Goal: Task Accomplishment & Management: Complete application form

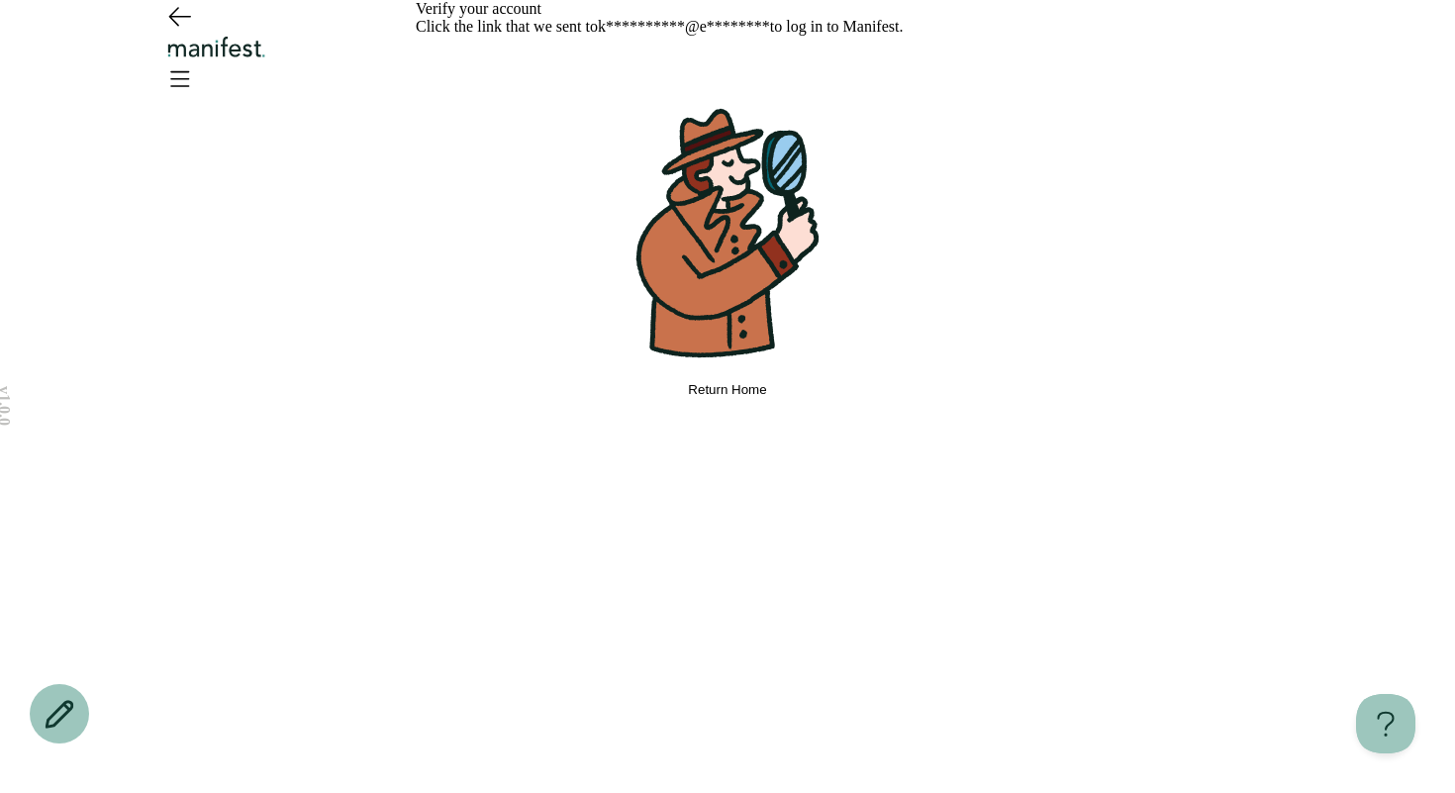
click at [688, 397] on span "Return Home" at bounding box center [727, 389] width 78 height 15
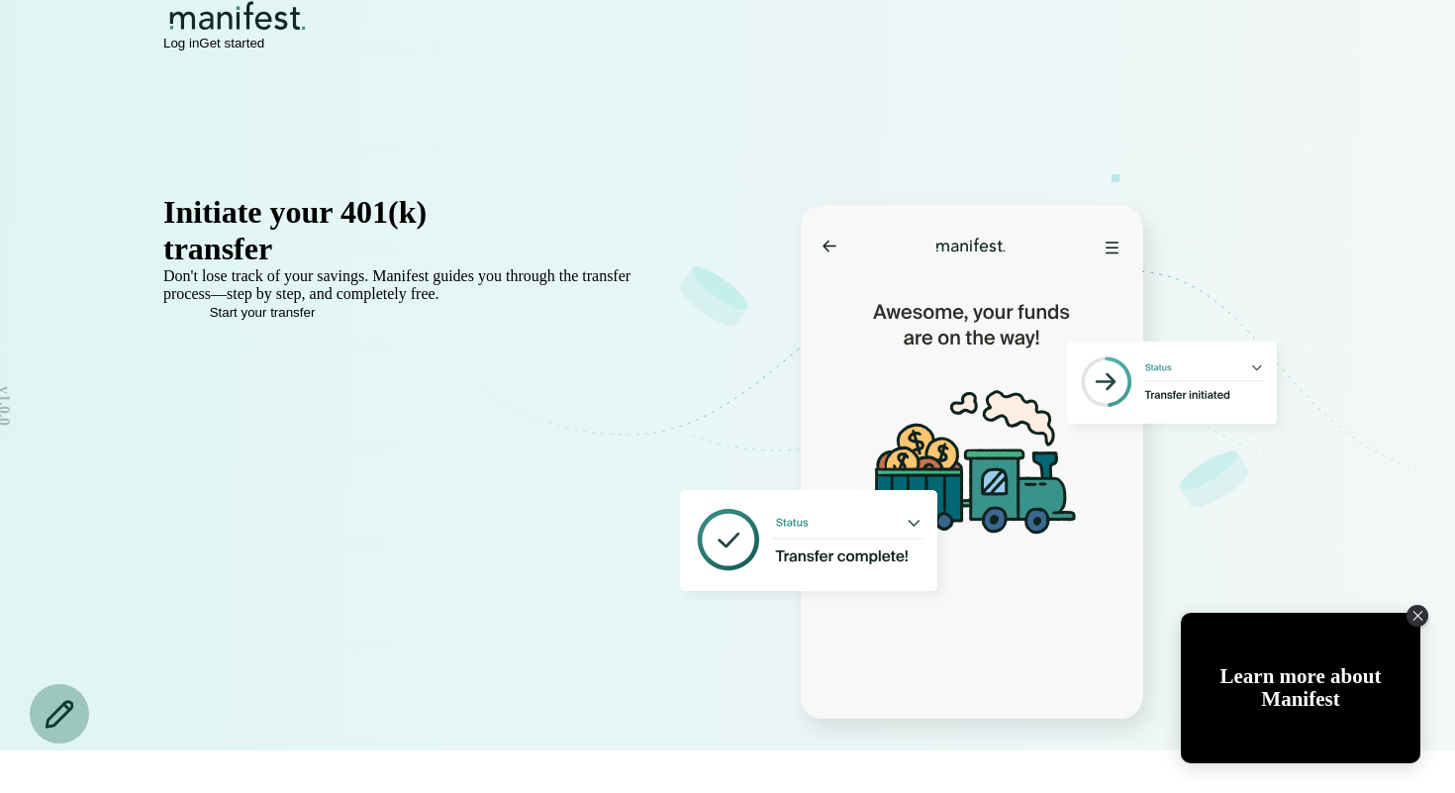
click at [199, 50] on span "Log in" at bounding box center [181, 43] width 36 height 15
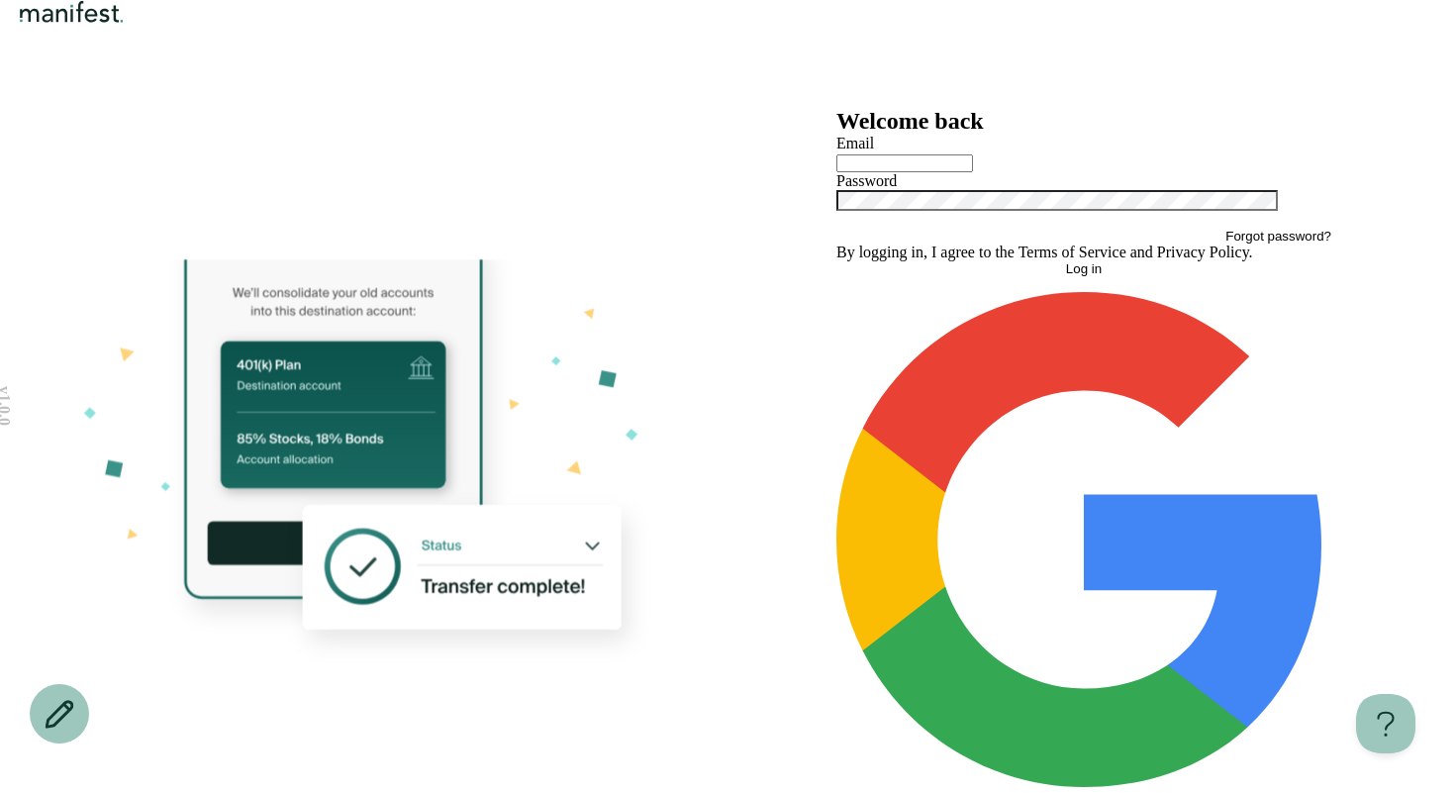
click at [970, 172] on input "text" at bounding box center [904, 163] width 137 height 18
type input "**********"
click at [1009, 276] on button "Log in" at bounding box center [1083, 268] width 495 height 15
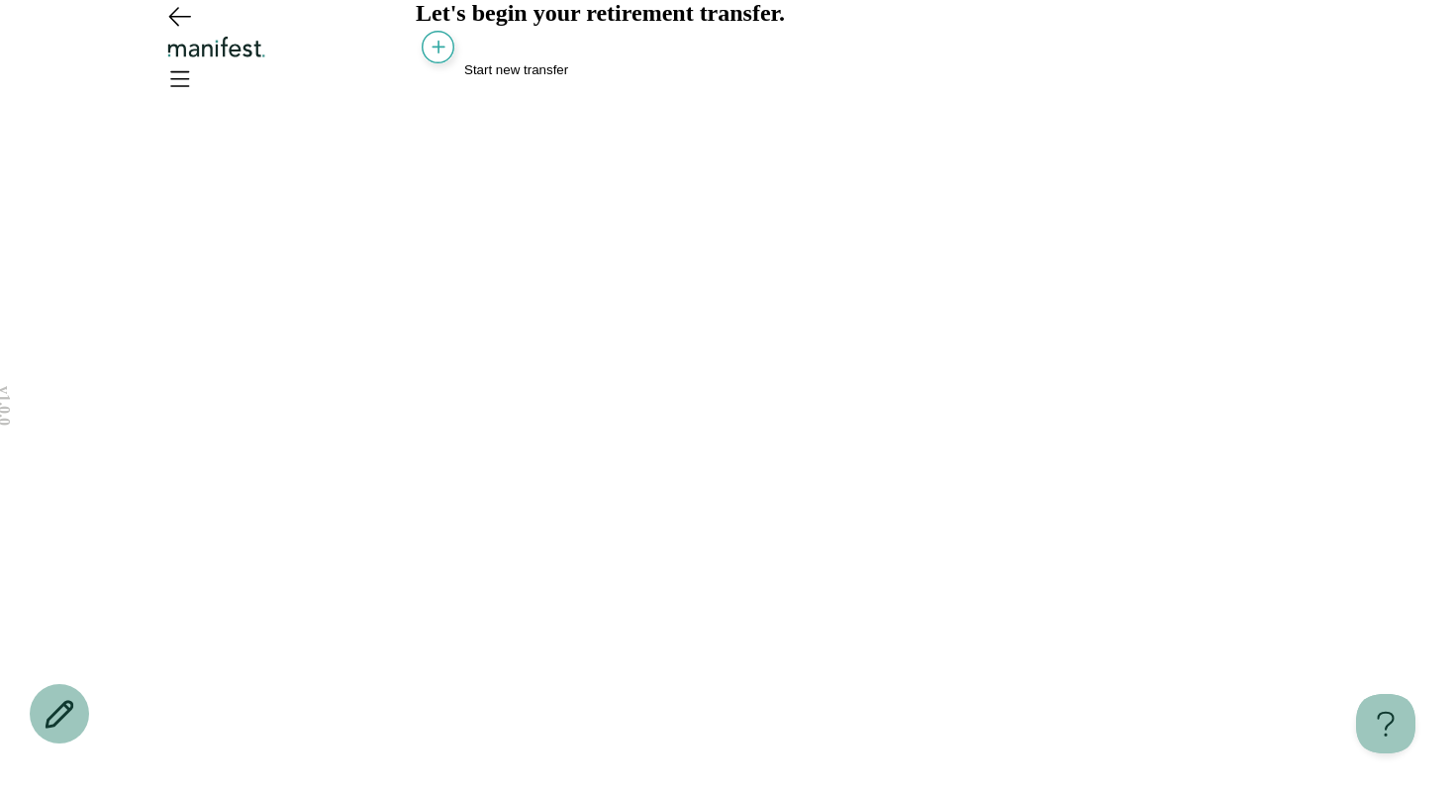
click at [492, 77] on span "Start new transfer" at bounding box center [516, 69] width 104 height 15
click at [432, 63] on circle "button" at bounding box center [438, 47] width 33 height 33
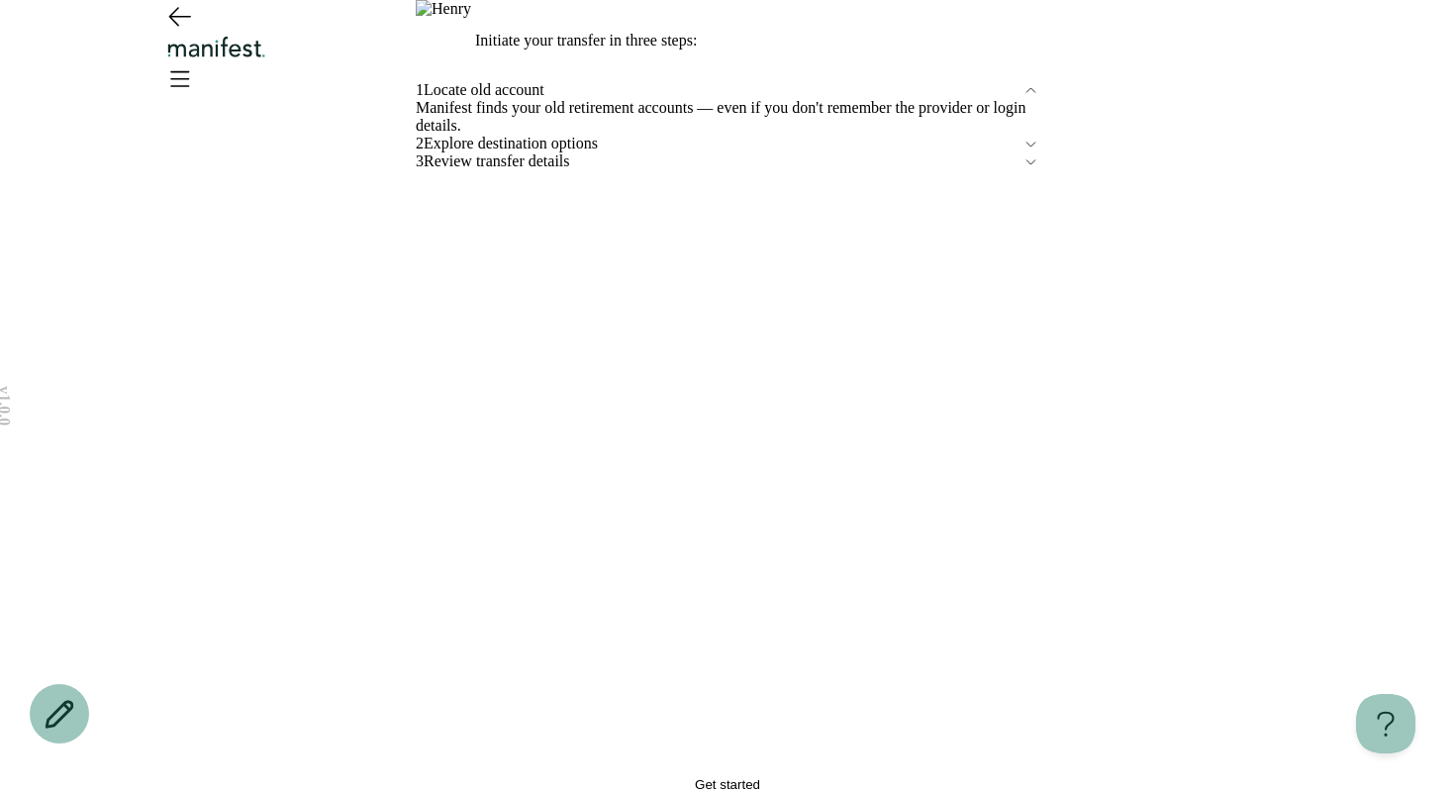
click at [817, 777] on button "Get started" at bounding box center [727, 784] width 623 height 15
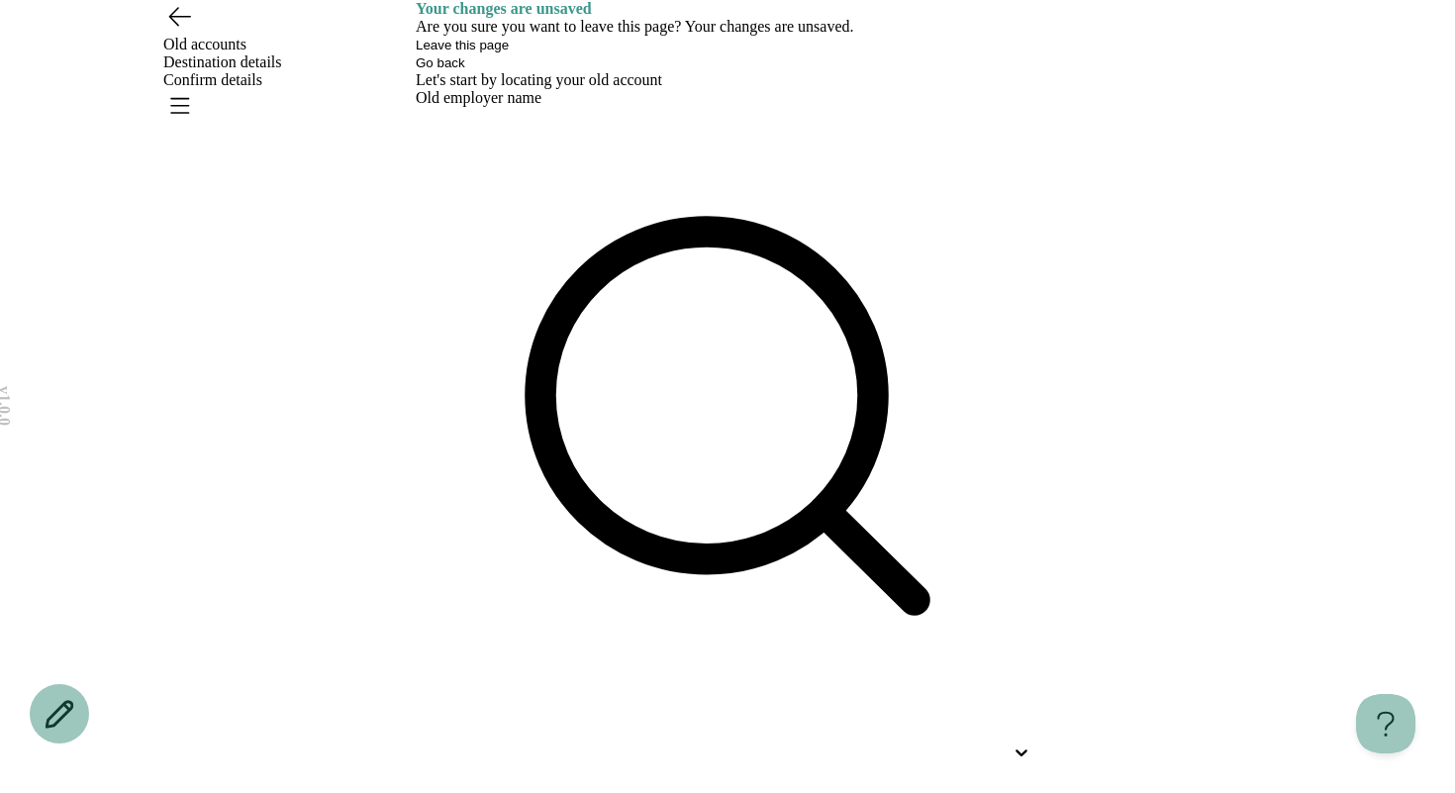
click at [182, 32] on icon "Go back" at bounding box center [179, 16] width 32 height 32
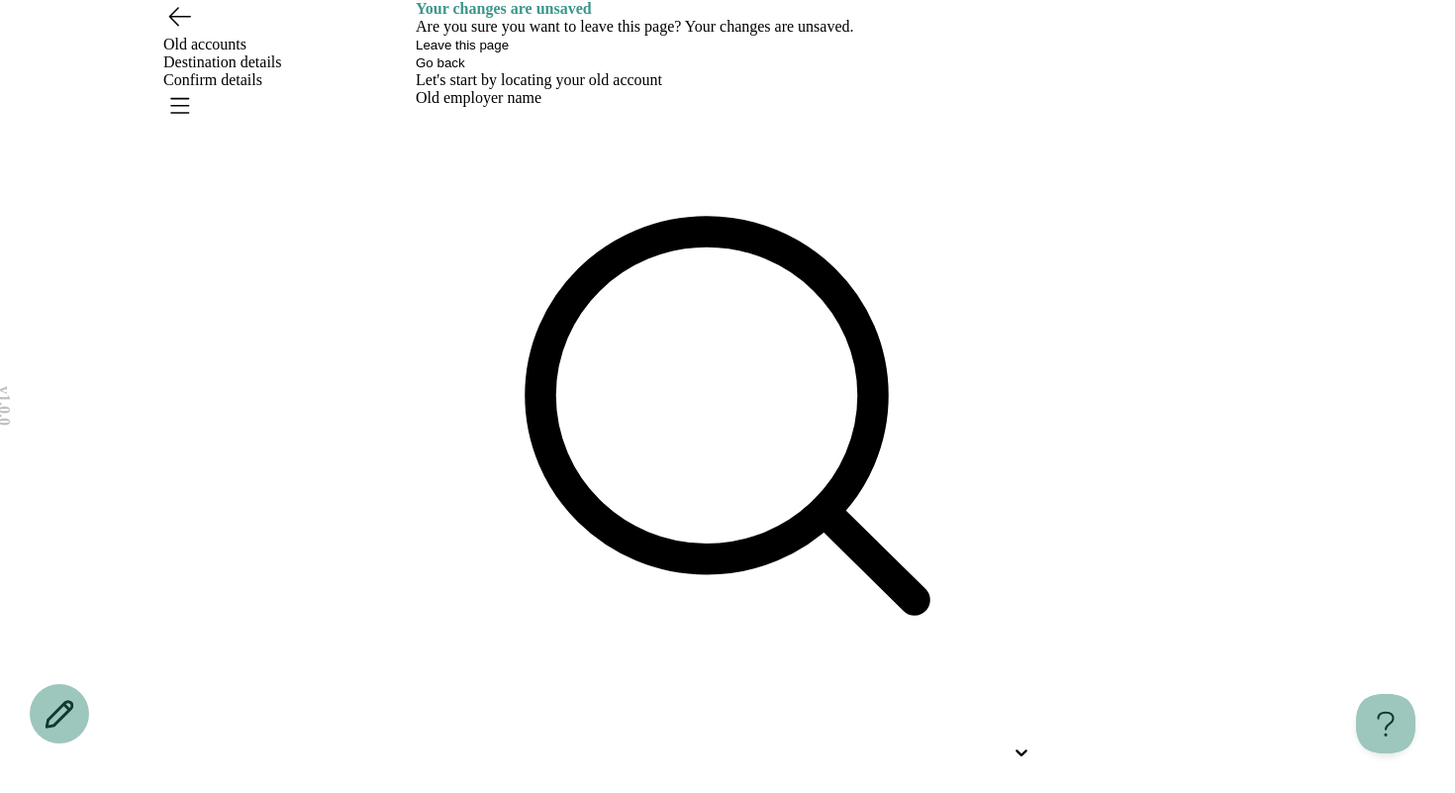
click at [184, 32] on icon "Go back" at bounding box center [179, 16] width 32 height 32
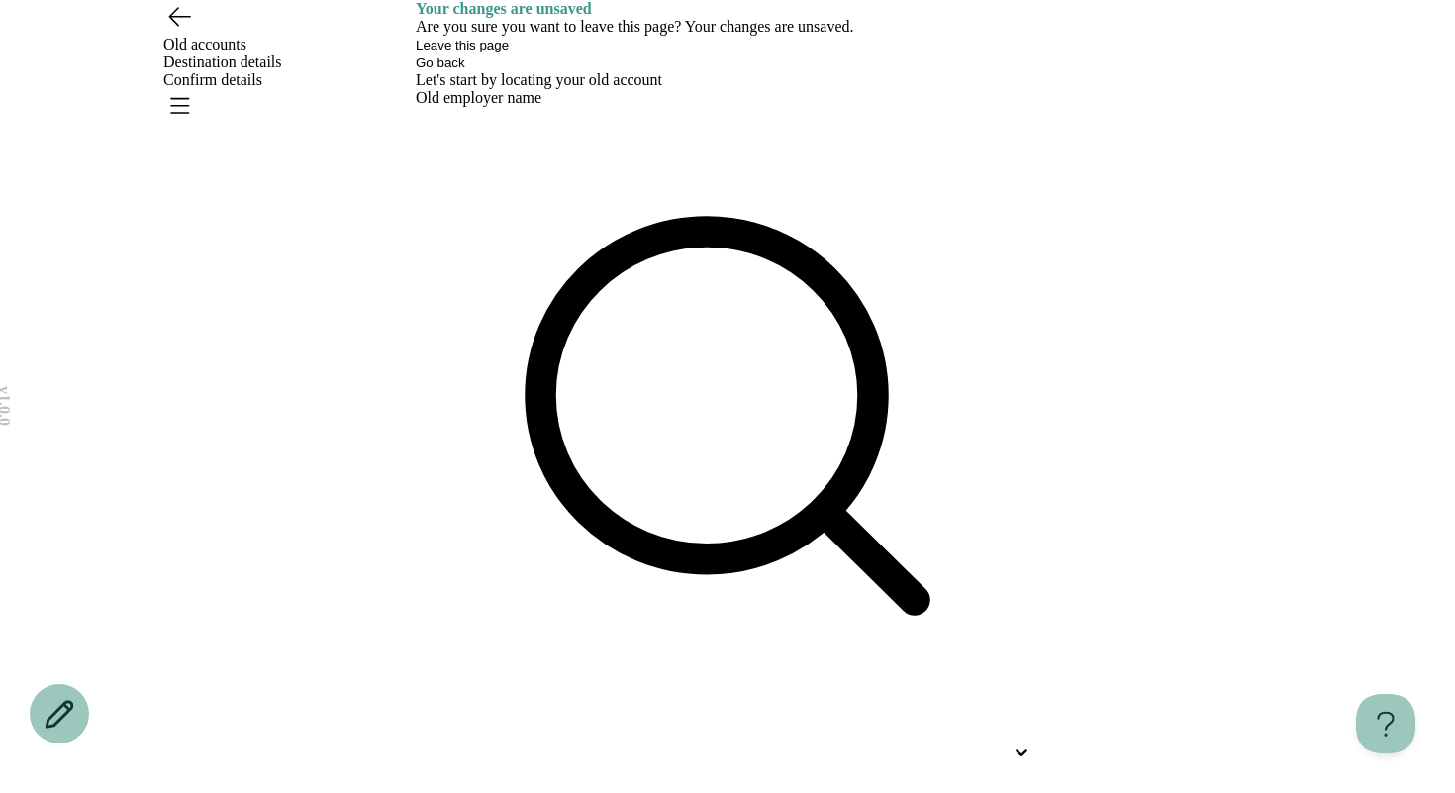
click at [589, 277] on div at bounding box center [727, 438] width 623 height 663
click at [560, 743] on div at bounding box center [710, 752] width 588 height 18
type input "****"
click at [559, 341] on div "Let's start by locating your old account Old employer name Djoq, 1 of 1. 1 resu…" at bounding box center [727, 749] width 623 height 1356
click at [514, 235] on div at bounding box center [727, 438] width 623 height 663
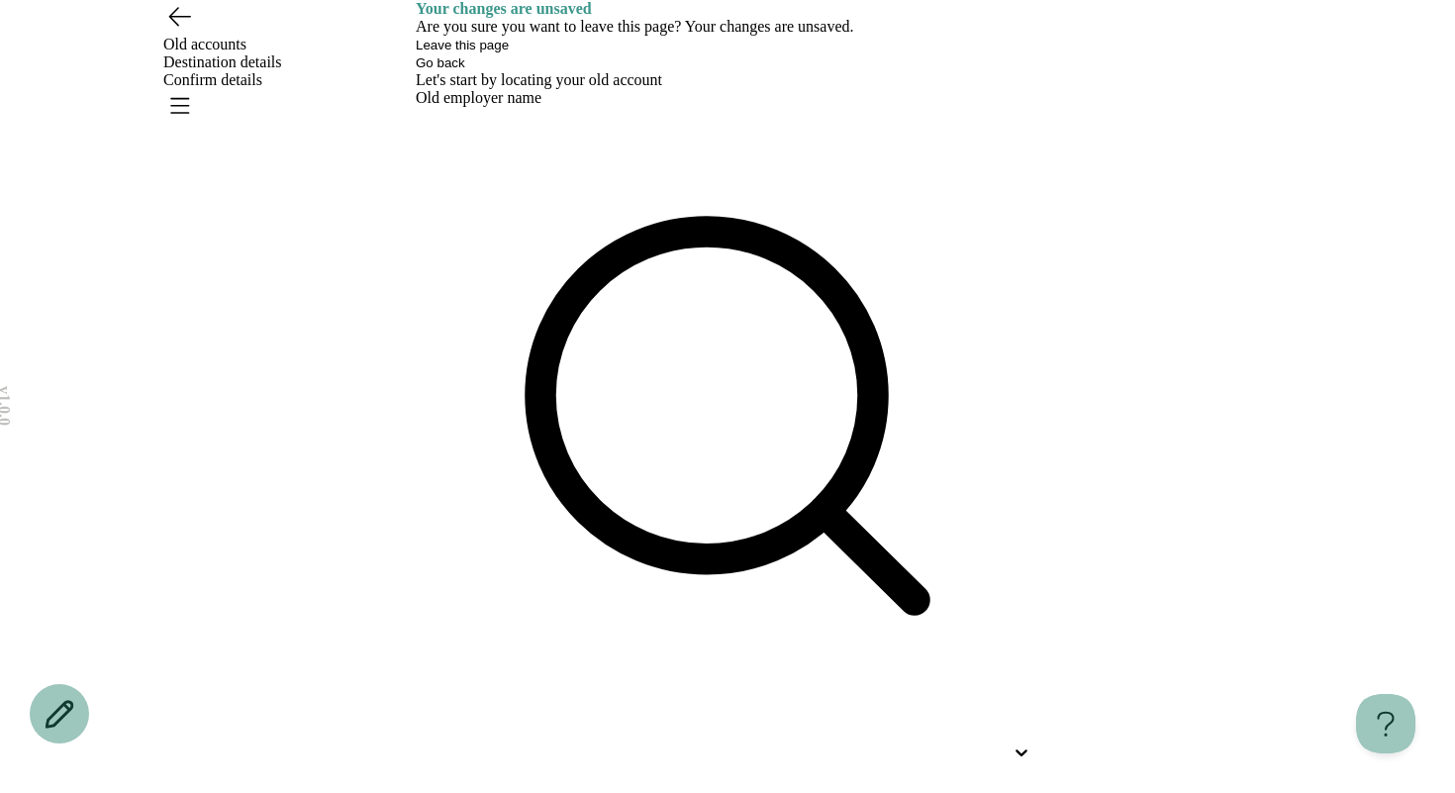
click at [499, 743] on div at bounding box center [710, 752] width 588 height 18
click at [589, 792] on p "Science Applications International Corporation" at bounding box center [727, 803] width 623 height 18
type input "*****"
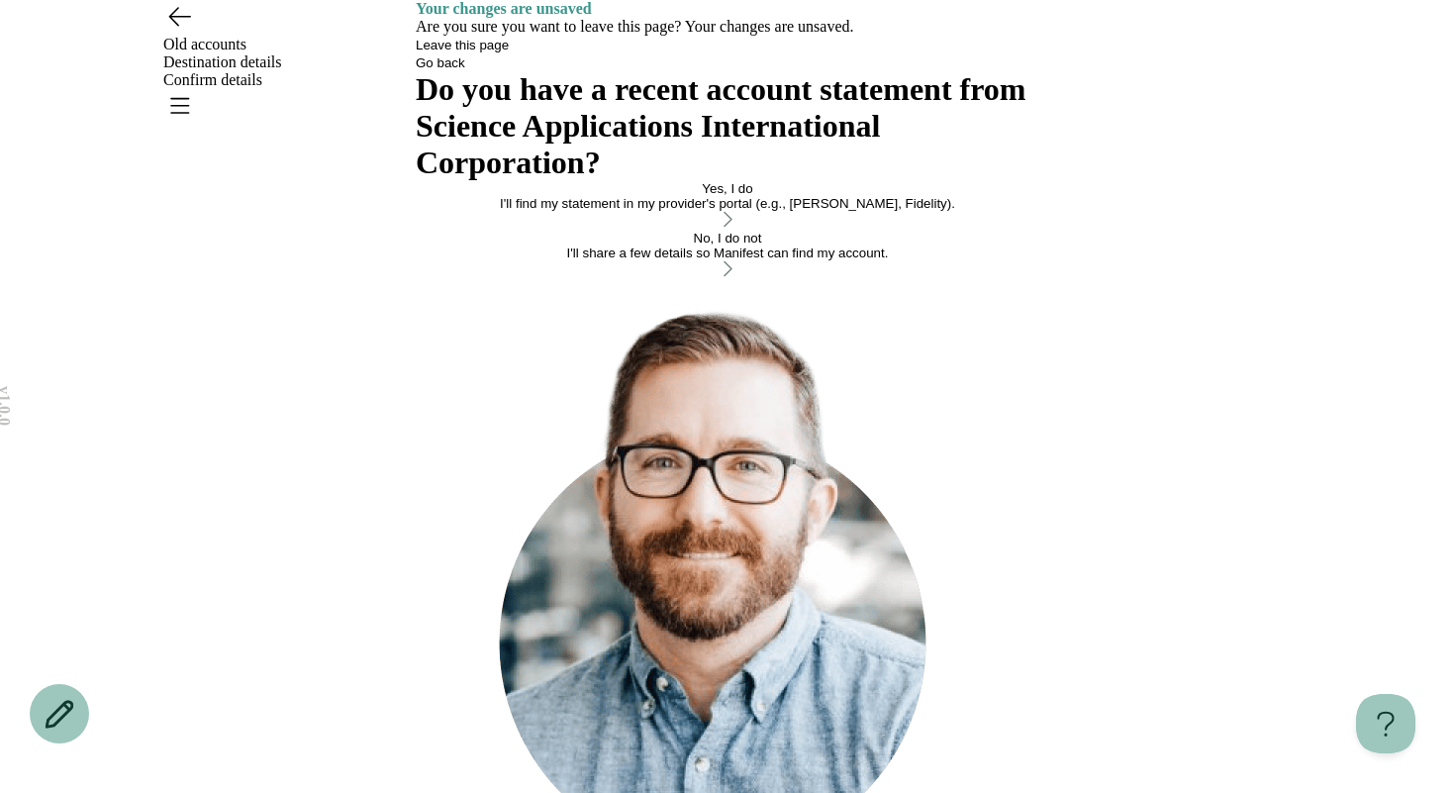
click at [177, 26] on icon "Go back" at bounding box center [179, 17] width 21 height 18
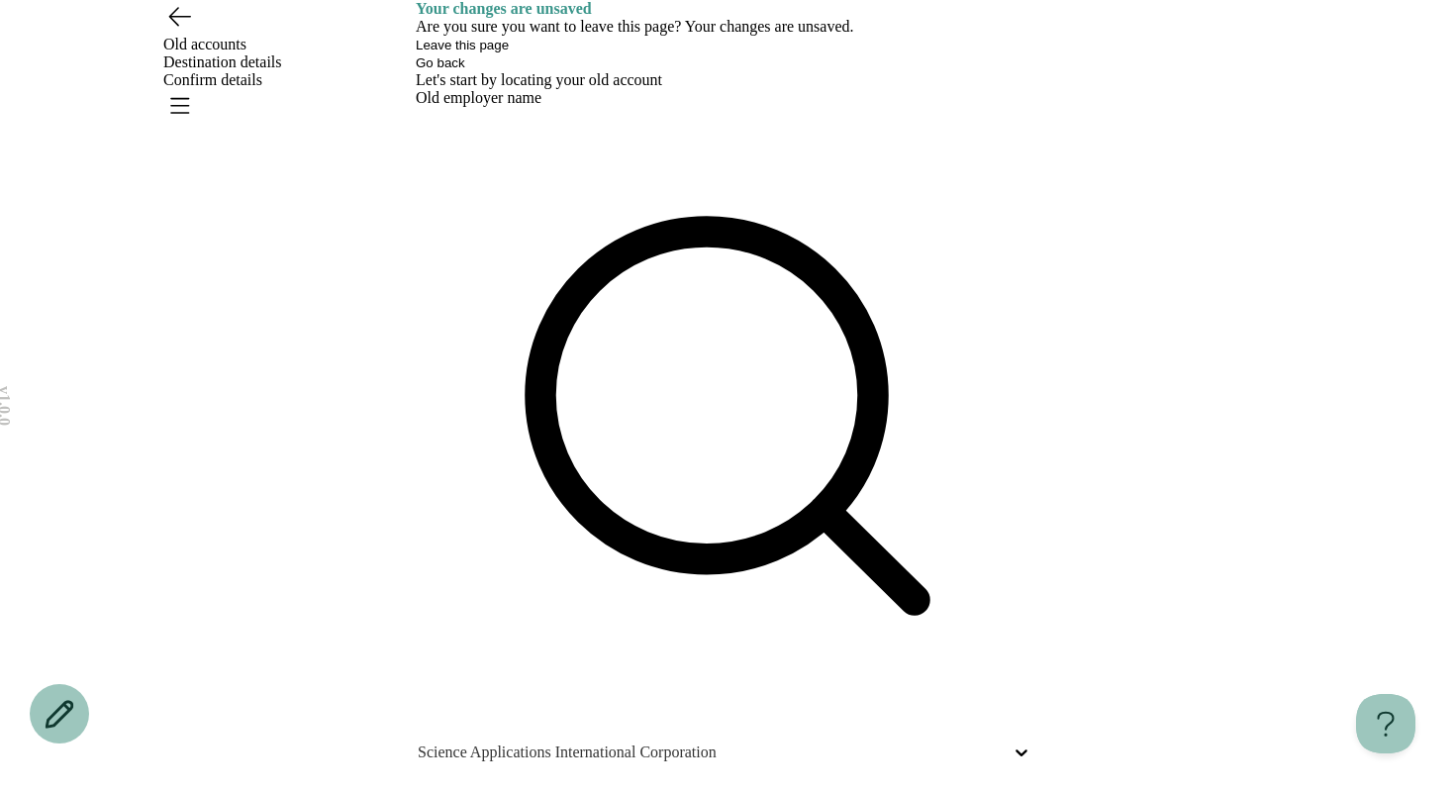
click at [785, 387] on div "Let's start by locating your old account Old employer name Science Applications…" at bounding box center [727, 737] width 623 height 1332
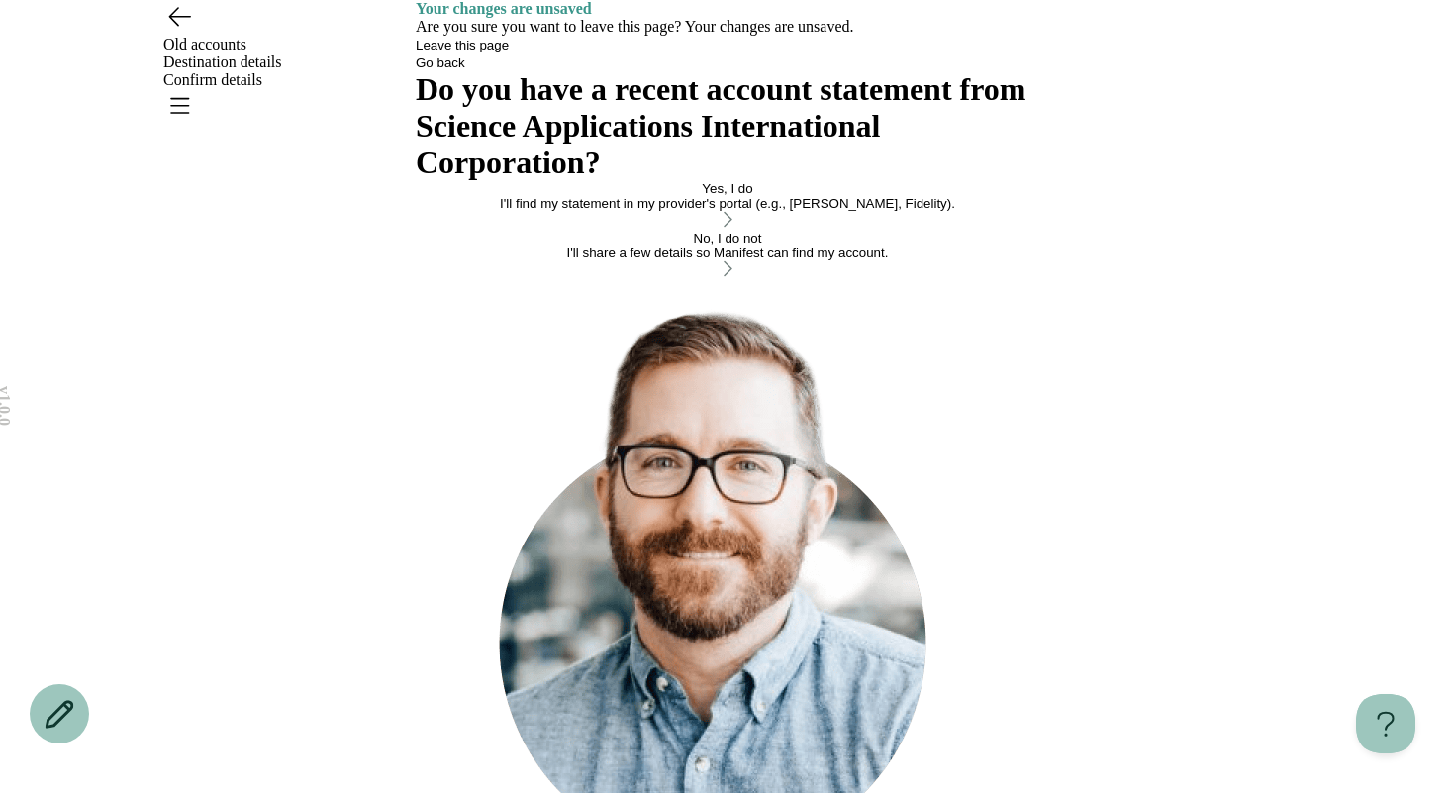
click at [699, 280] on button "No, I do not I'll share a few details so Manifest can find my account." at bounding box center [727, 255] width 623 height 49
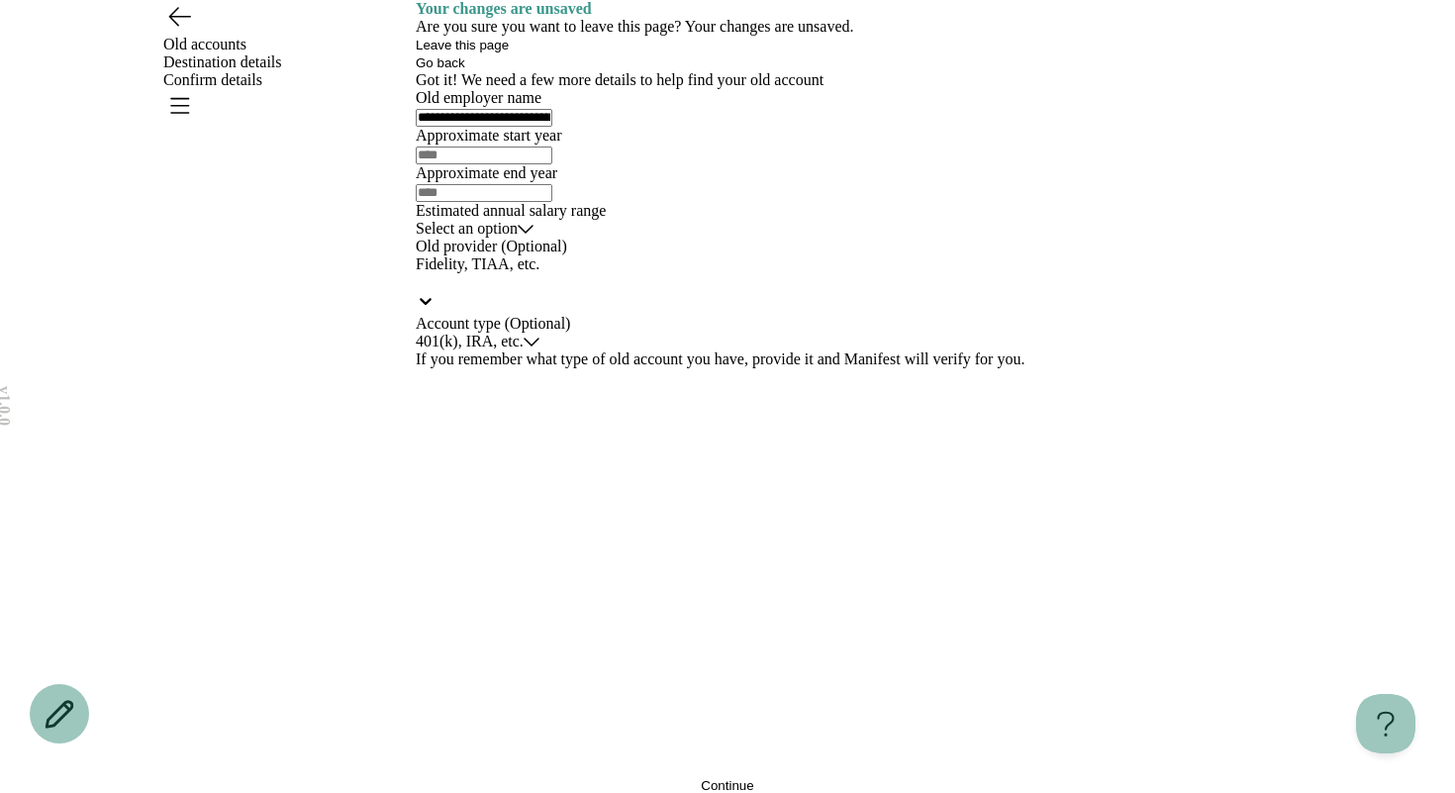
click at [518, 164] on input "text" at bounding box center [484, 155] width 137 height 18
type input "****"
click at [466, 549] on html "**********" at bounding box center [727, 396] width 1455 height 793
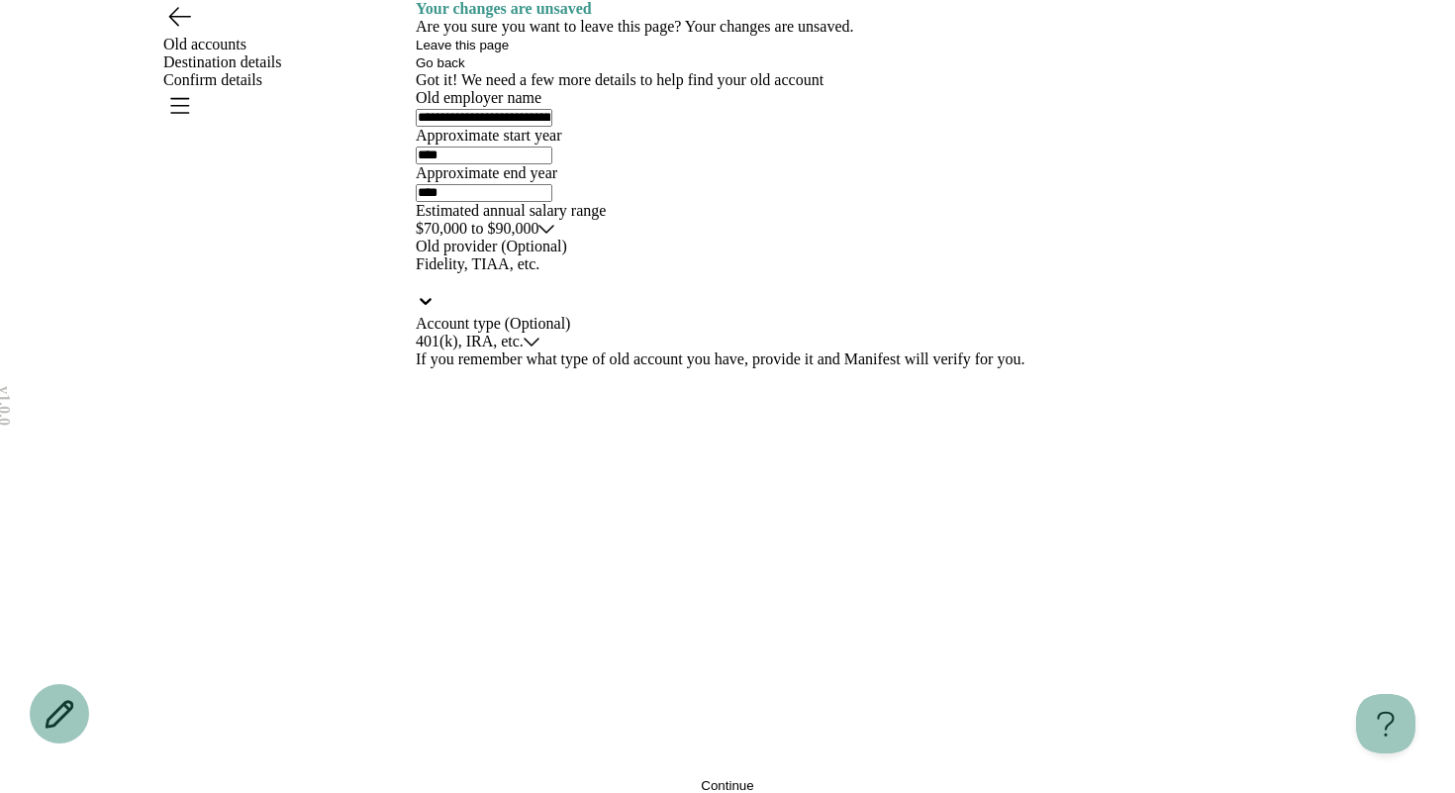
click at [465, 291] on div at bounding box center [727, 282] width 623 height 18
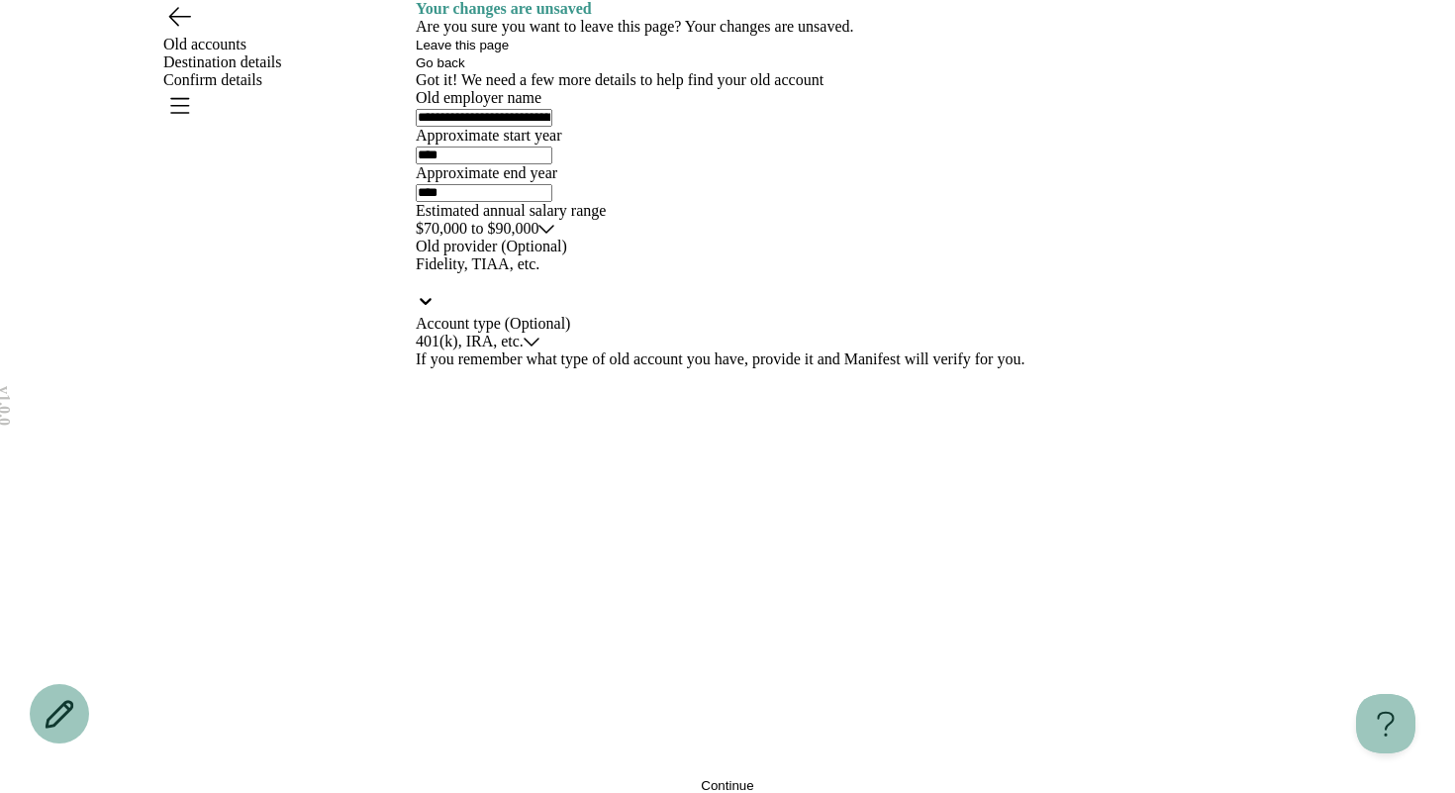
scroll to position [194, 0]
click at [578, 778] on button "Continue" at bounding box center [727, 785] width 623 height 15
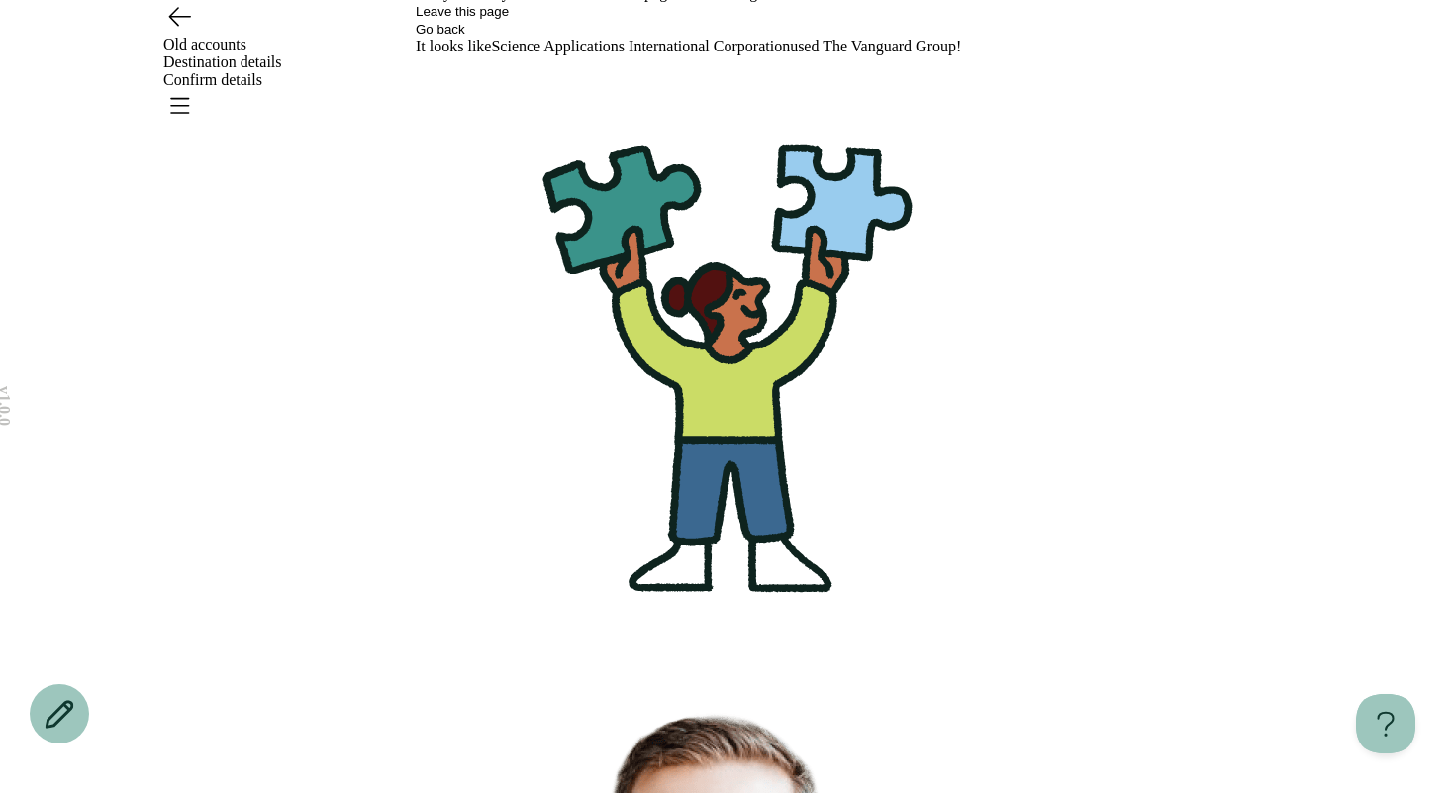
scroll to position [36, 0]
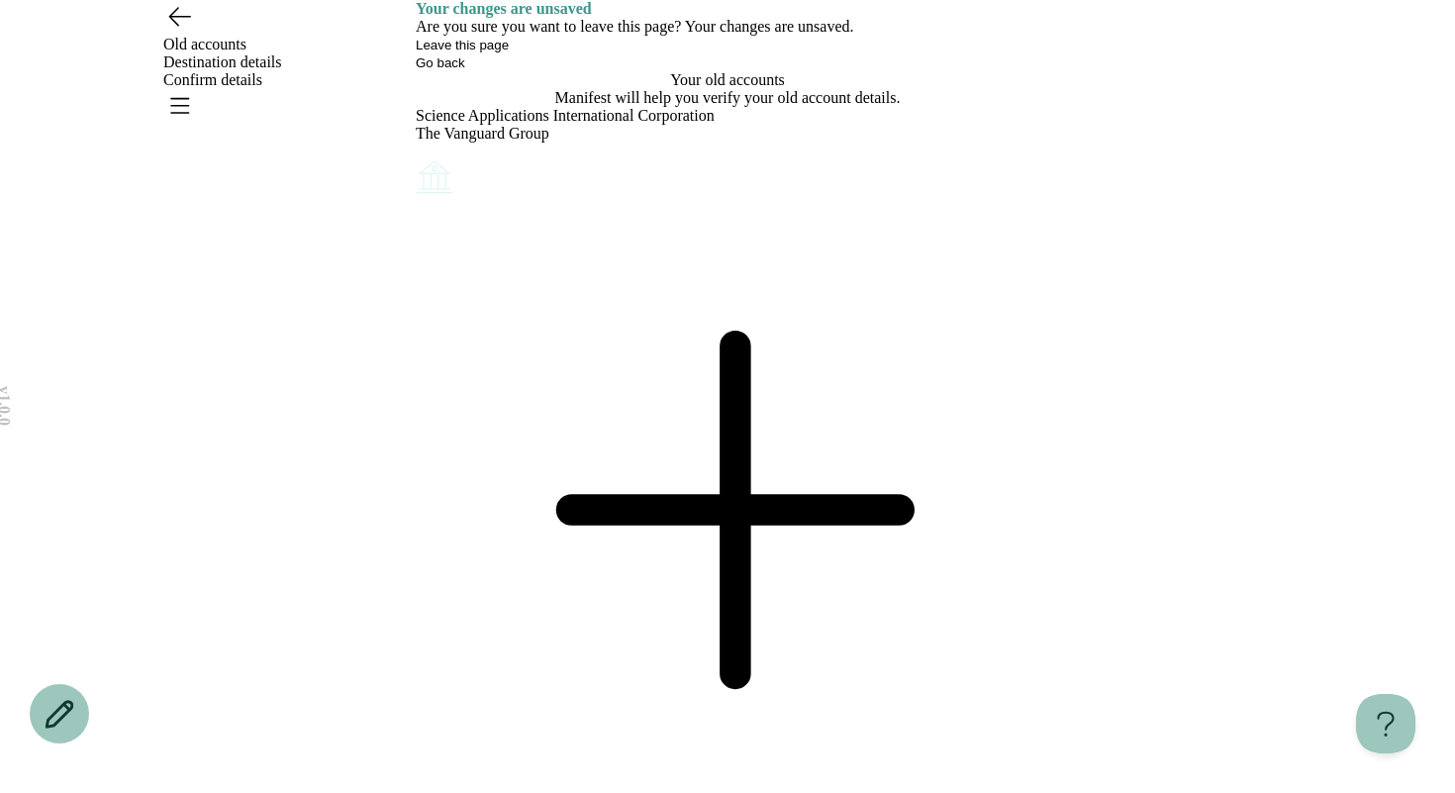
click at [786, 523] on div "What would you like to do? Remove Edit Go back Your old accounts Manifest will …" at bounding box center [727, 782] width 623 height 1423
click at [843, 477] on div "What would you like to do? Remove Edit Go back Your old accounts Manifest will …" at bounding box center [727, 782] width 623 height 1423
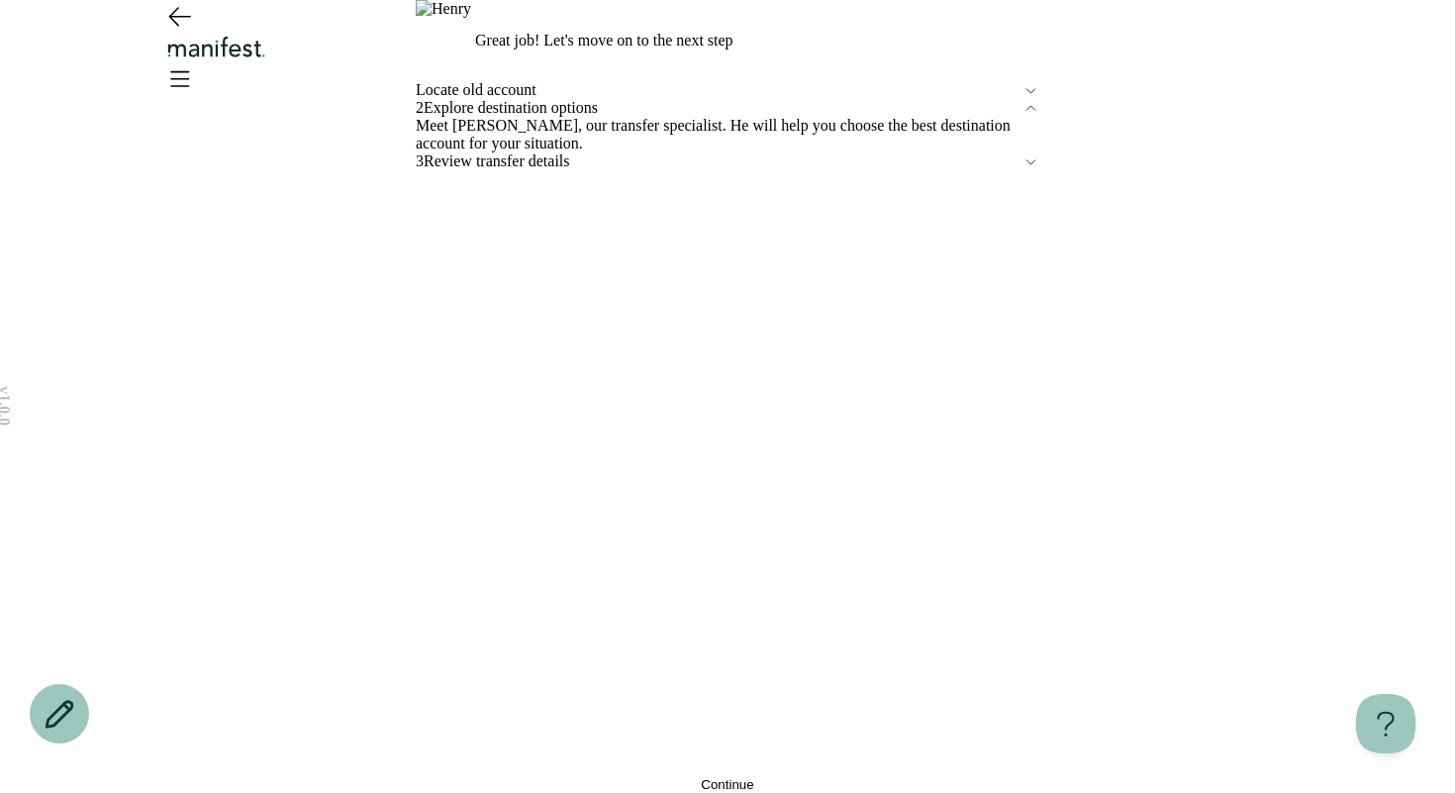
click at [601, 777] on button "Continue" at bounding box center [727, 784] width 623 height 15
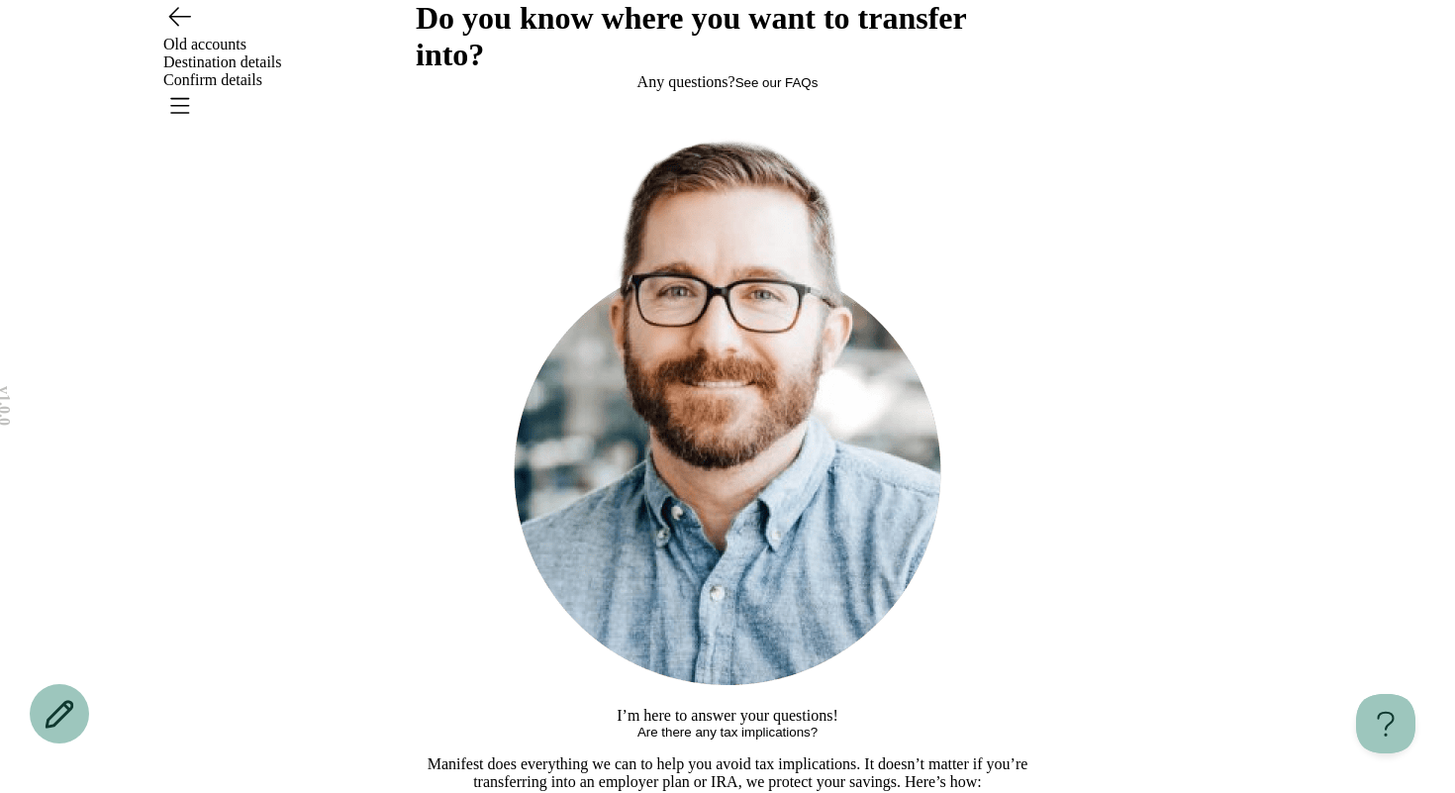
click at [783, 90] on button "See our FAQs" at bounding box center [776, 82] width 83 height 15
click at [666, 724] on button "Are there any tax implications?" at bounding box center [727, 739] width 180 height 30
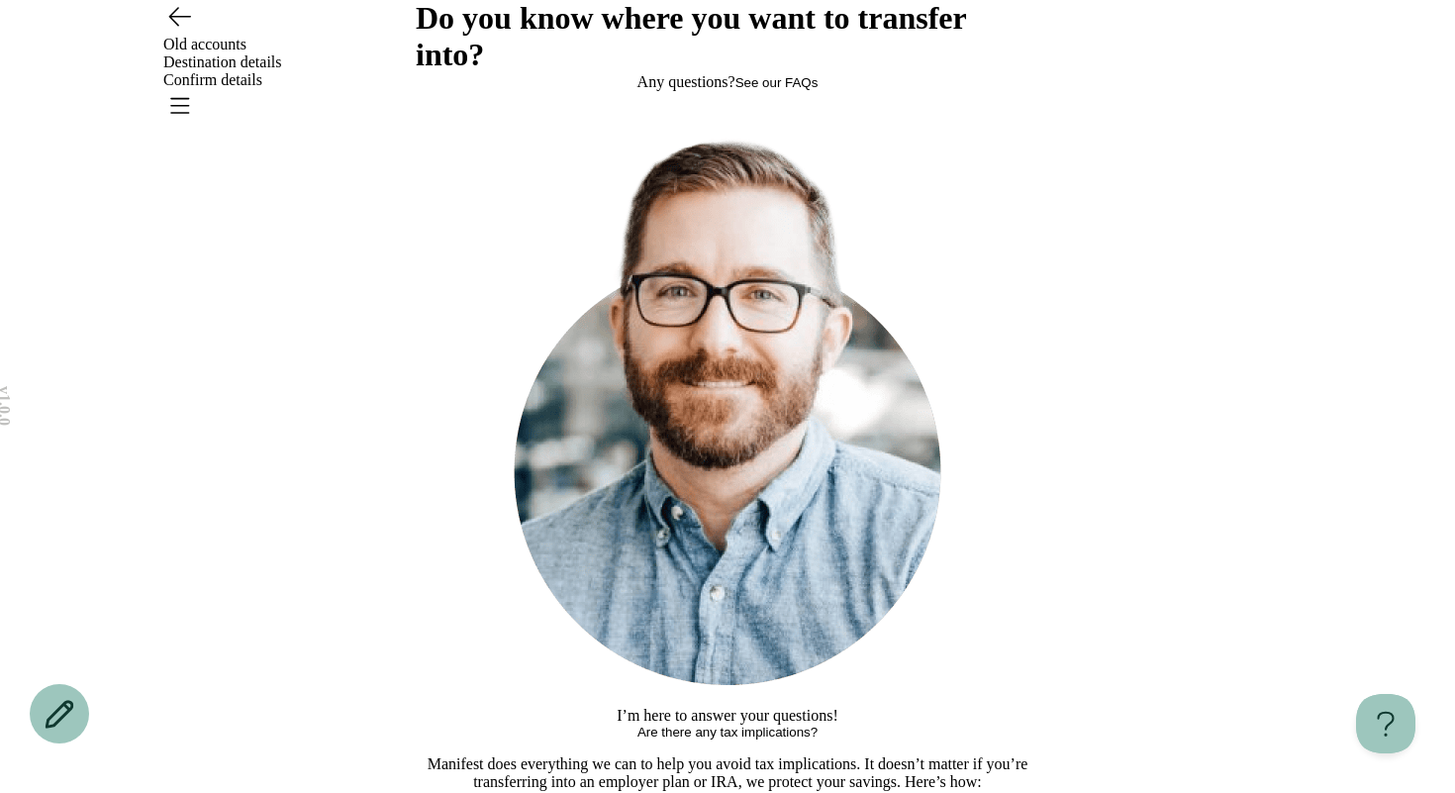
click at [1130, 488] on div "v 1.0.0 Old accounts Destination details Confirm details Do you know where you …" at bounding box center [727, 722] width 1455 height 1444
click at [547, 508] on div "Do you know where you want to transfer into? Any questions? See our FAQs I’m he…" at bounding box center [727, 722] width 623 height 1444
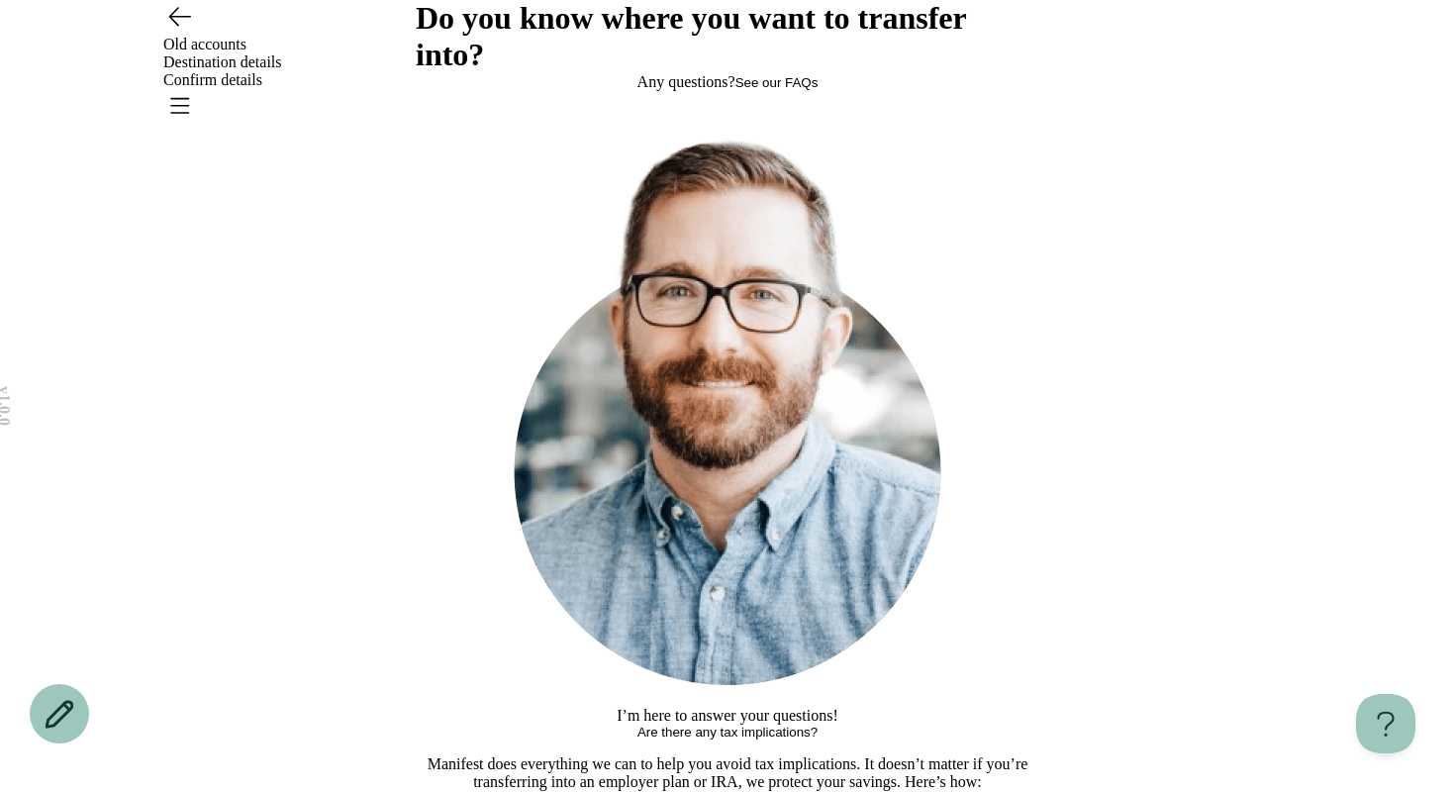
click at [1104, 406] on div "v 1.0.0 Old accounts Destination details Confirm details Do you know where you …" at bounding box center [727, 722] width 1455 height 1444
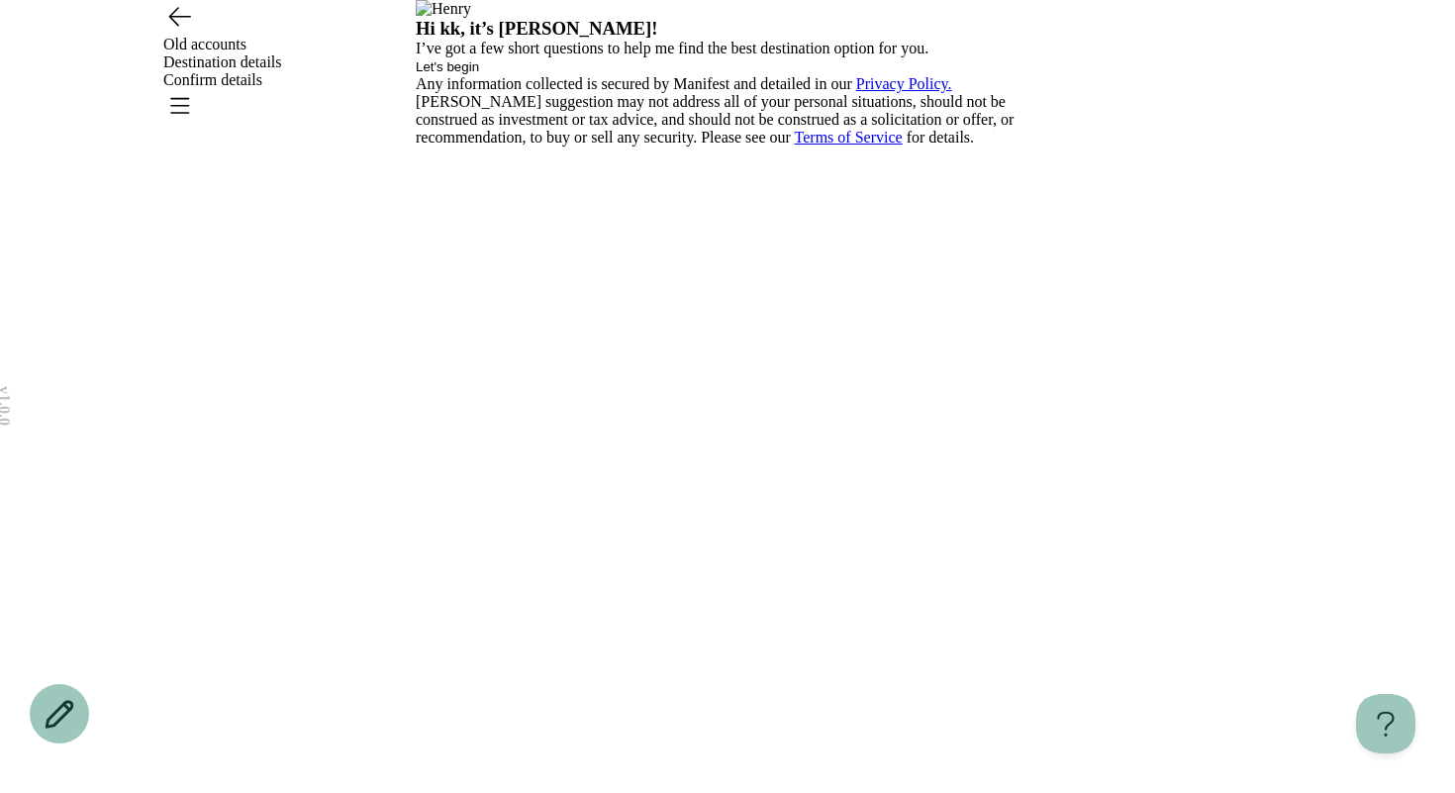
click at [479, 74] on span "Let's begin" at bounding box center [447, 66] width 63 height 15
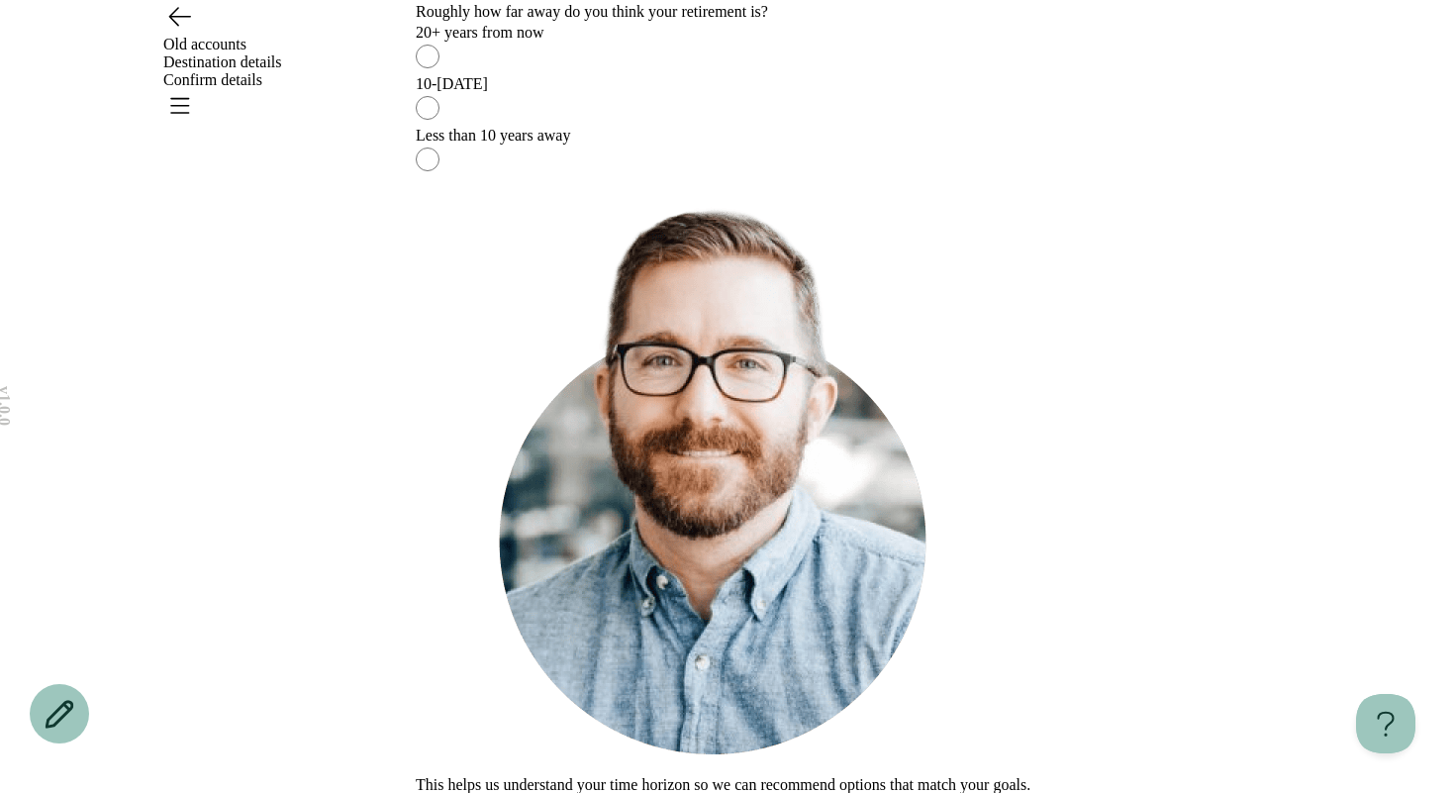
click at [642, 42] on div "20+ years from now" at bounding box center [727, 33] width 623 height 18
click at [468, 792] on button "Continue" at bounding box center [442, 803] width 52 height 15
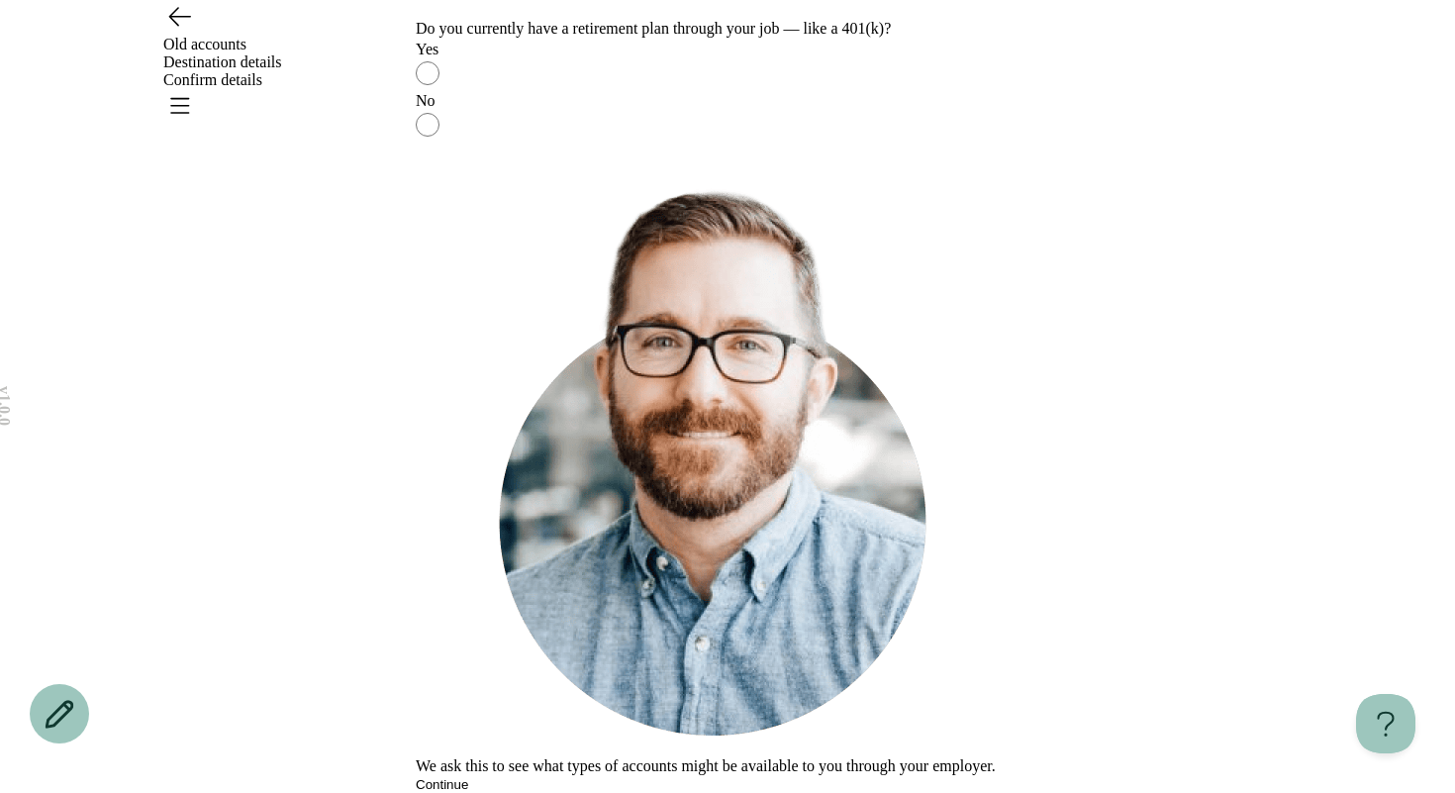
click at [617, 58] on div "Yes" at bounding box center [727, 50] width 623 height 18
click at [468, 777] on button "Continue" at bounding box center [442, 784] width 52 height 15
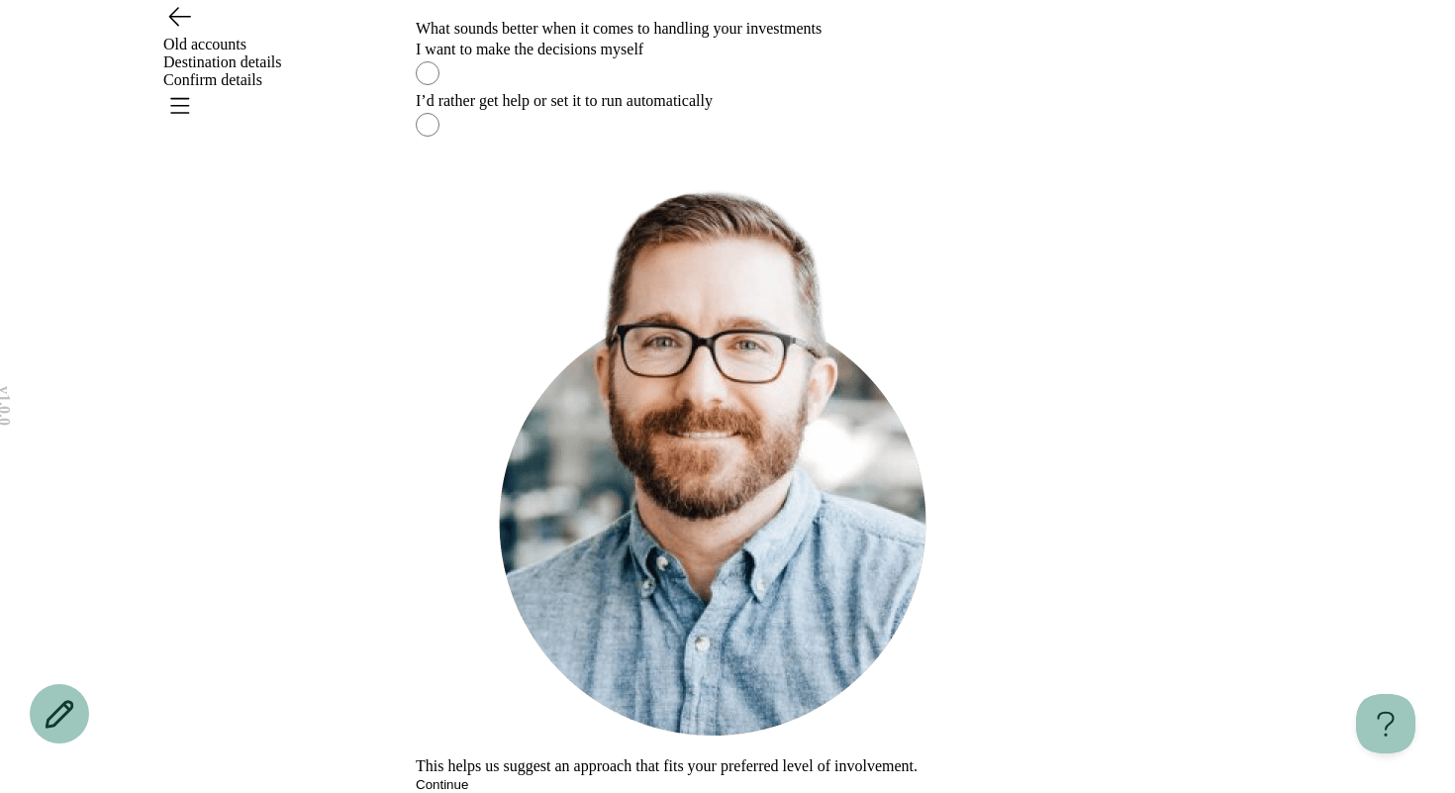
click at [625, 92] on label "I want to make the decisions myself" at bounding box center [727, 66] width 623 height 51
click at [468, 777] on button "Continue" at bounding box center [442, 784] width 52 height 15
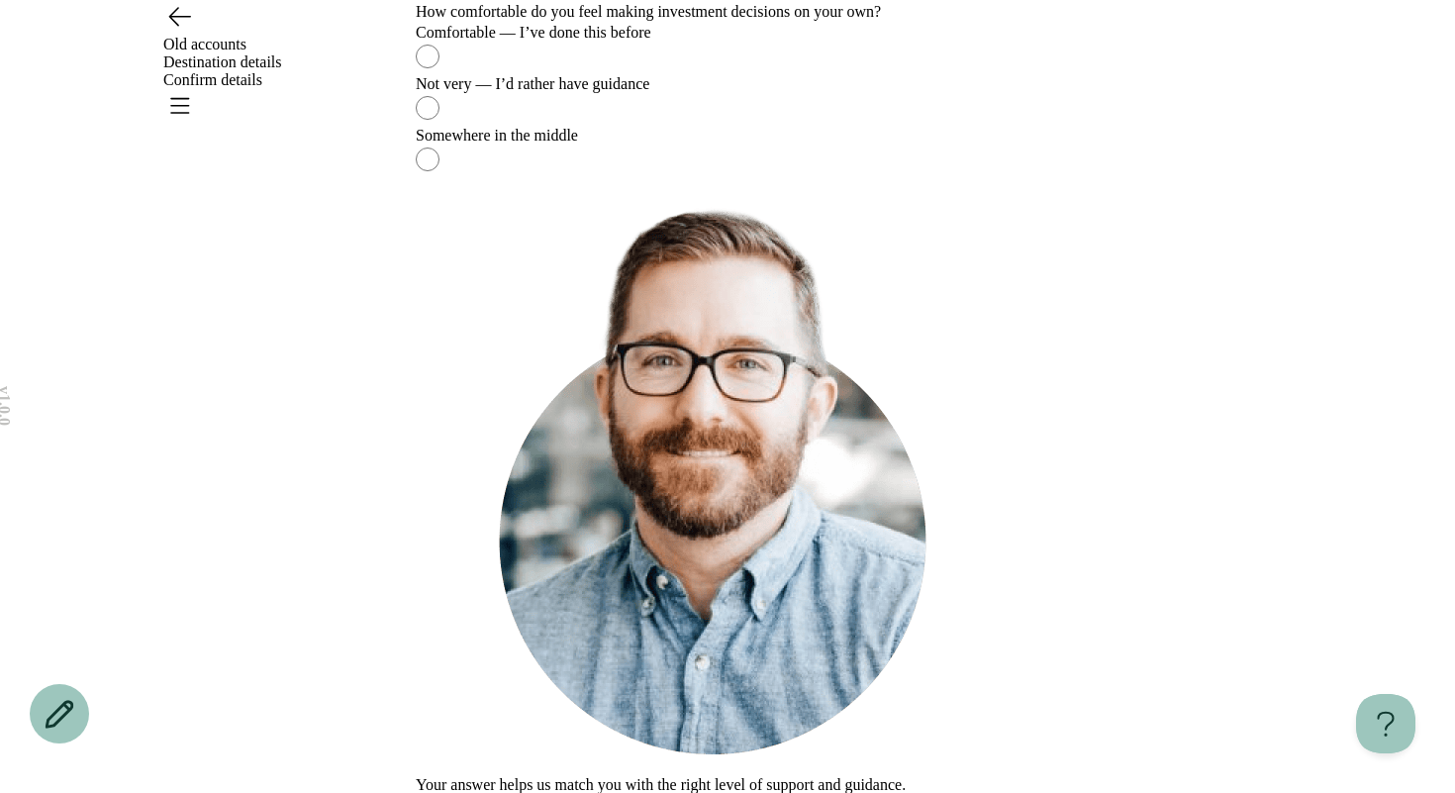
click at [560, 93] on div "Not very — I’d rather have guidance" at bounding box center [727, 84] width 623 height 18
click at [468, 792] on button "Continue" at bounding box center [442, 803] width 52 height 15
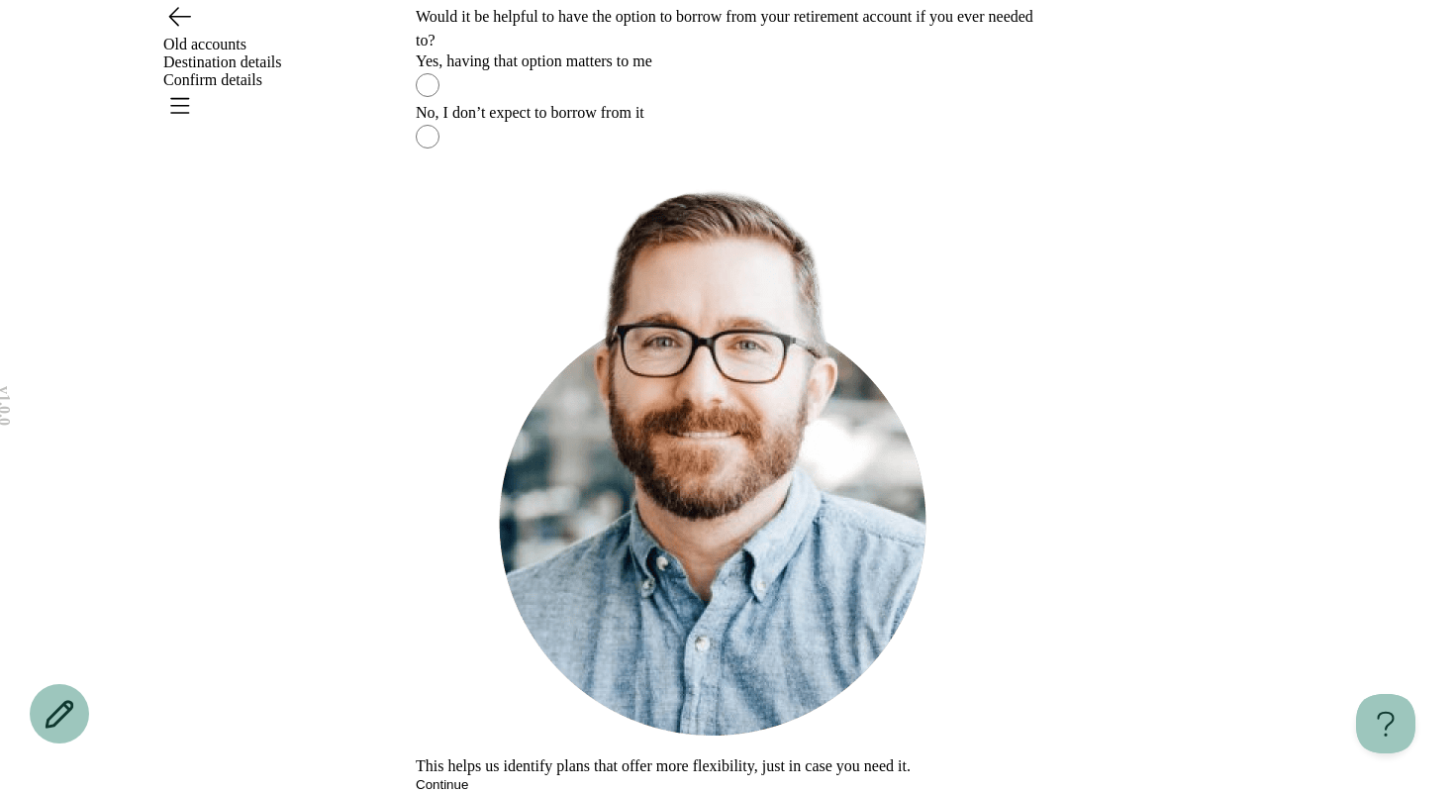
click at [618, 122] on div "No, I don’t expect to borrow from it" at bounding box center [727, 113] width 623 height 18
click at [468, 777] on button "Continue" at bounding box center [442, 784] width 52 height 15
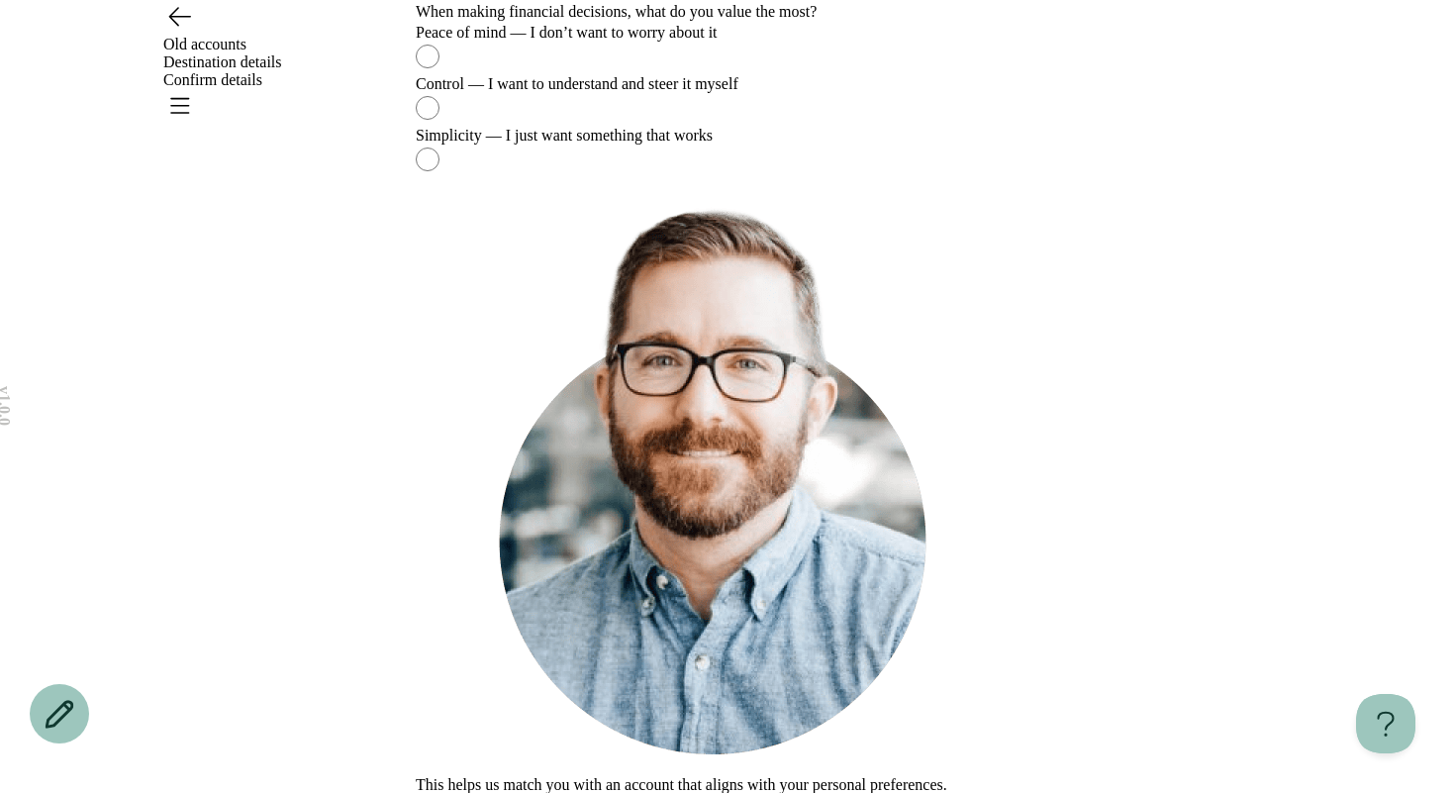
click at [669, 93] on div "Control — I want to understand and steer it myself" at bounding box center [727, 84] width 623 height 18
click at [468, 792] on button "Continue" at bounding box center [442, 803] width 52 height 15
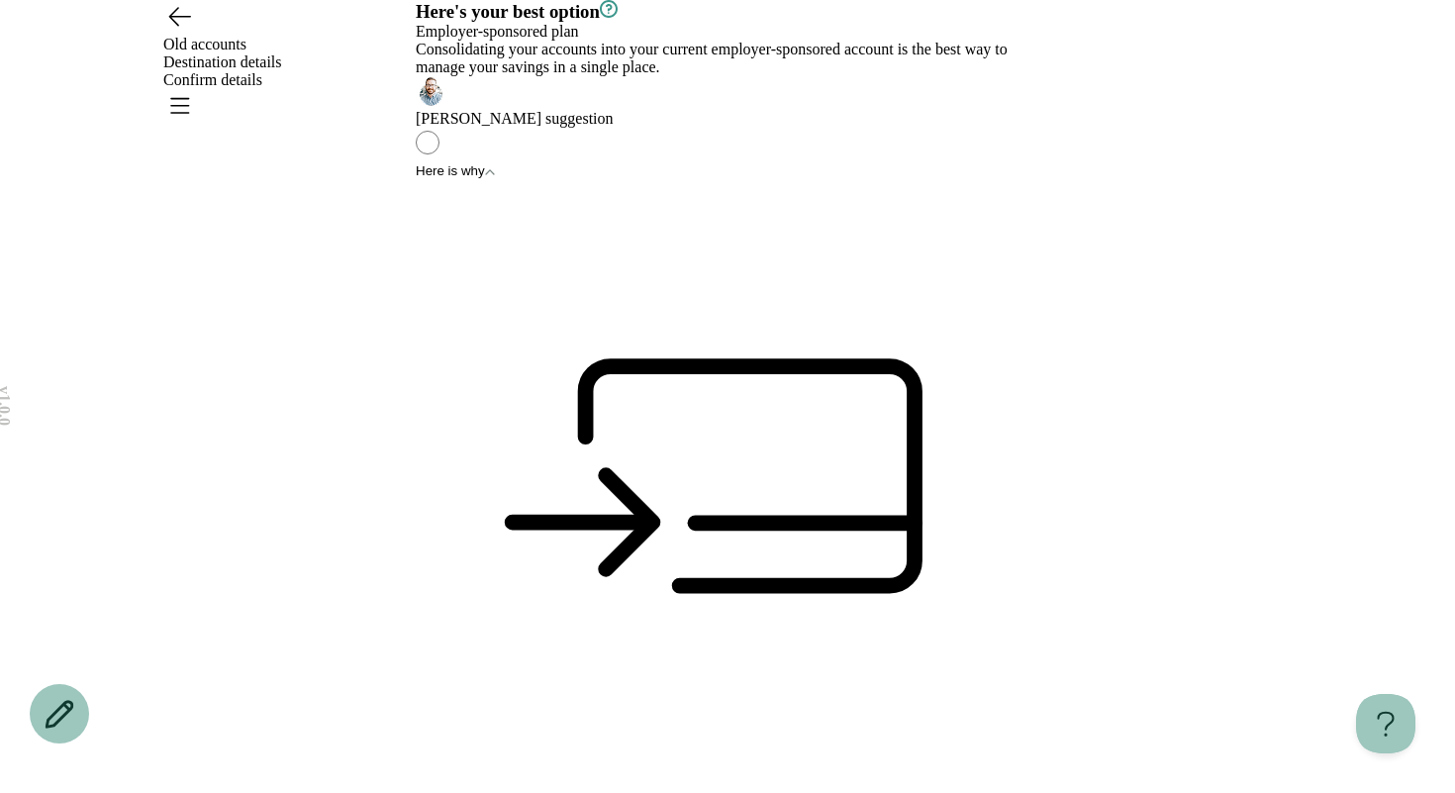
click at [617, 18] on icon "button" at bounding box center [609, 9] width 18 height 18
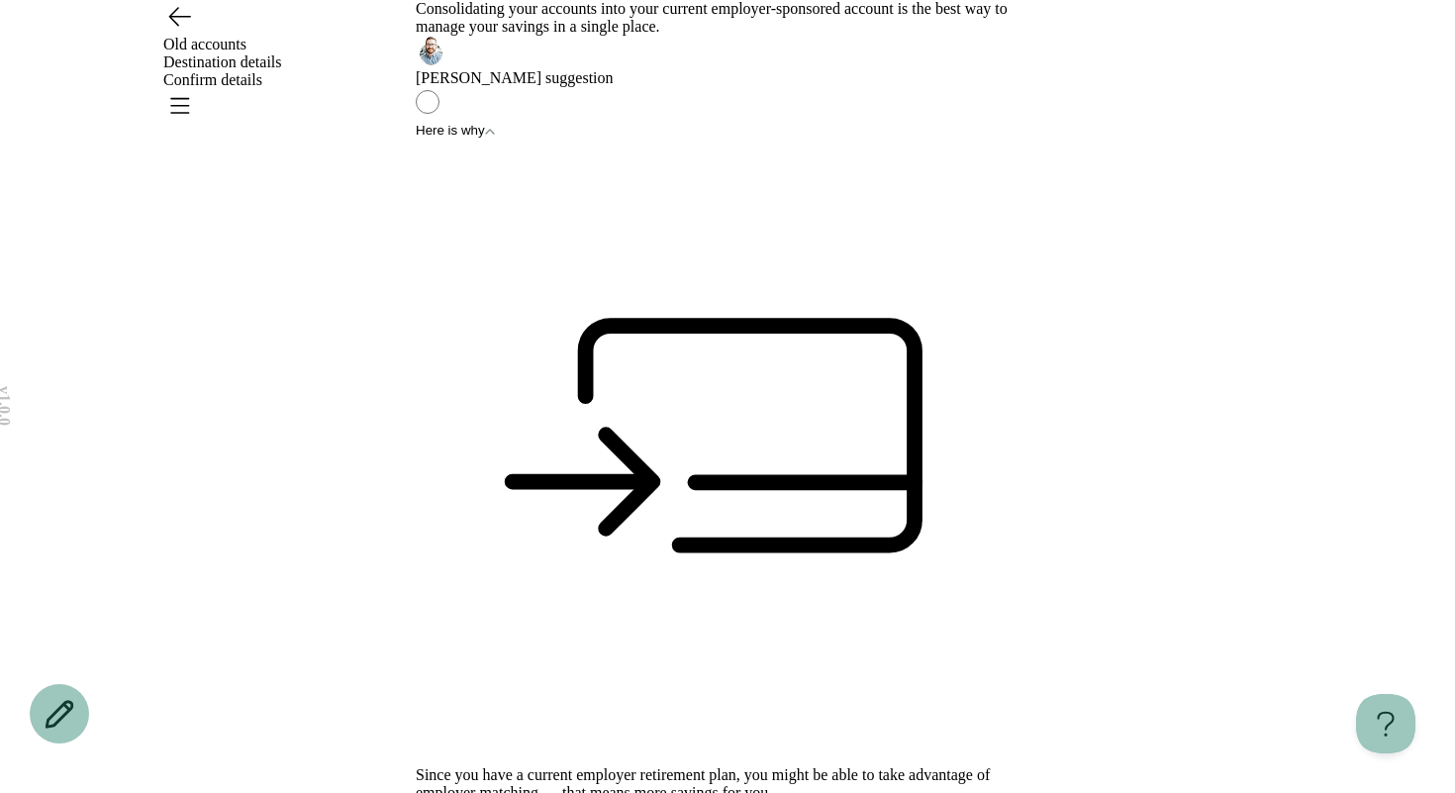
scroll to position [94, 0]
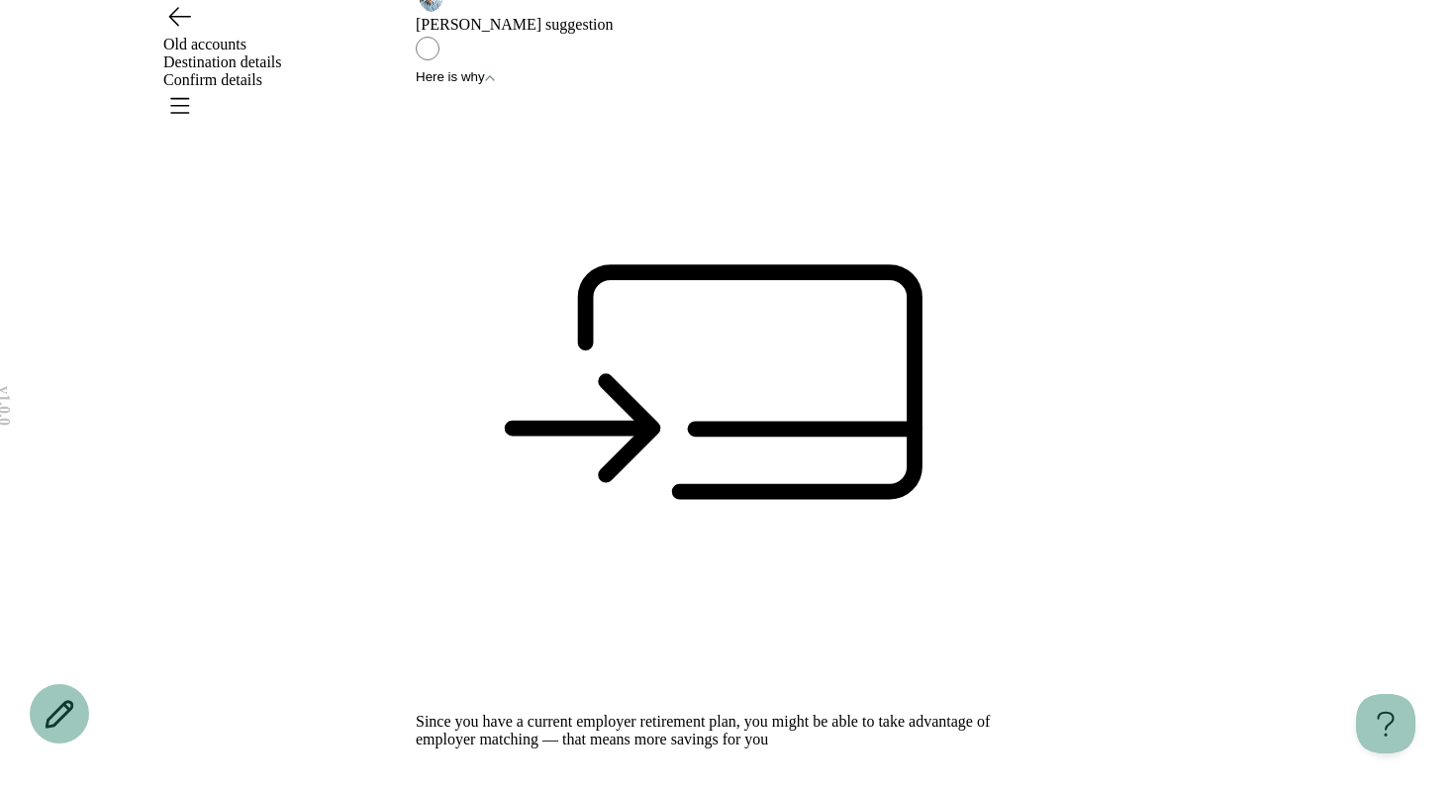
click at [495, 84] on button "Here is why" at bounding box center [455, 76] width 79 height 15
click at [495, 81] on icon "button" at bounding box center [490, 78] width 10 height 6
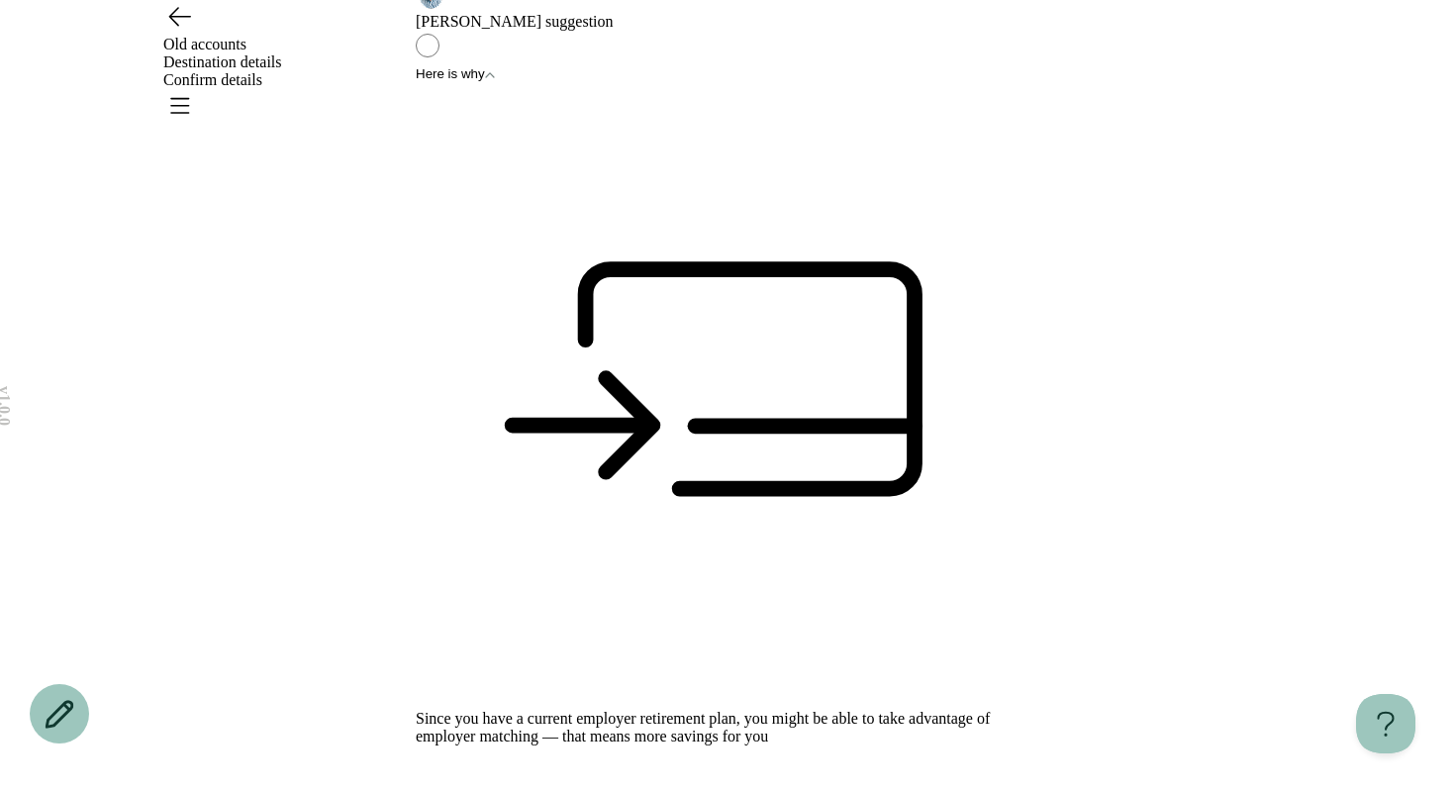
scroll to position [0, 0]
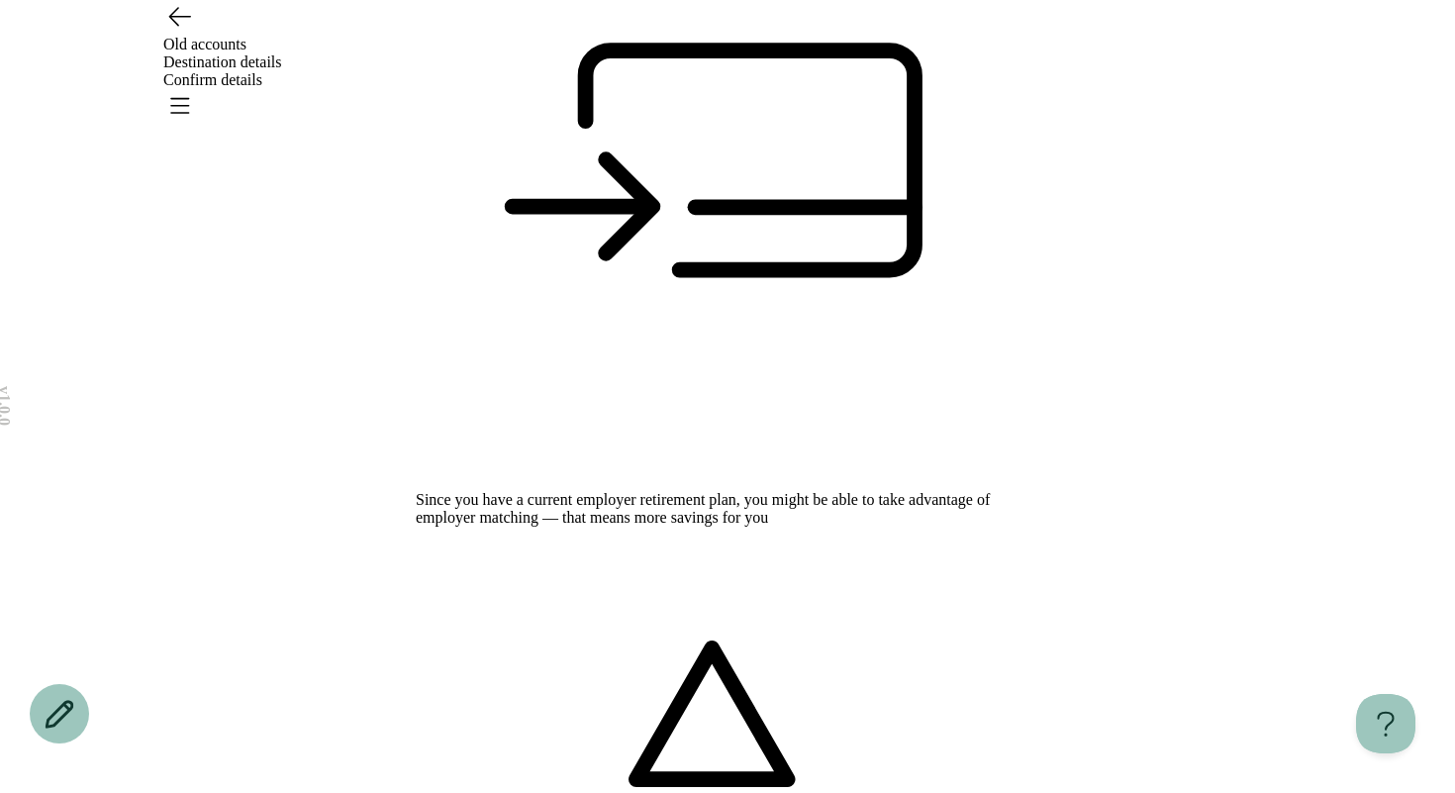
scroll to position [316, 0]
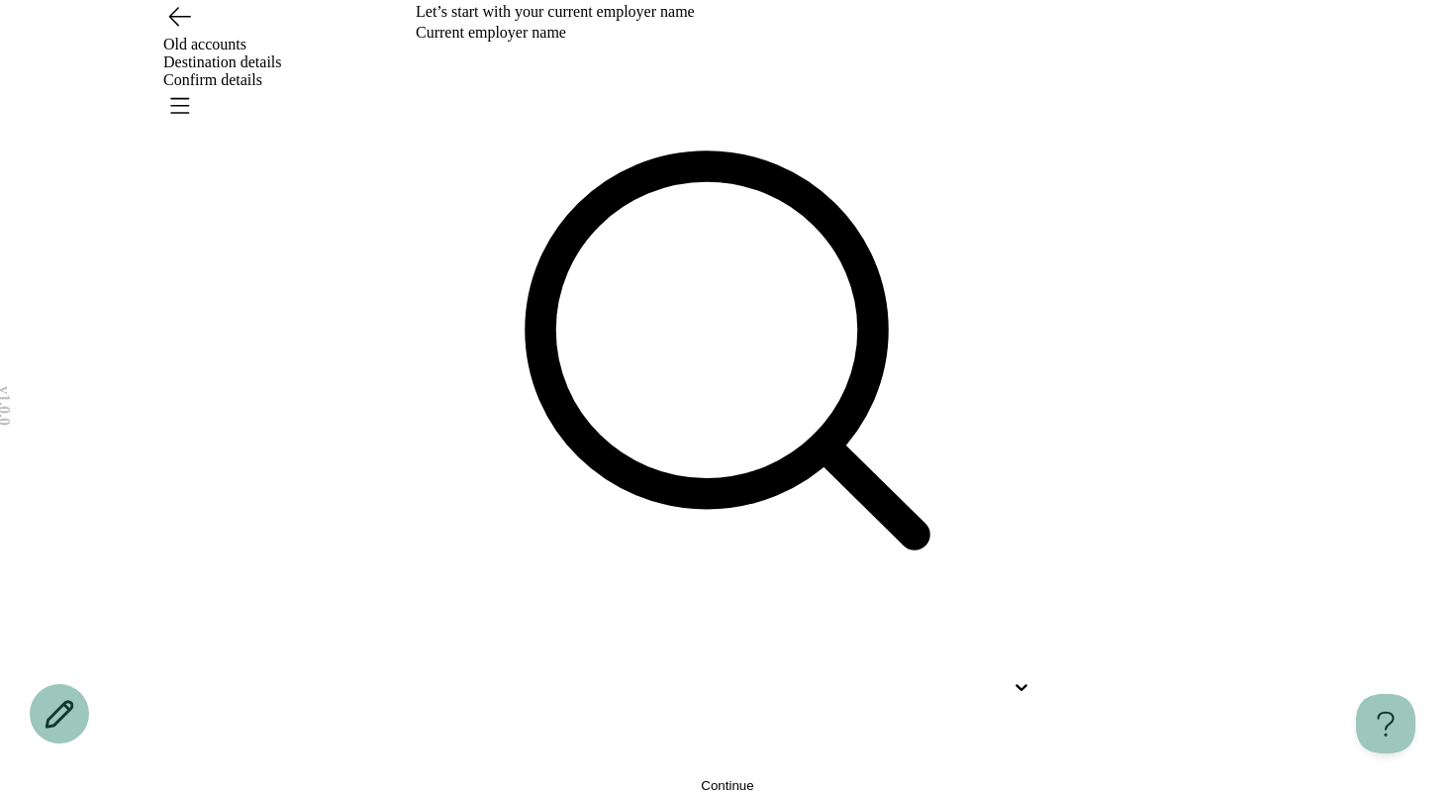
click at [765, 678] on div at bounding box center [710, 687] width 588 height 18
click at [683, 728] on p "Scp Wqs Lower Holdco, Llc" at bounding box center [727, 737] width 623 height 18
type input "**"
click at [649, 778] on button "Continue" at bounding box center [727, 785] width 623 height 15
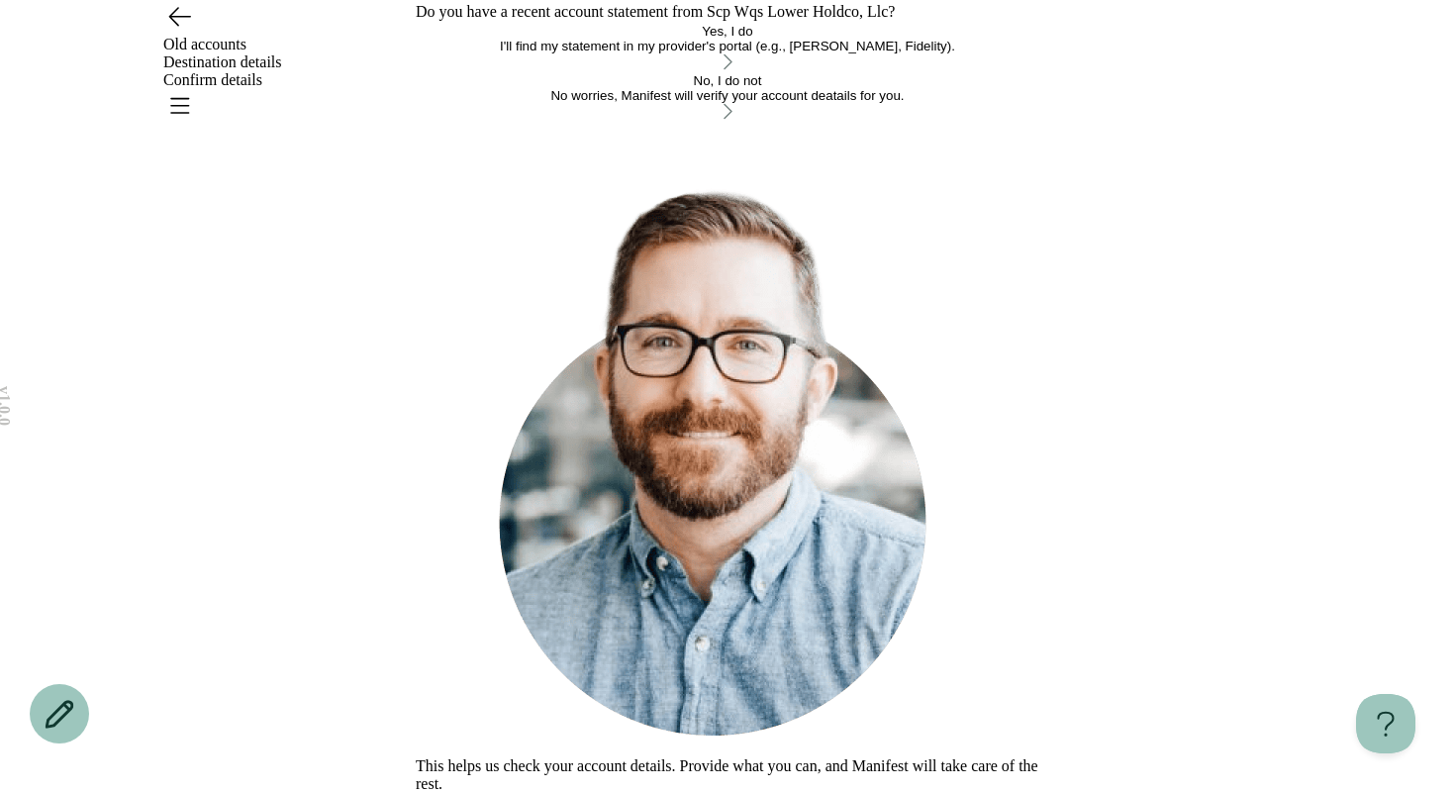
click at [639, 103] on div "No worries, Manifest will verify your account deatails for you." at bounding box center [727, 95] width 623 height 15
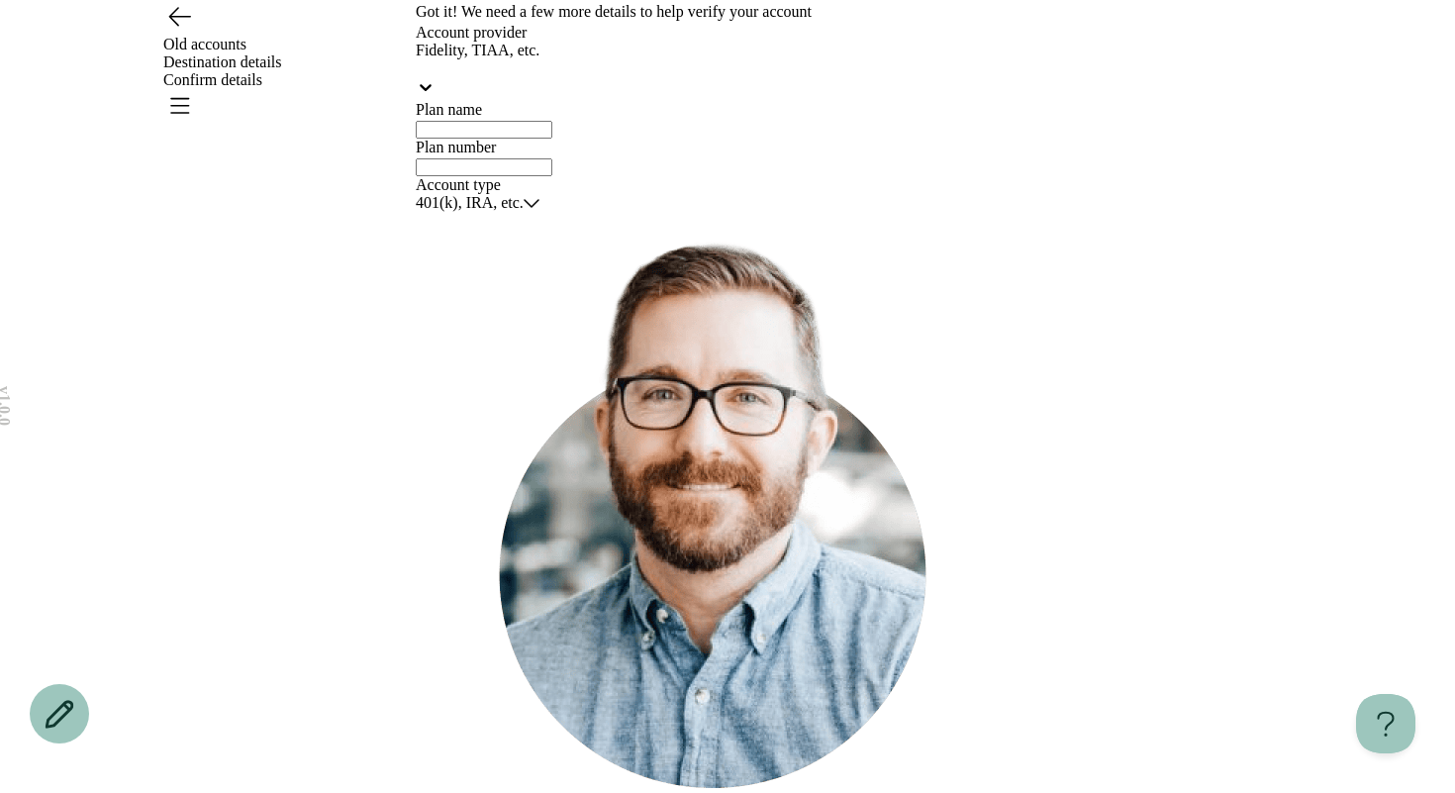
click at [195, 63] on div "Old accounts Destination details Confirm details" at bounding box center [727, 62] width 1425 height 125
drag, startPoint x: 167, startPoint y: 54, endPoint x: 182, endPoint y: 66, distance: 19.0
click at [167, 32] on icon "Go back" at bounding box center [179, 16] width 32 height 32
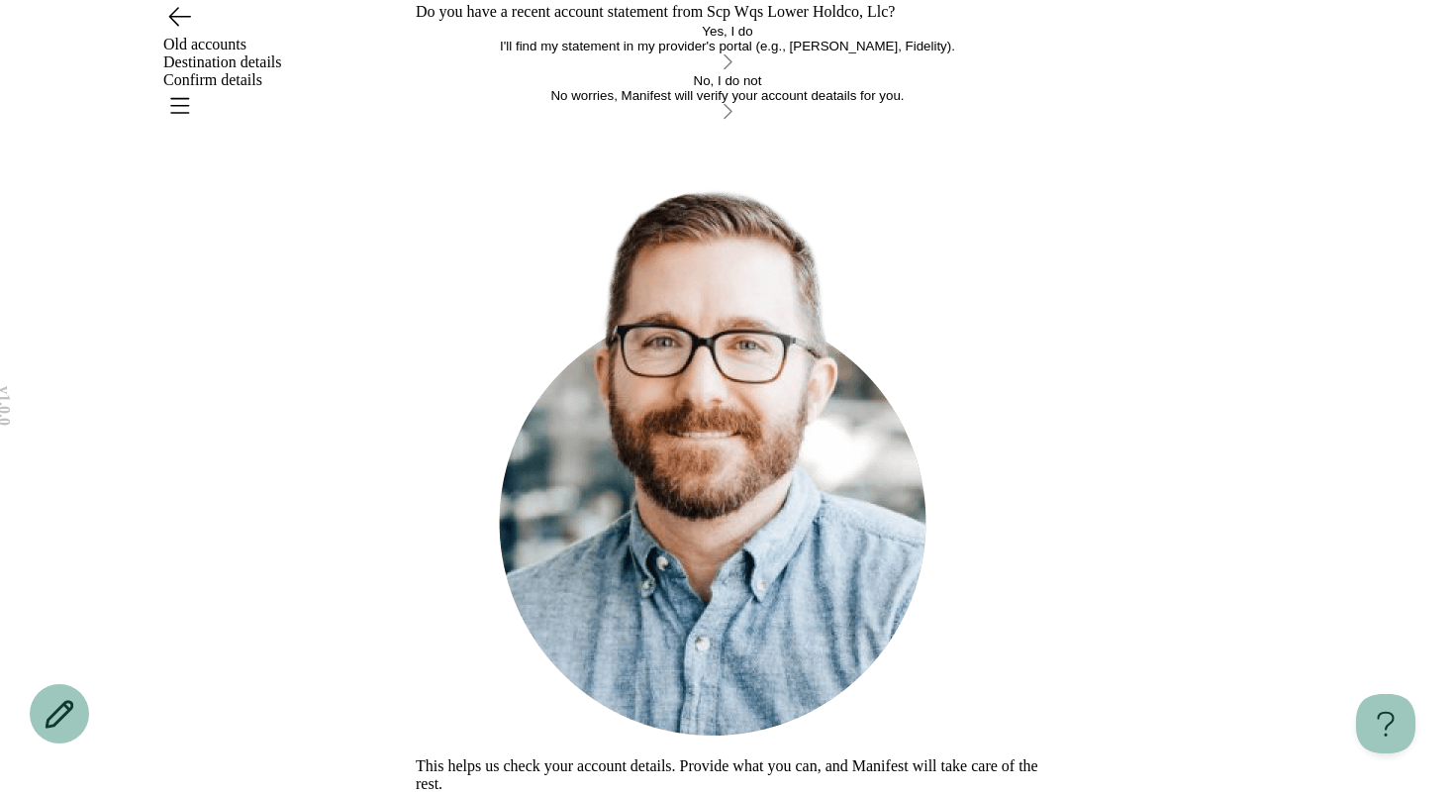
click at [540, 39] on div "Yes, I do" at bounding box center [727, 31] width 623 height 15
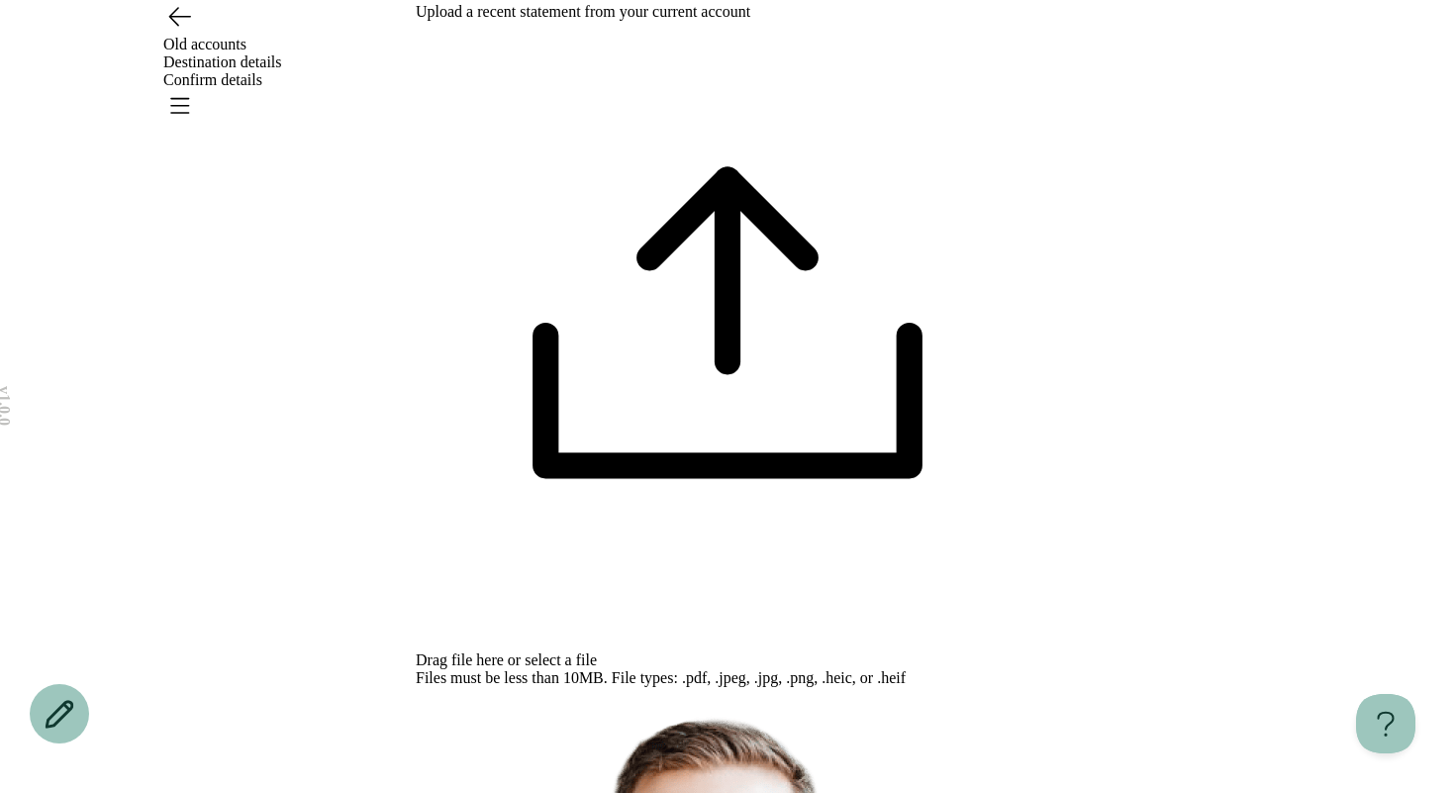
click at [597, 651] on span "select a file" at bounding box center [560, 659] width 72 height 17
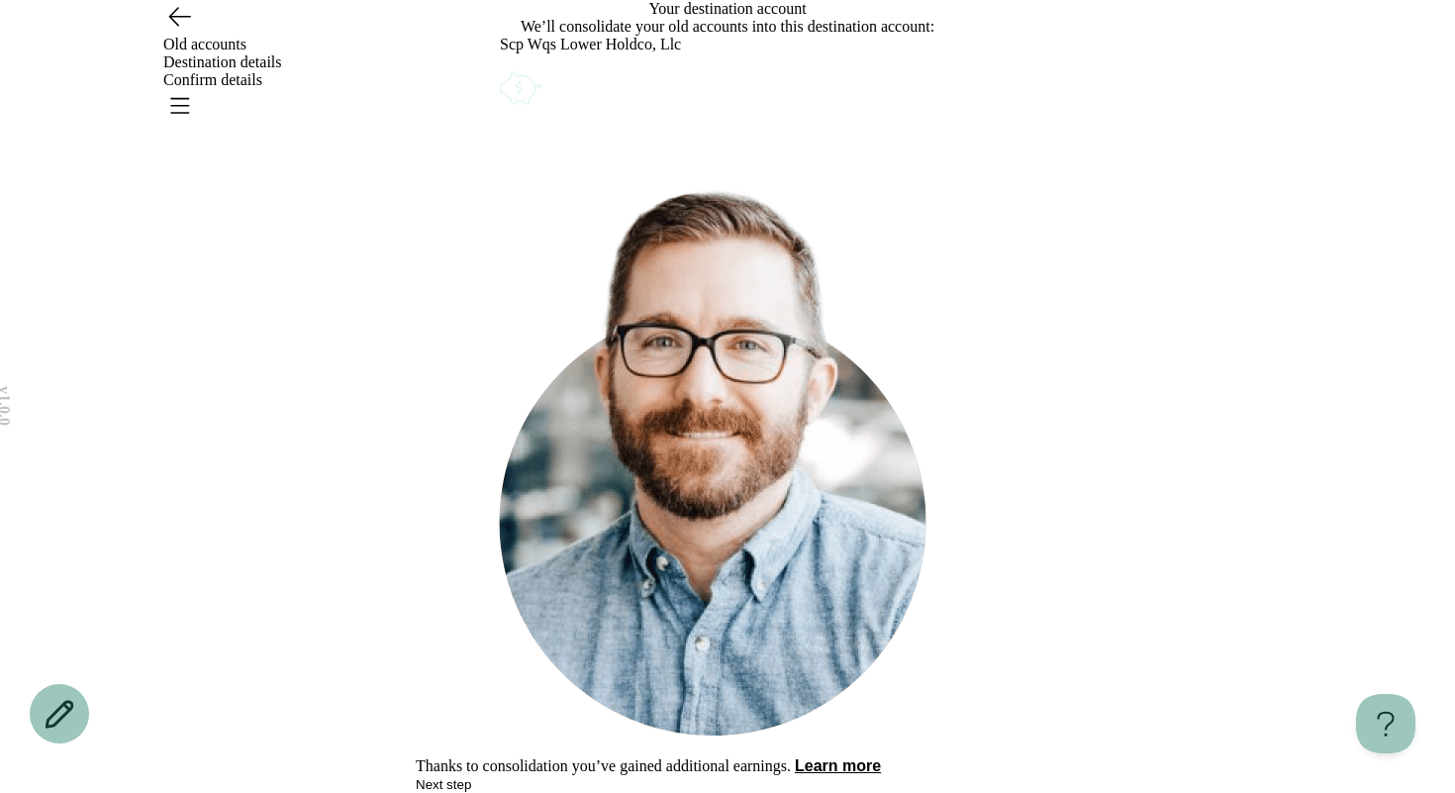
click at [471, 777] on button "Next step" at bounding box center [443, 784] width 55 height 15
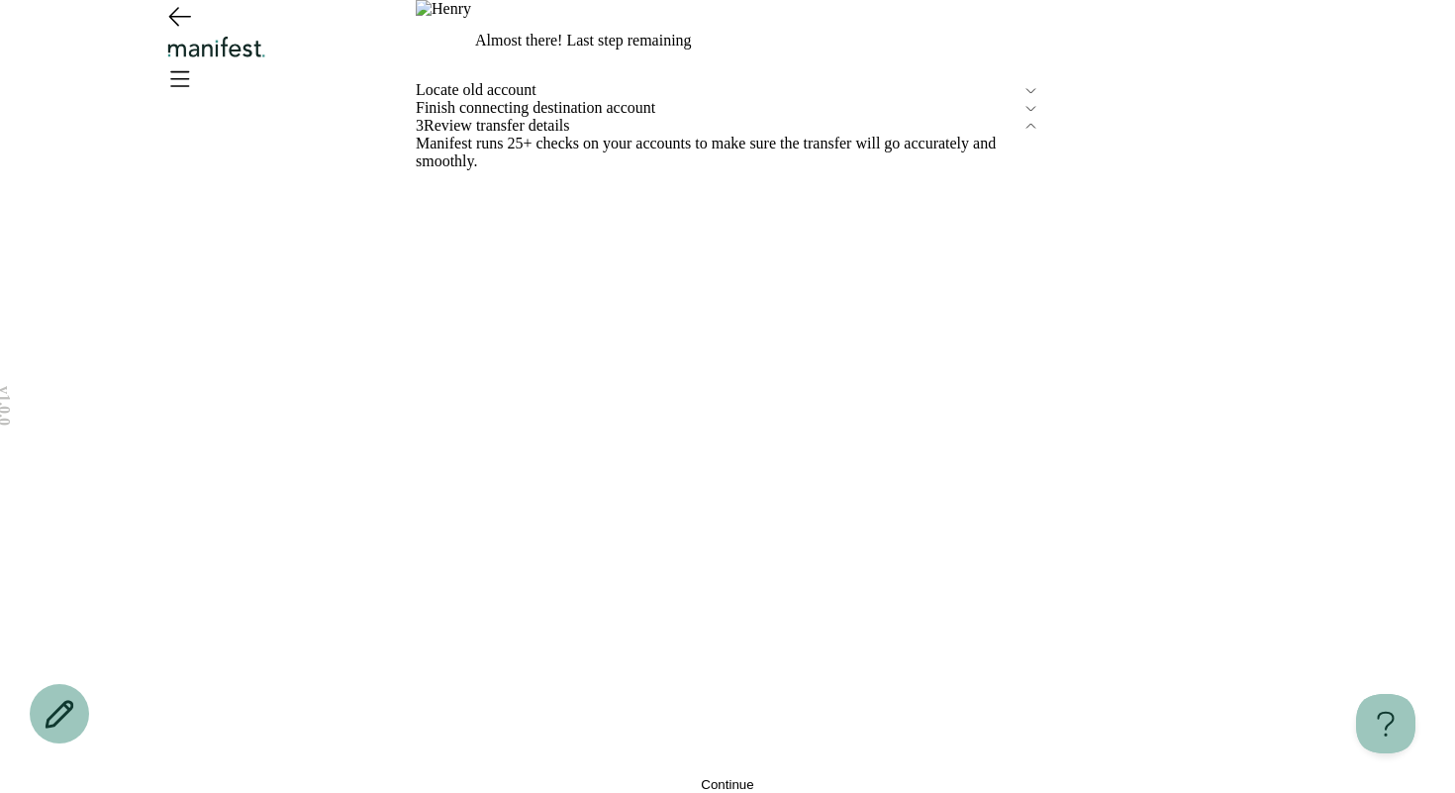
click at [588, 117] on span "Finish connecting destination account" at bounding box center [719, 108] width 607 height 18
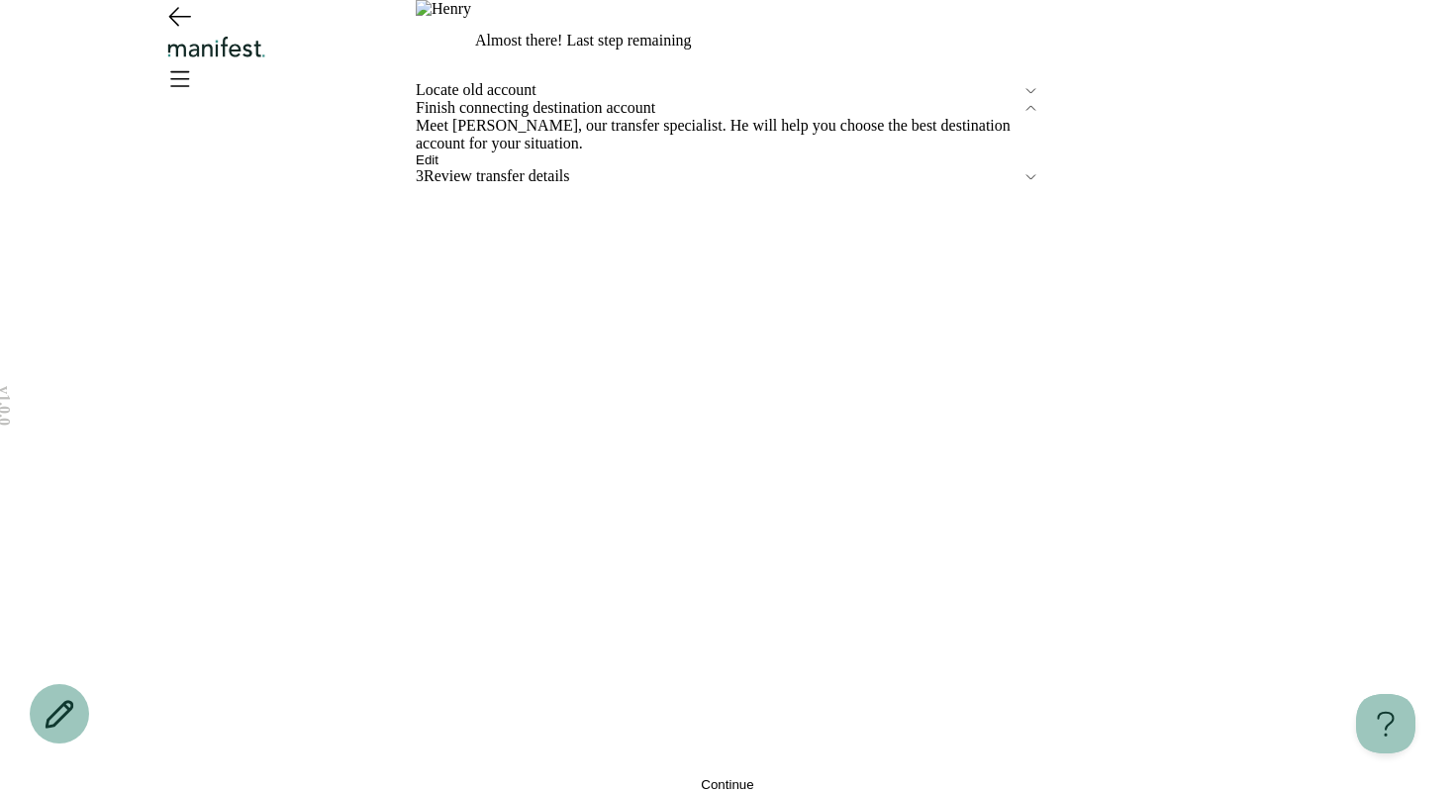
click at [559, 777] on button "Continue" at bounding box center [727, 784] width 623 height 15
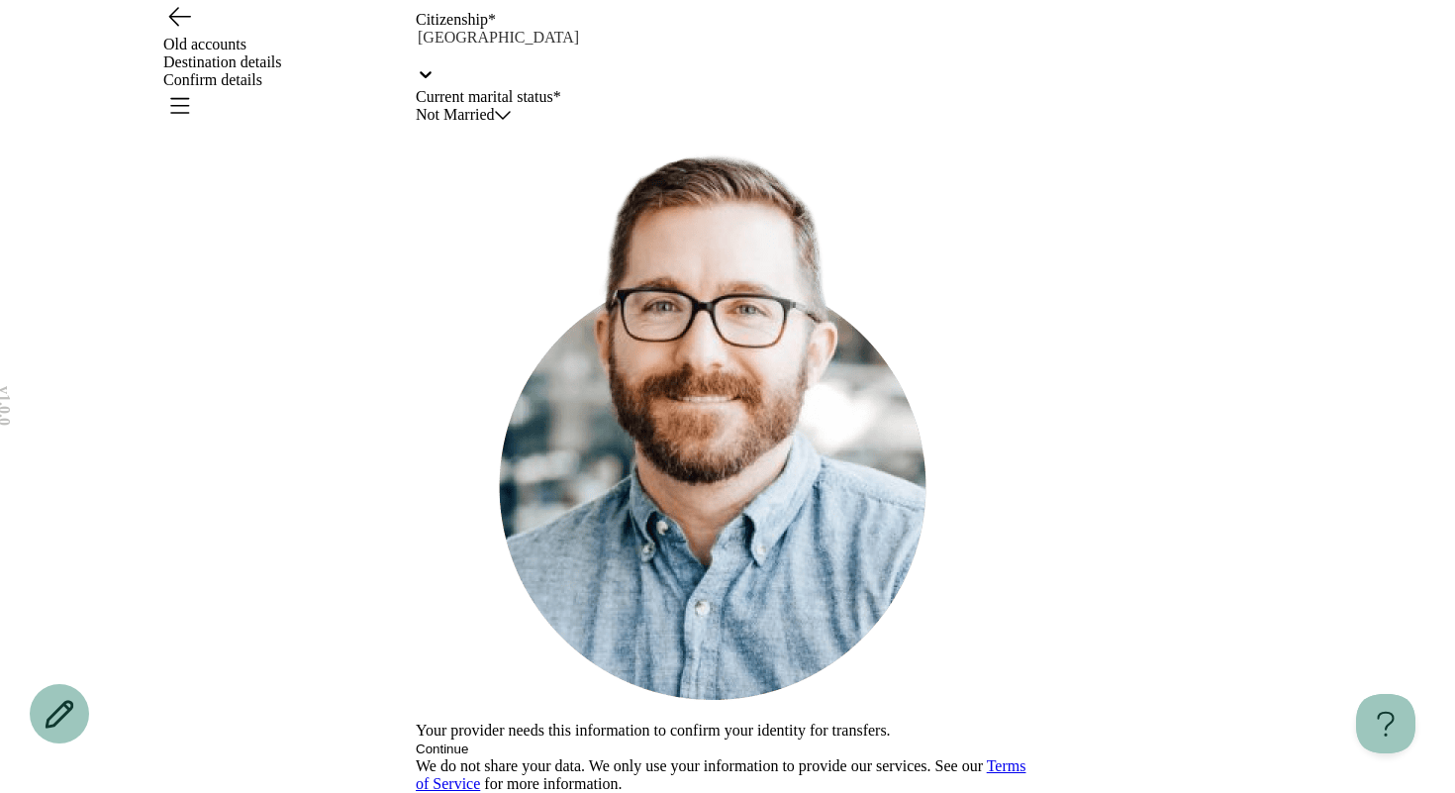
click at [468, 741] on button "Continue" at bounding box center [442, 748] width 52 height 15
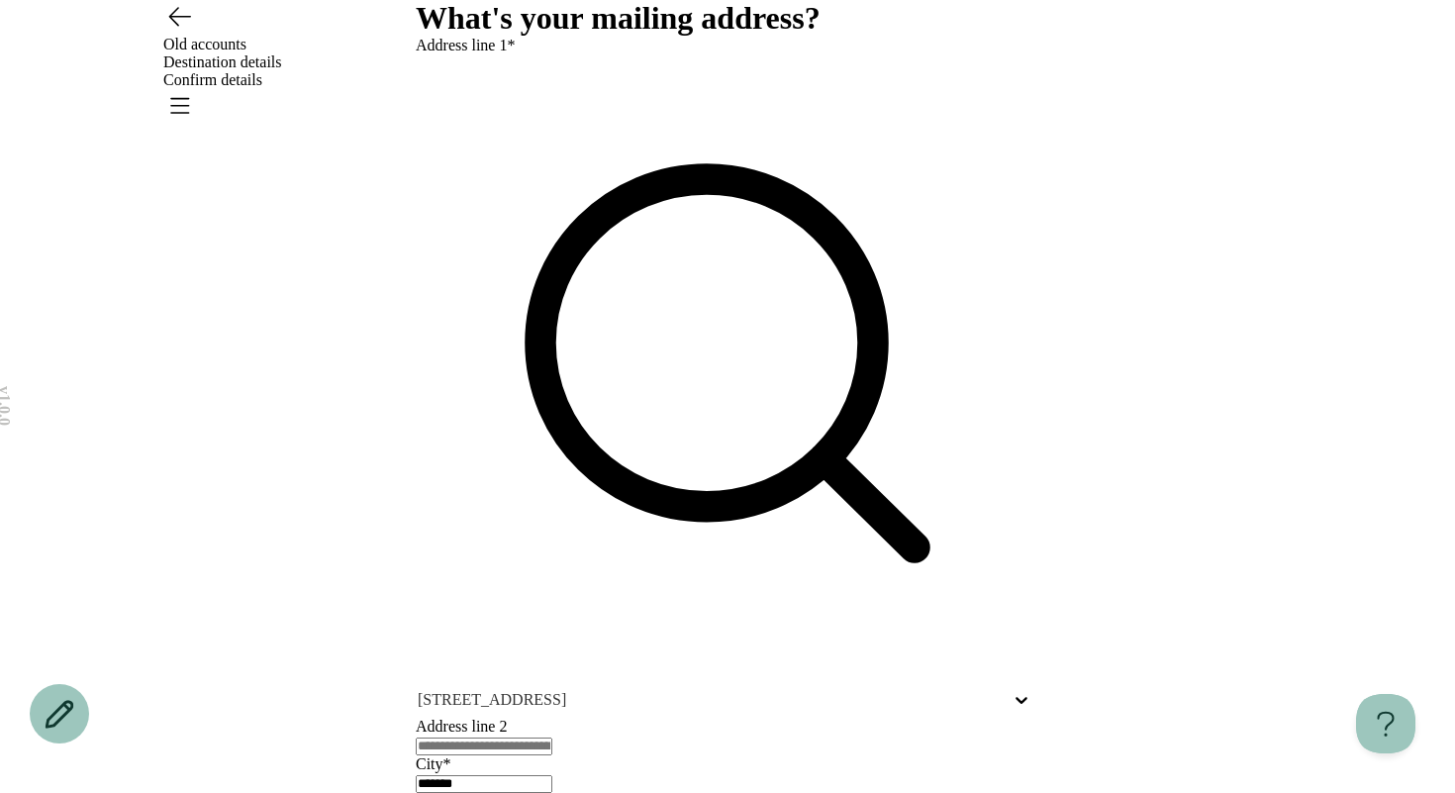
scroll to position [235, 0]
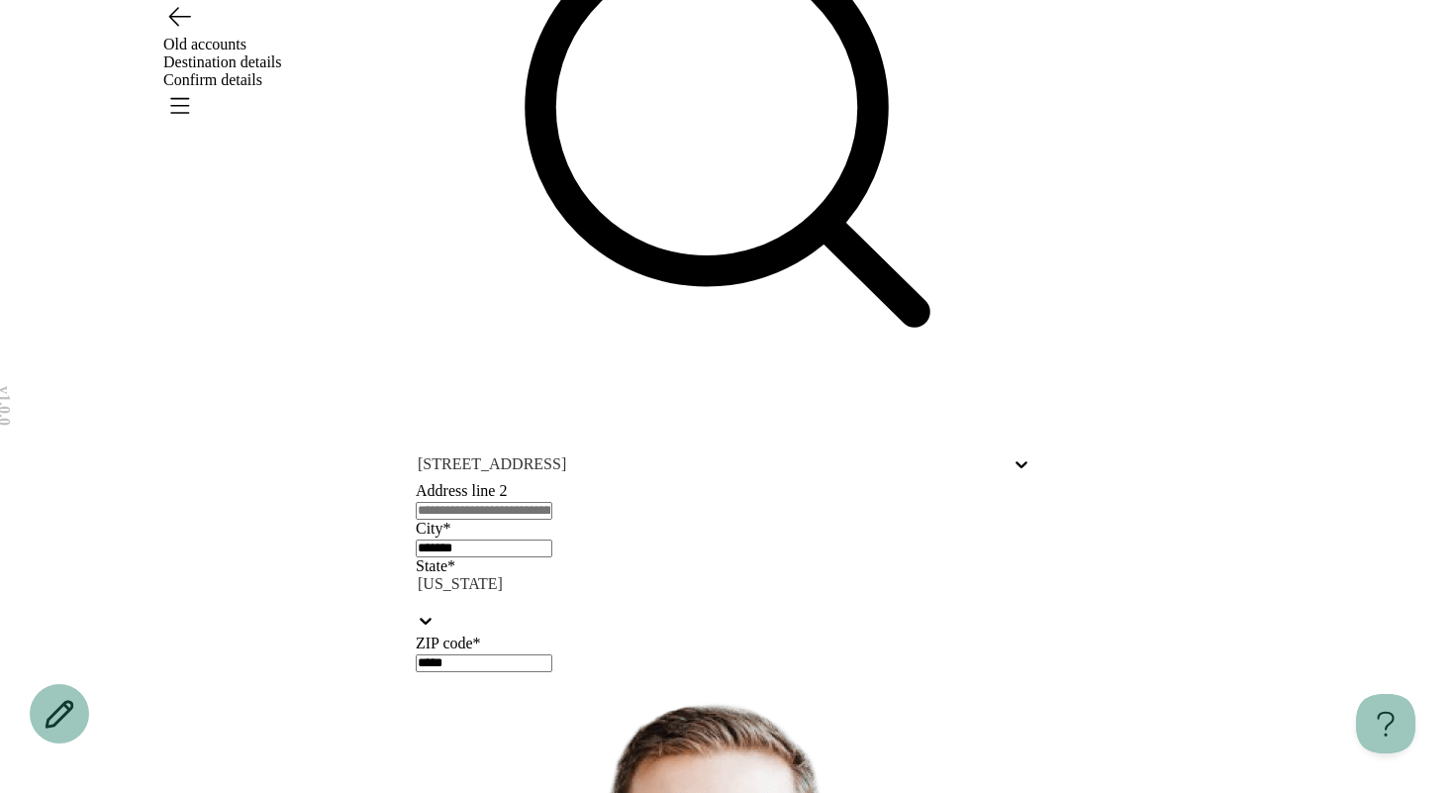
click at [180, 32] on icon "Go back" at bounding box center [179, 16] width 32 height 32
click at [184, 32] on icon "Go back" at bounding box center [179, 16] width 32 height 32
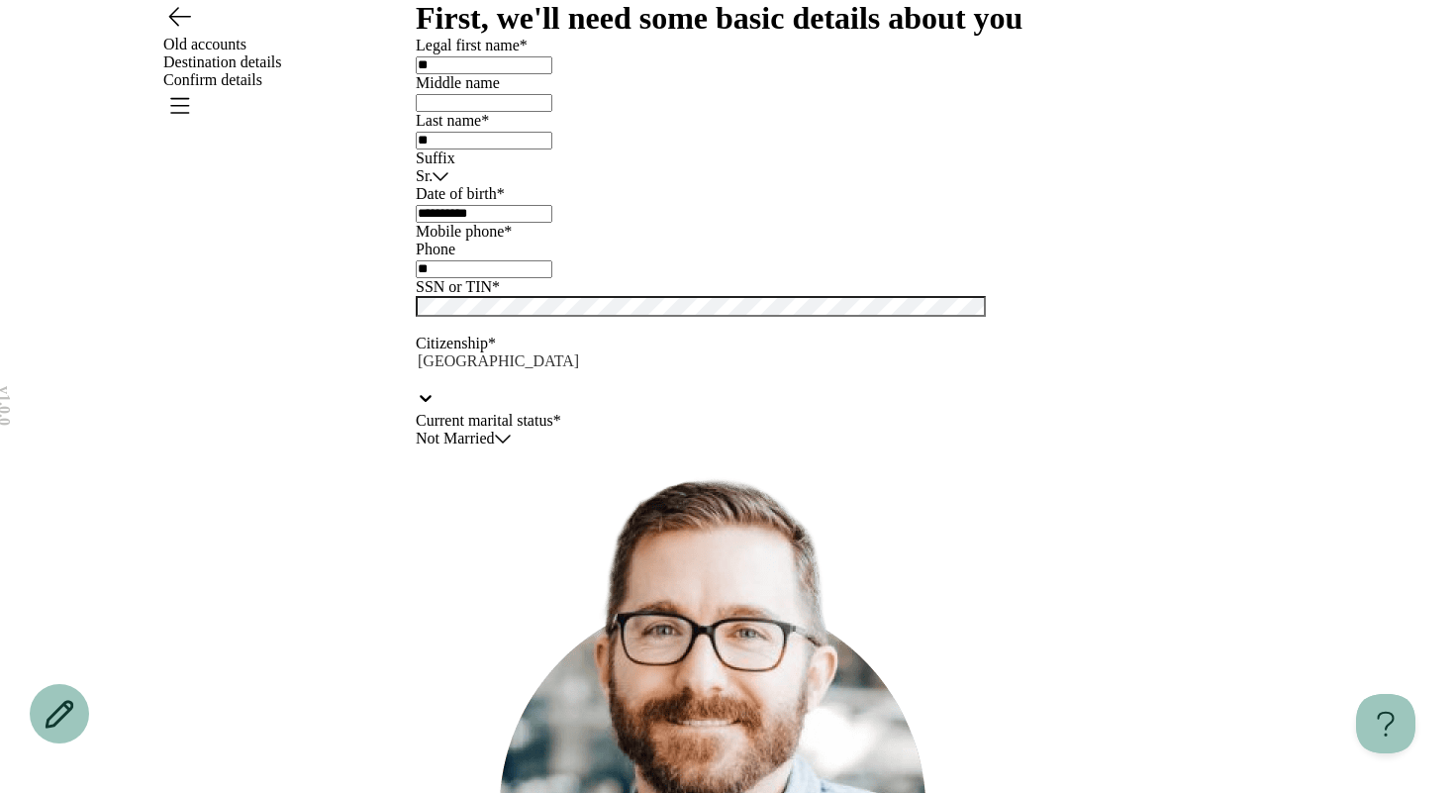
type input "**********"
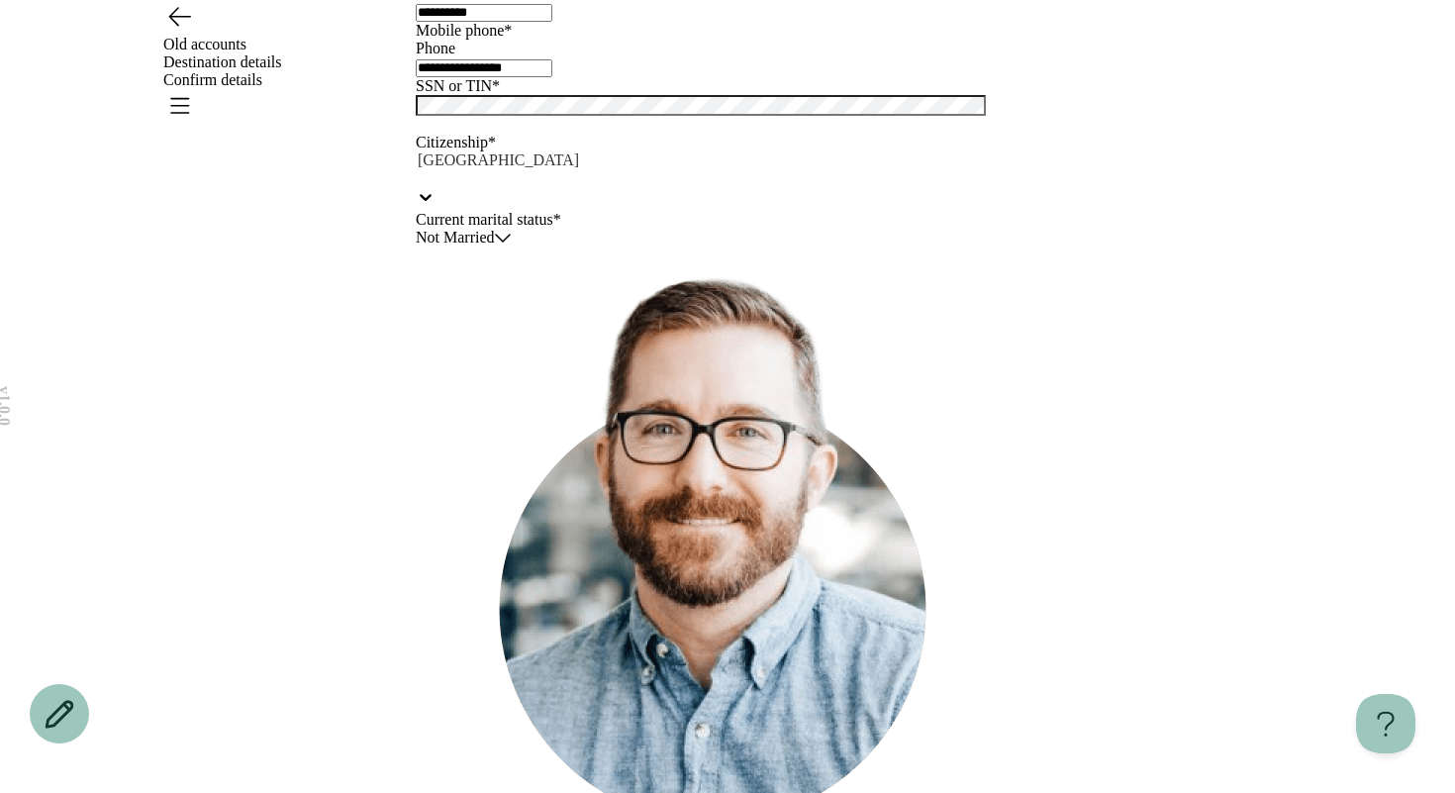
scroll to position [293, 0]
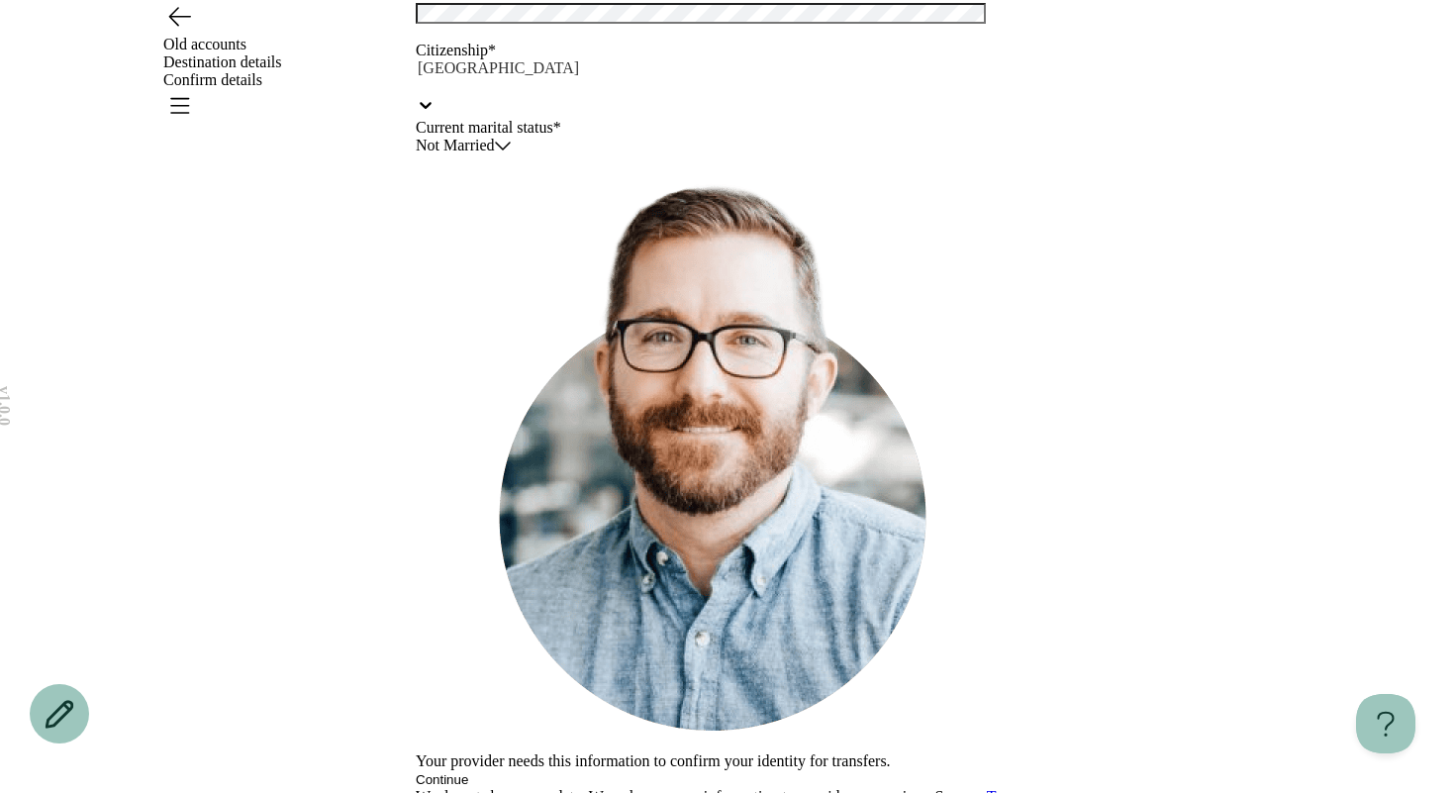
click at [574, 95] on div at bounding box center [727, 86] width 623 height 18
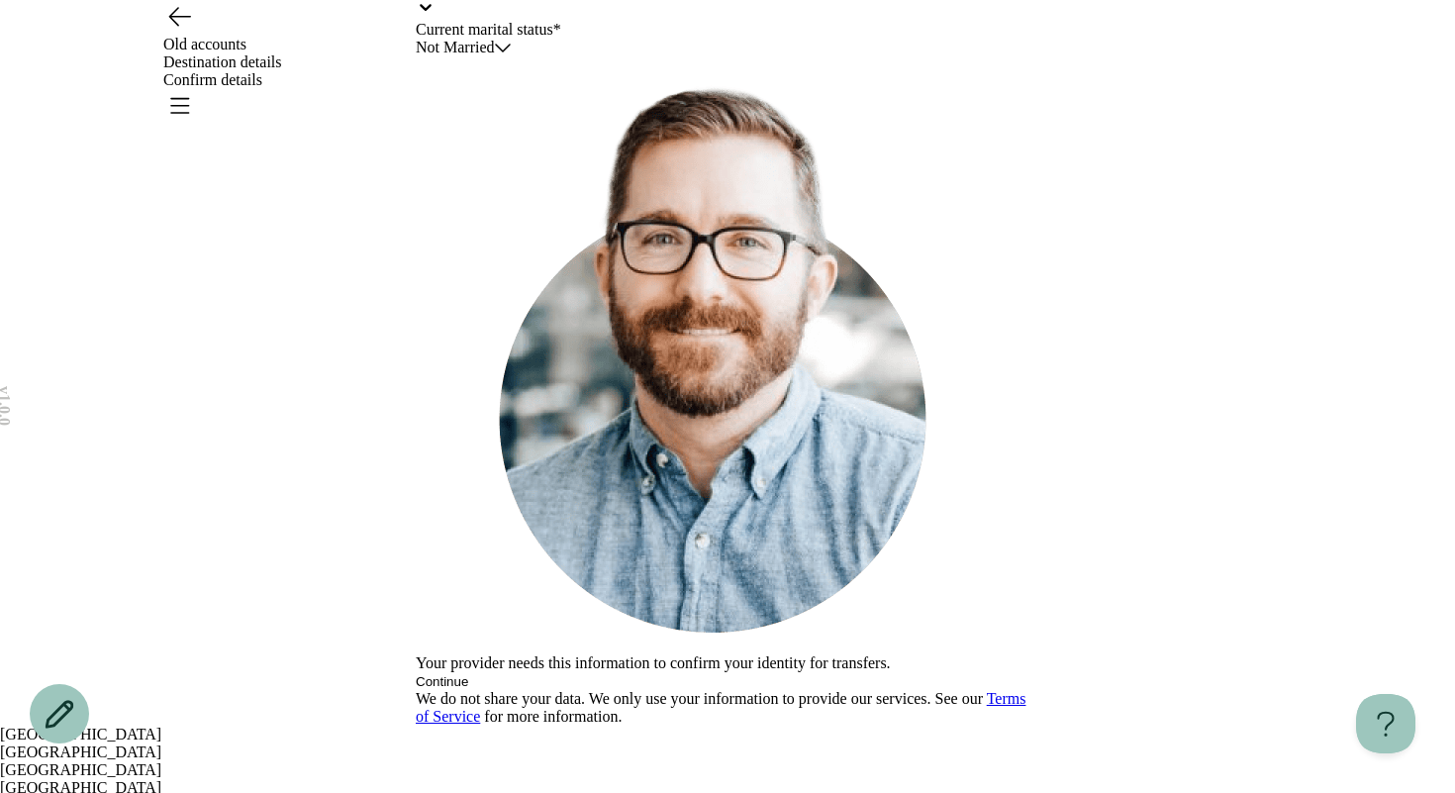
scroll to position [534, 0]
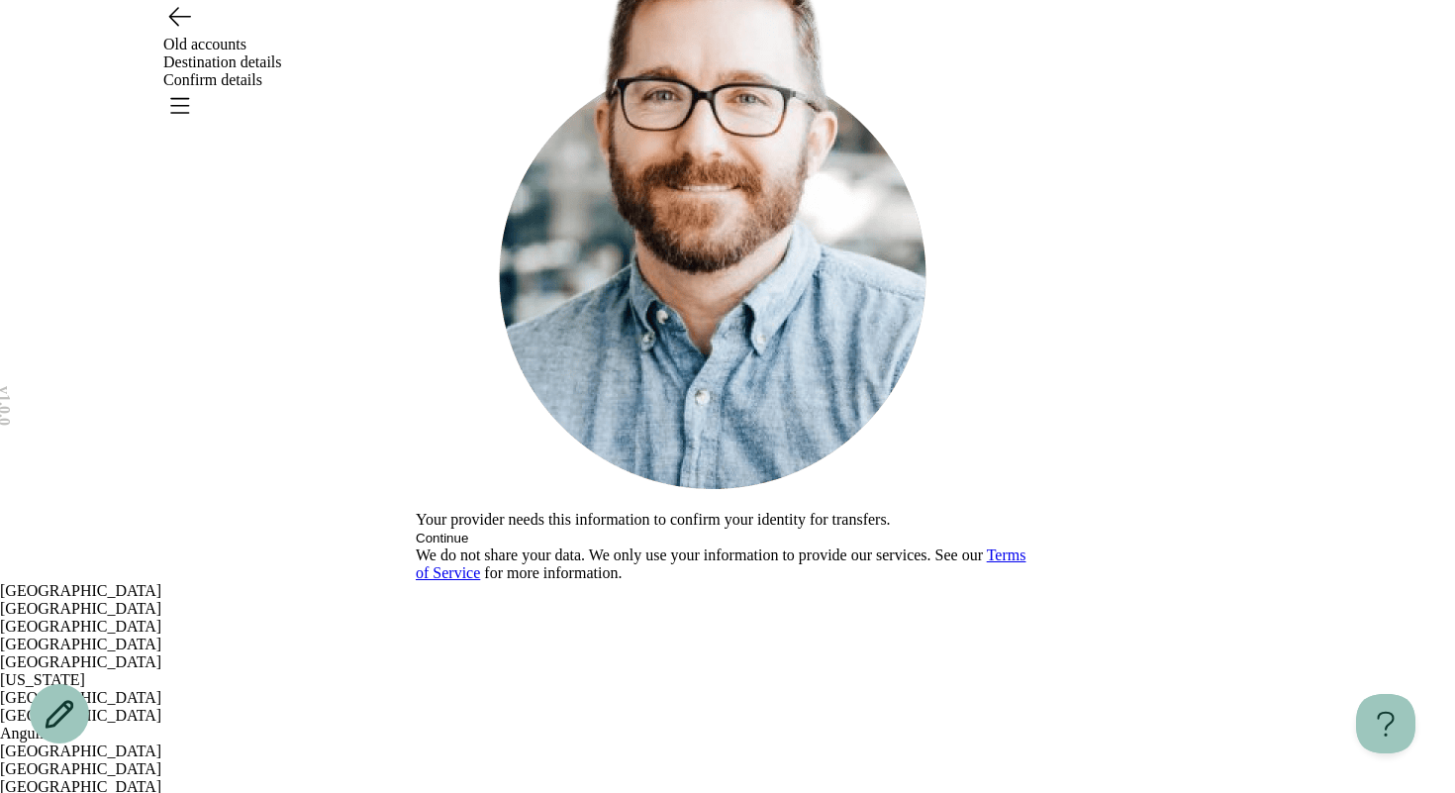
click at [330, 501] on div "**********" at bounding box center [727, 24] width 1455 height 1116
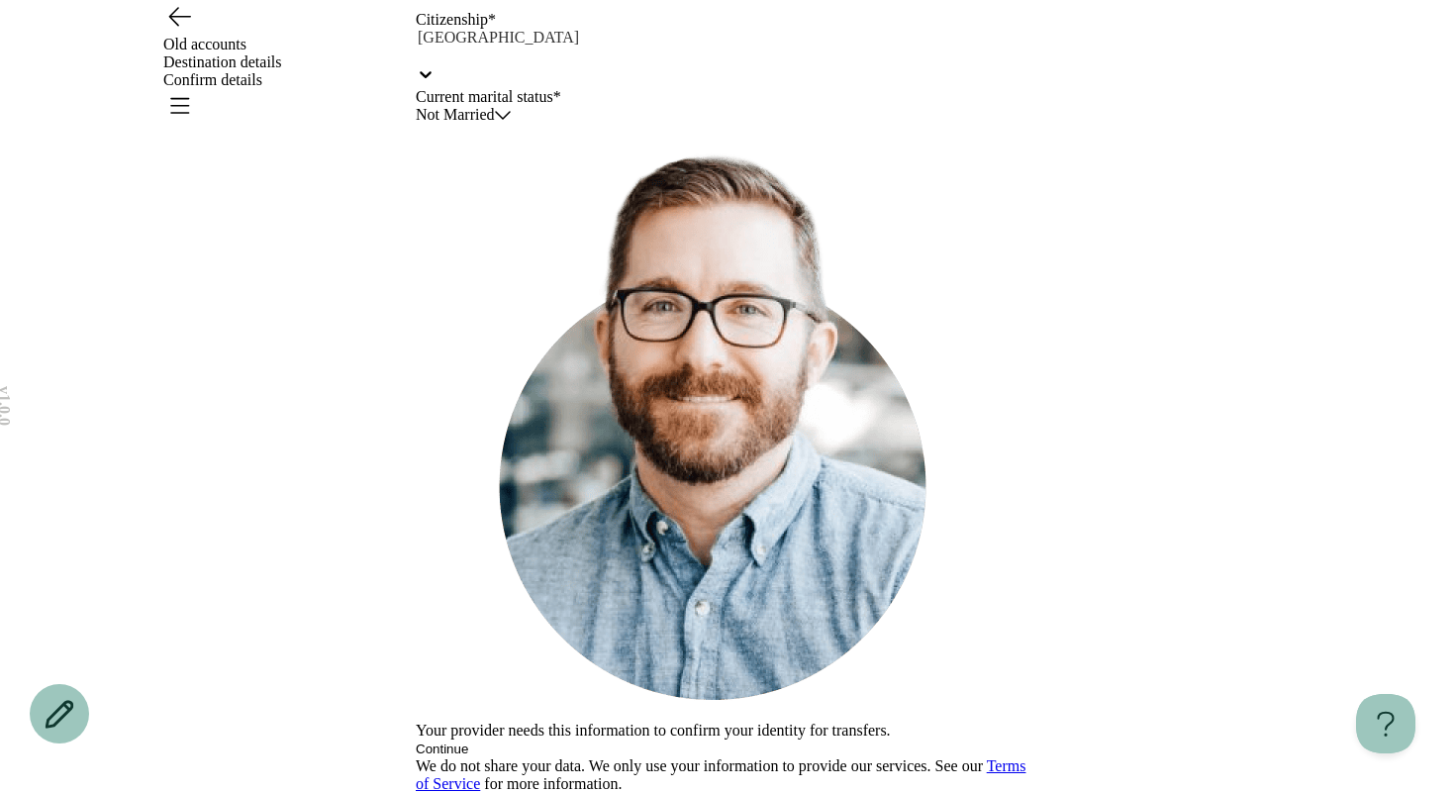
click at [535, 475] on div "**********" at bounding box center [727, 234] width 623 height 1116
click at [525, 451] on html "**********" at bounding box center [727, 234] width 1455 height 1116
click at [355, 460] on html "**********" at bounding box center [727, 234] width 1455 height 1116
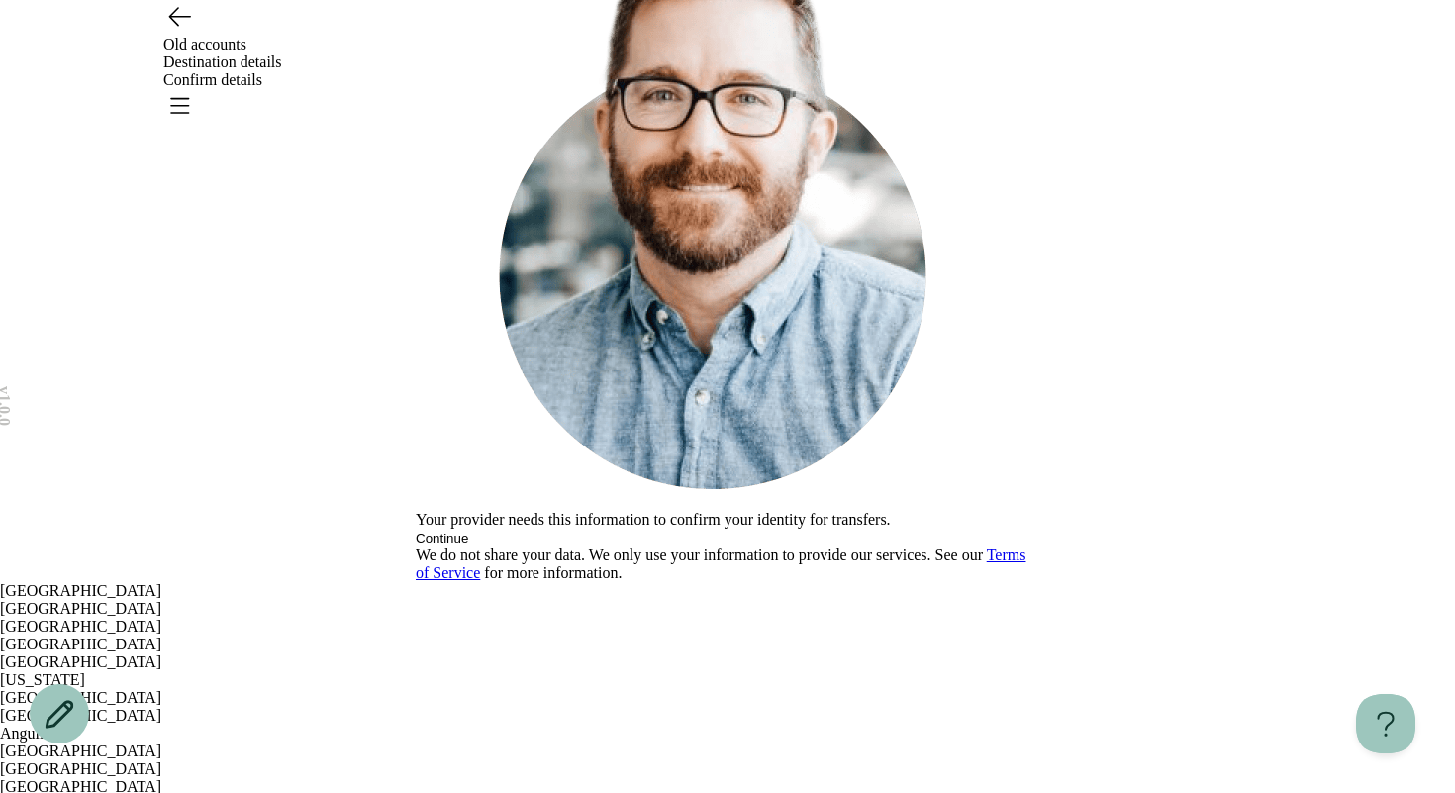
click at [305, 521] on div "**********" at bounding box center [727, 24] width 1455 height 1116
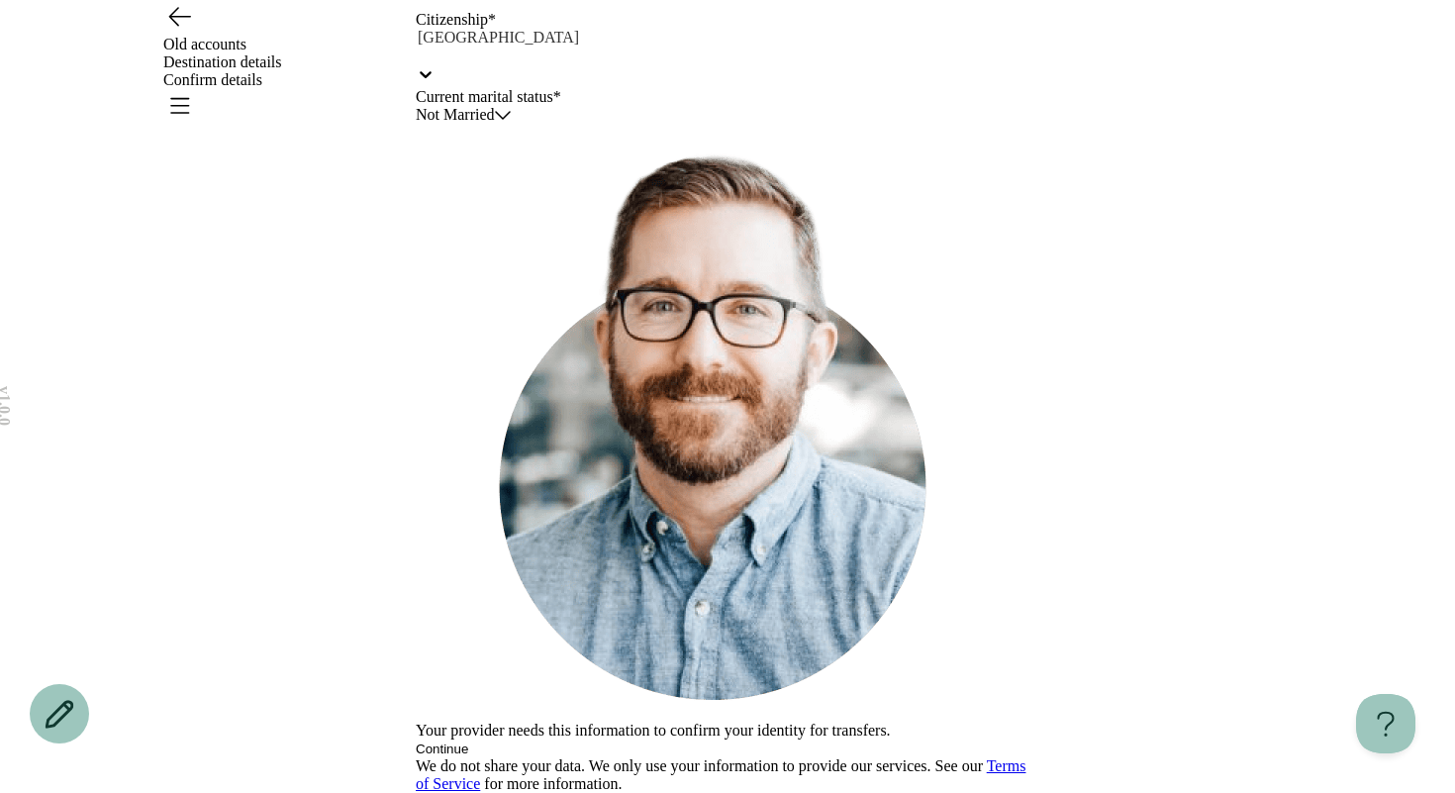
click at [522, 423] on html "**********" at bounding box center [727, 234] width 1455 height 1116
click at [490, 440] on html "**********" at bounding box center [727, 234] width 1455 height 1116
click at [388, 513] on div "**********" at bounding box center [727, 234] width 1455 height 1116
click at [488, 443] on html "**********" at bounding box center [727, 234] width 1455 height 1116
click at [483, 320] on html "**********" at bounding box center [727, 234] width 1455 height 1116
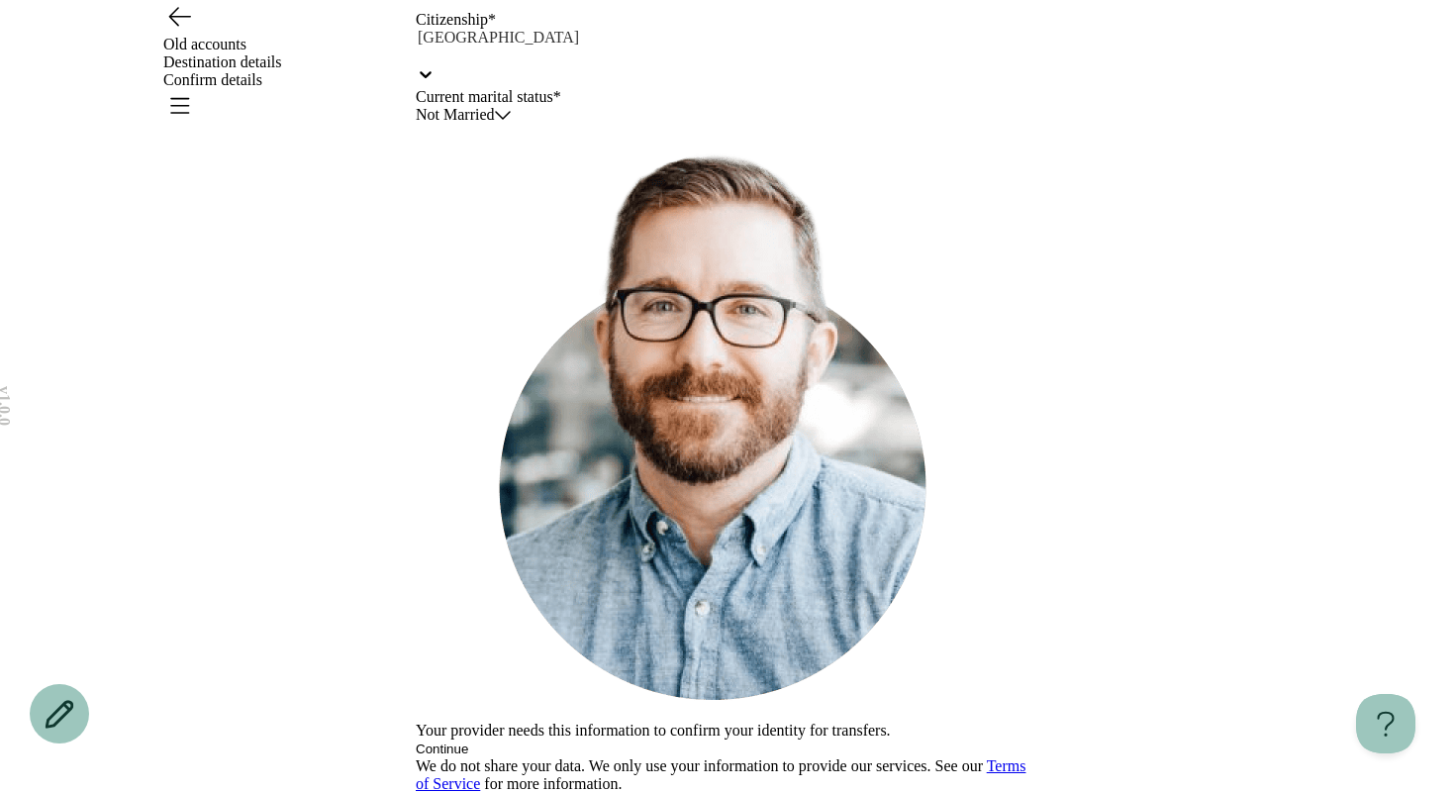
click at [494, 64] on div at bounding box center [727, 56] width 623 height 18
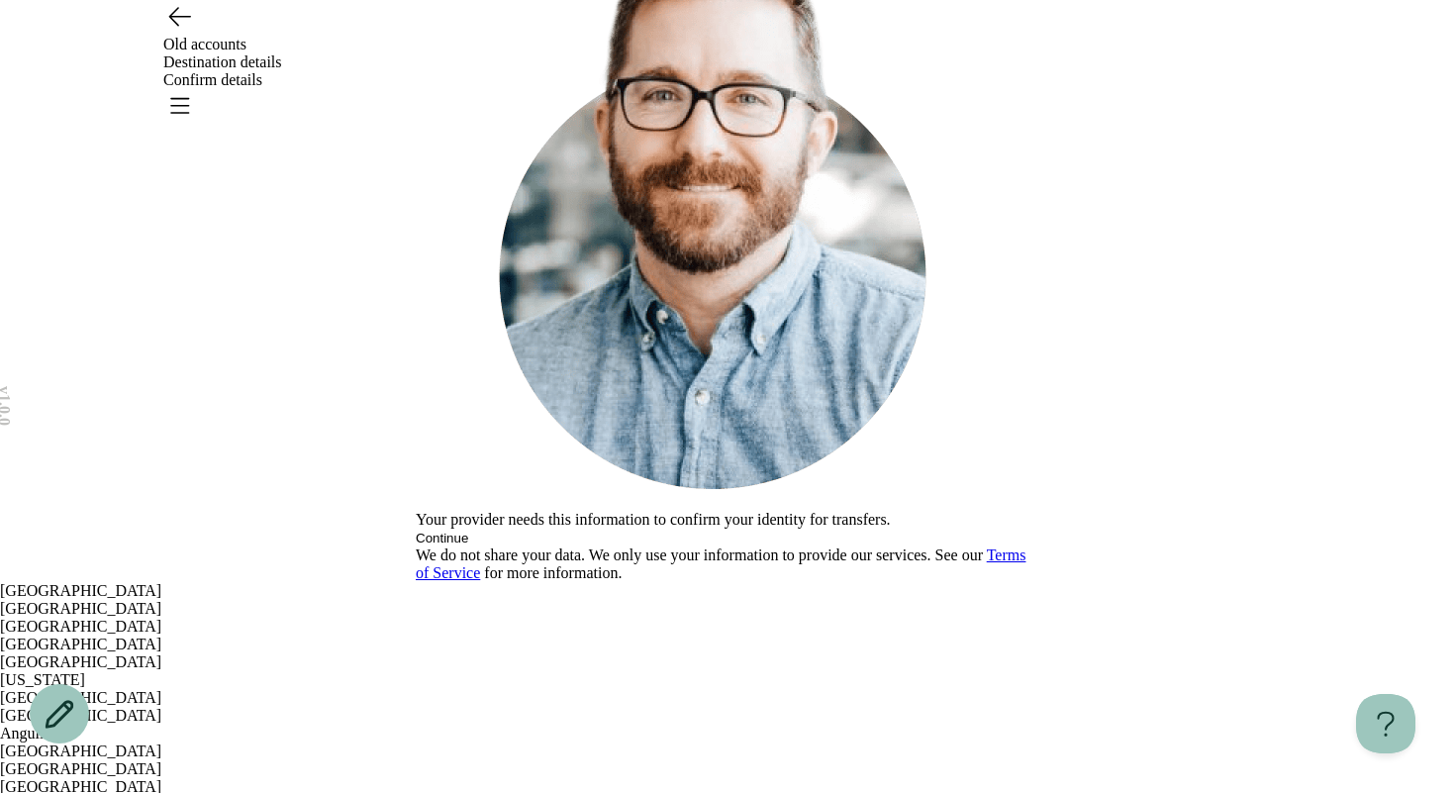
click at [293, 468] on div "**********" at bounding box center [727, 24] width 1455 height 1116
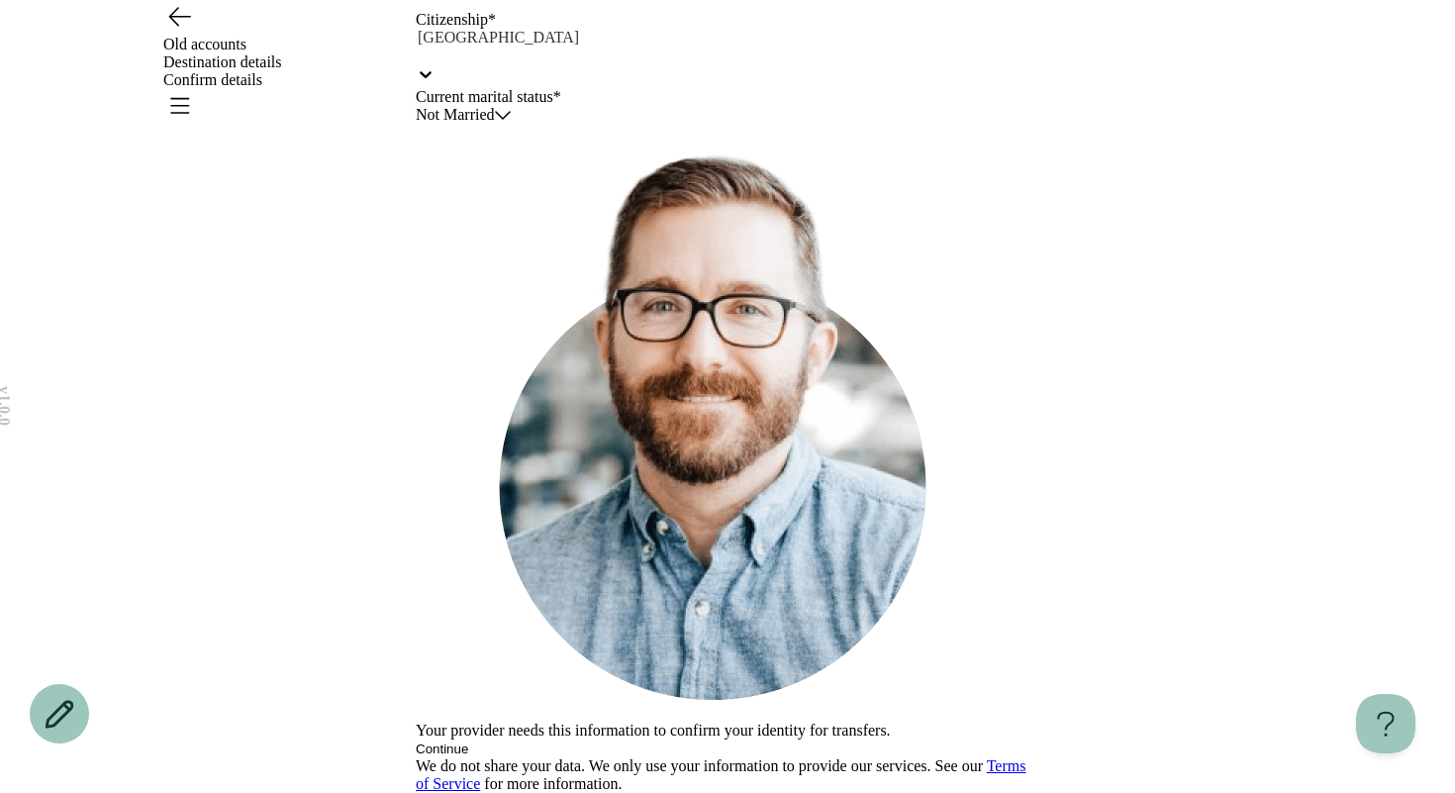
click at [485, 433] on html "**********" at bounding box center [727, 234] width 1455 height 1116
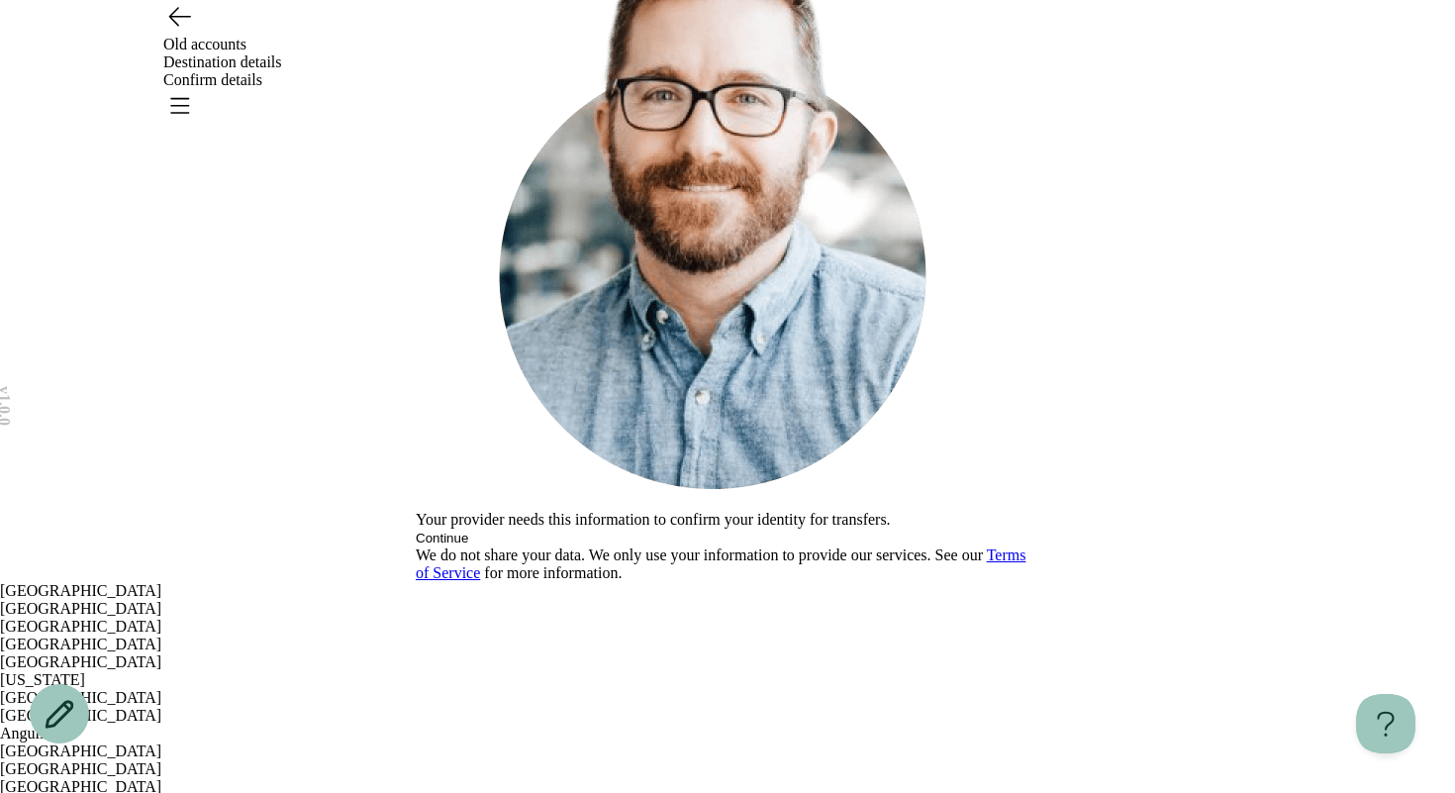
click at [331, 548] on div "**********" at bounding box center [727, 24] width 1455 height 1116
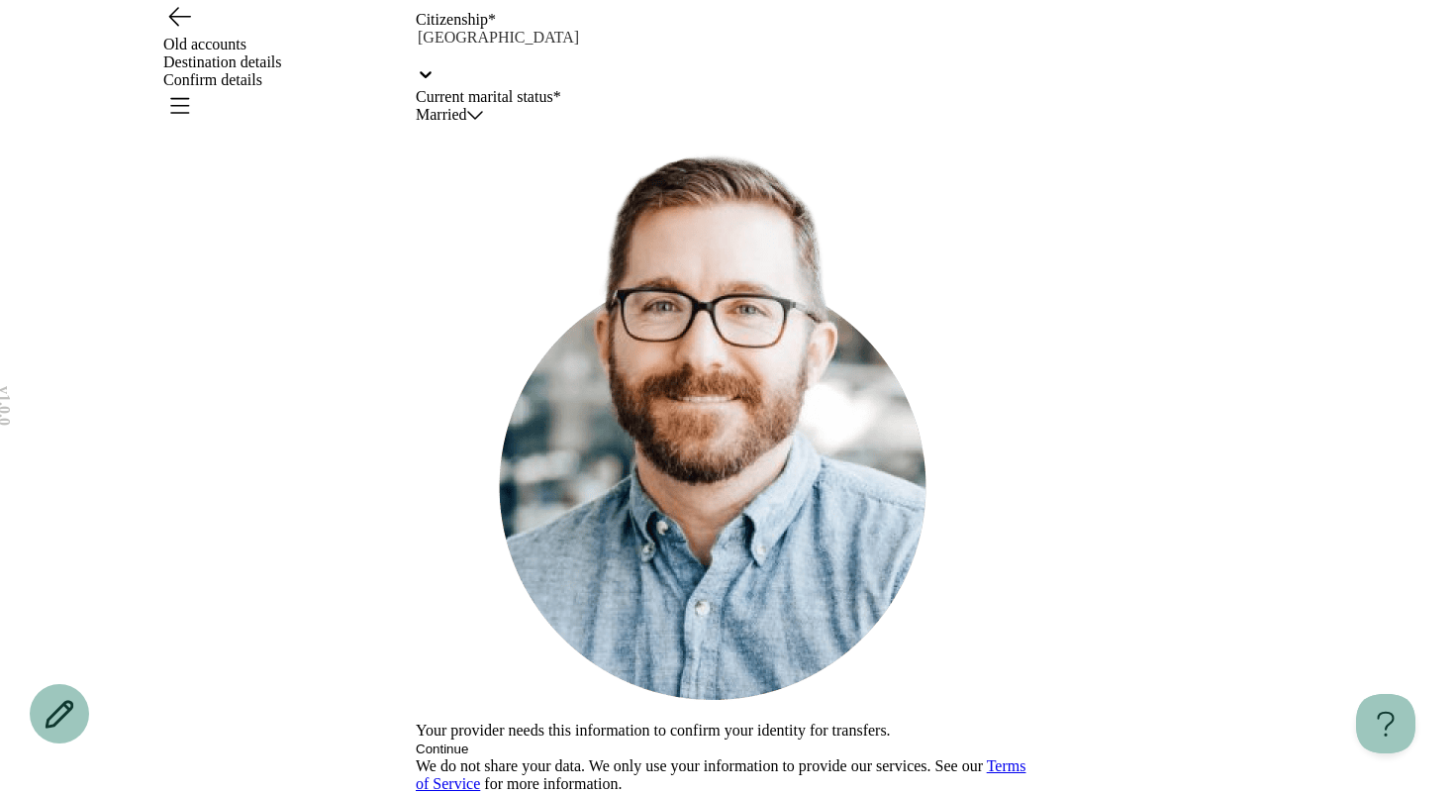
click at [468, 741] on button "Continue" at bounding box center [442, 748] width 52 height 15
click at [482, 124] on div at bounding box center [727, 114] width 623 height 20
click at [475, 124] on input "text" at bounding box center [484, 115] width 137 height 18
type input "**********"
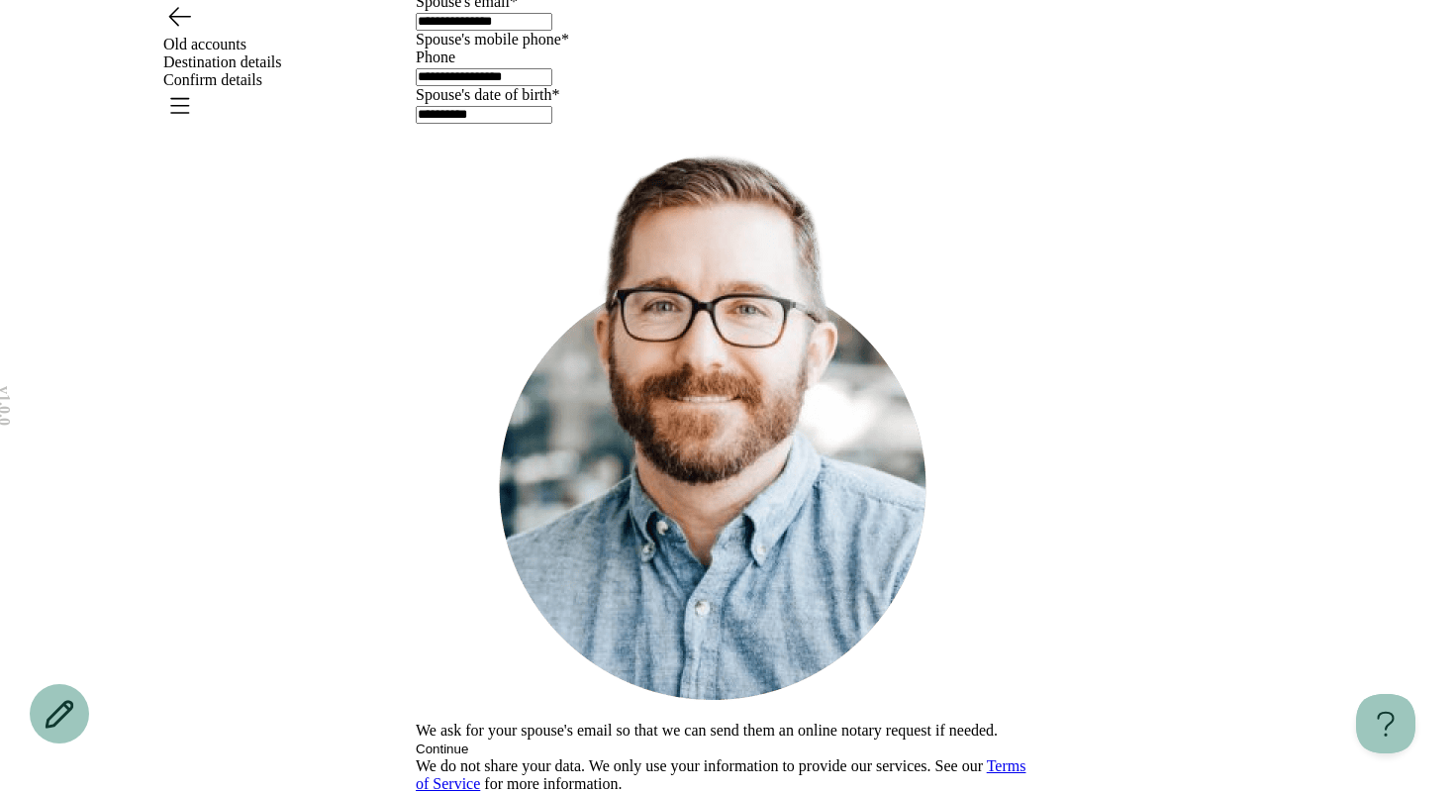
click at [445, 546] on div "**********" at bounding box center [727, 356] width 623 height 874
click at [468, 741] on button "Continue" at bounding box center [442, 748] width 52 height 15
type input "*****"
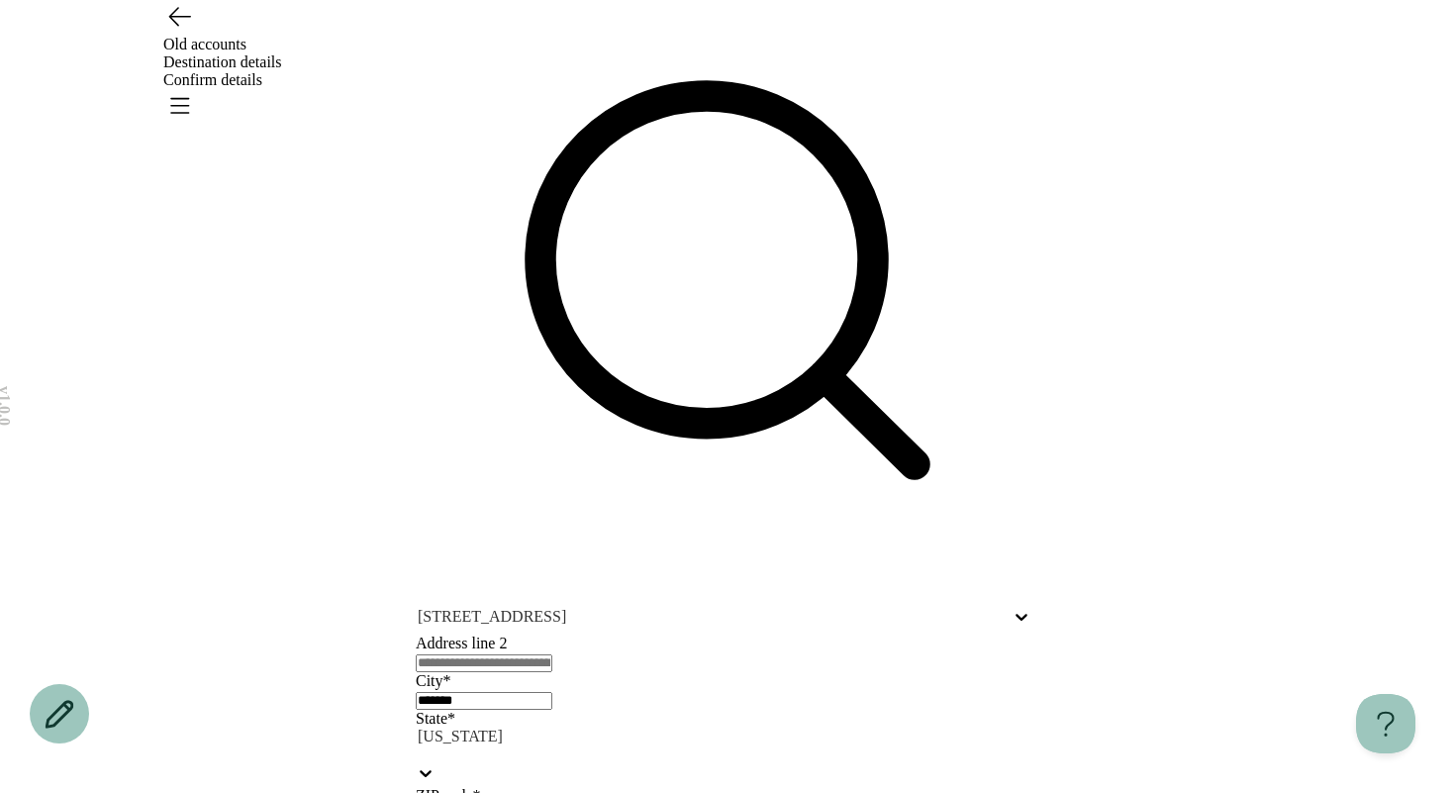
scroll to position [201, 0]
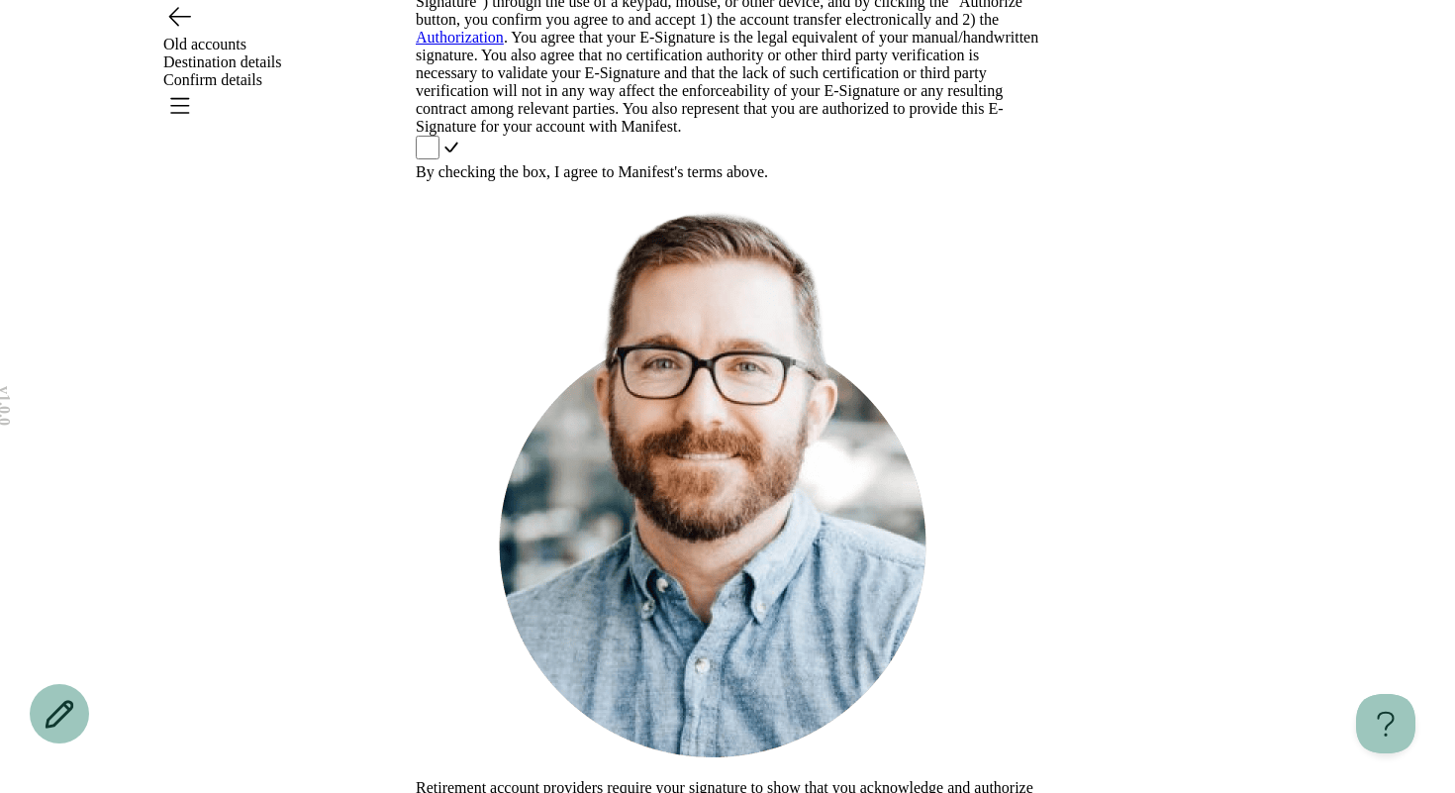
scroll to position [527, 0]
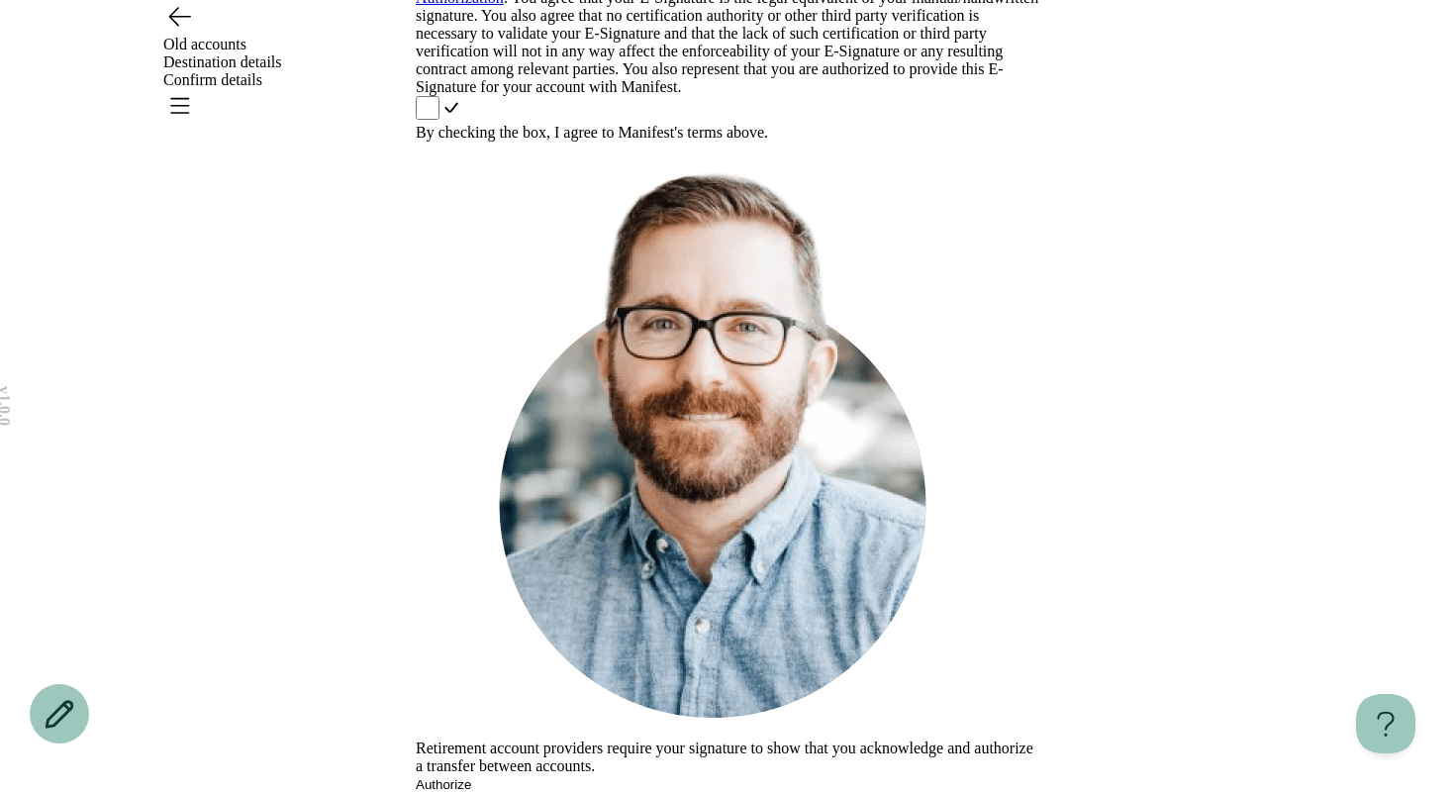
click at [471, 777] on button "Authorize" at bounding box center [443, 784] width 55 height 15
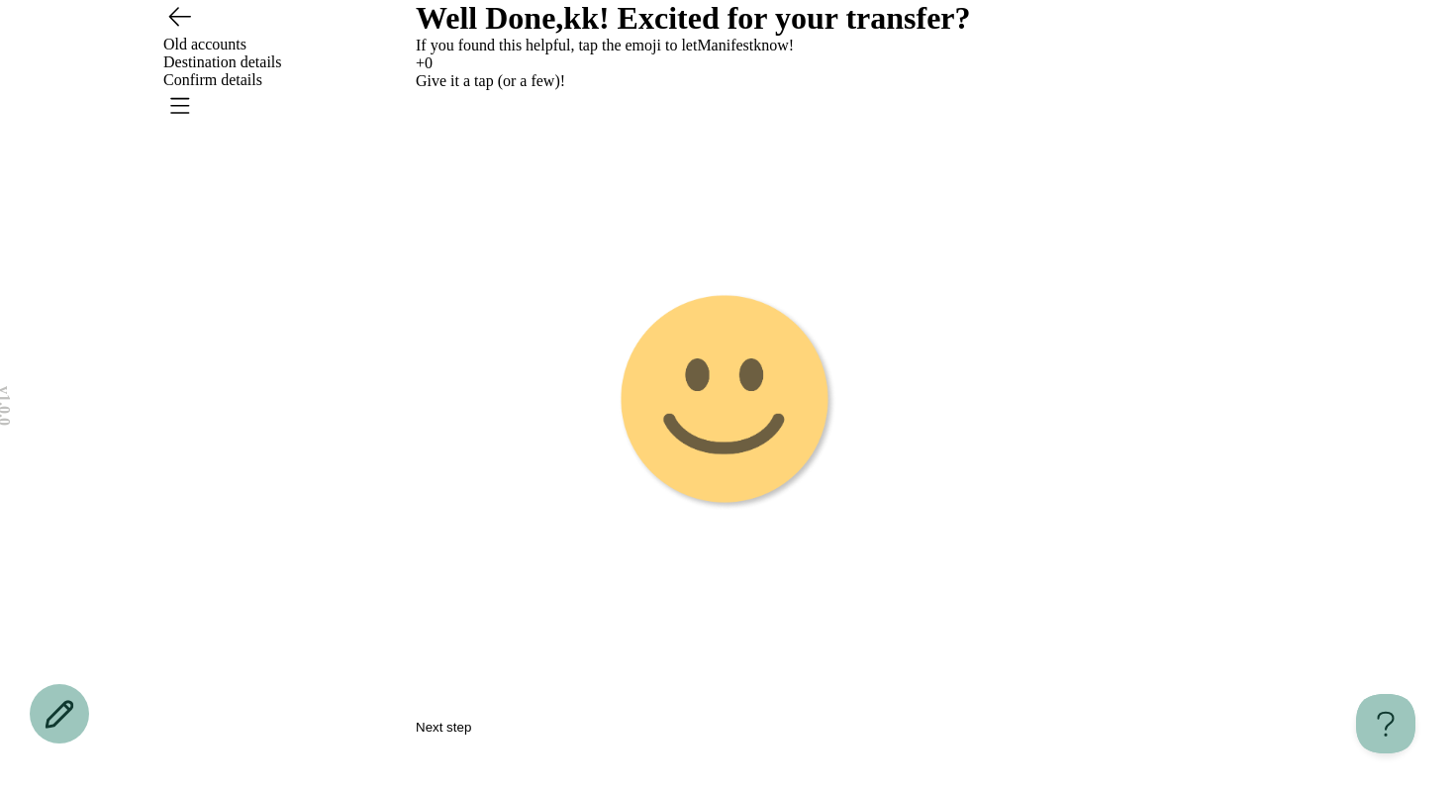
click at [727, 470] on image "Emoji 1 touch loop animation" at bounding box center [726, 401] width 219 height 219
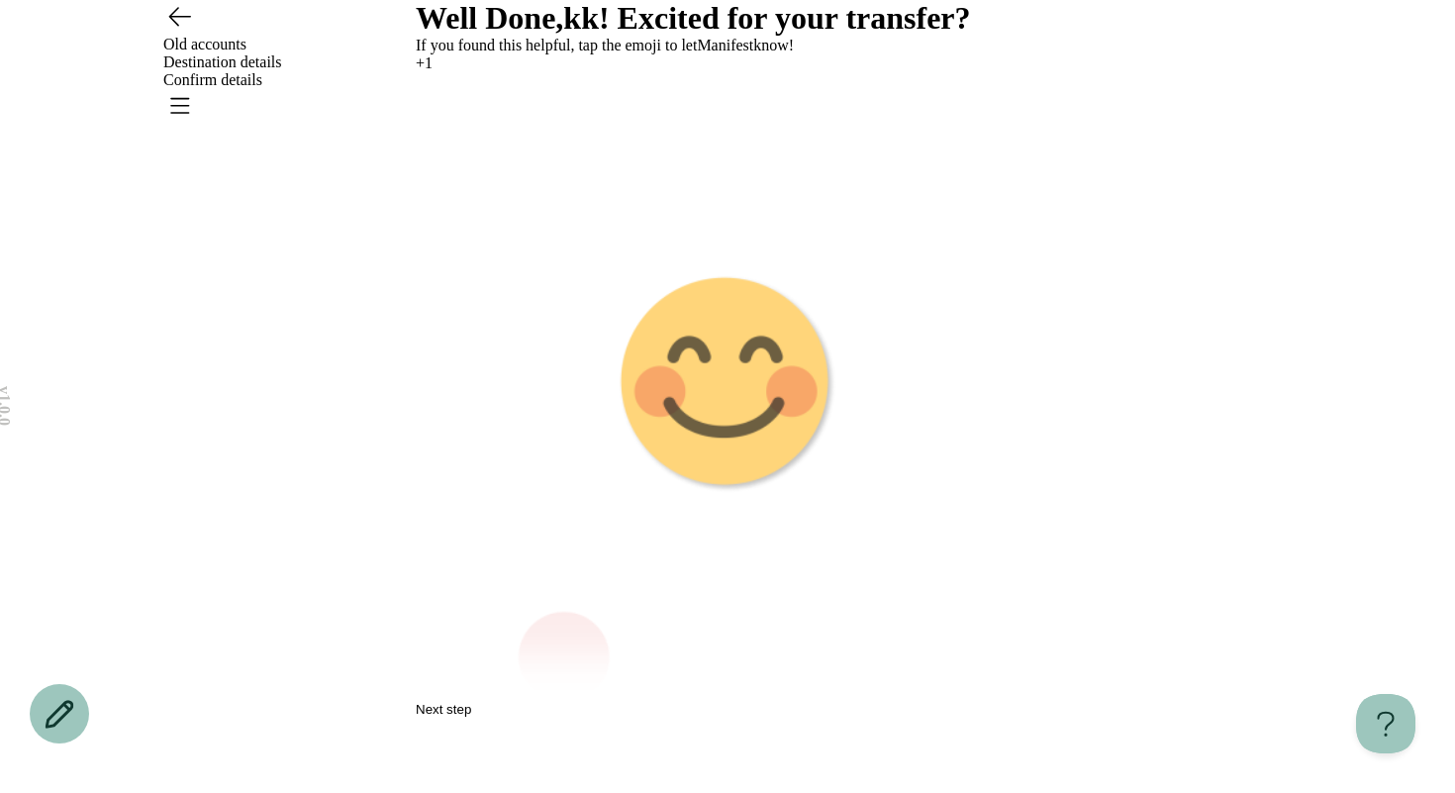
click at [727, 470] on g "Emoji 2 animation" at bounding box center [727, 383] width 623 height 623
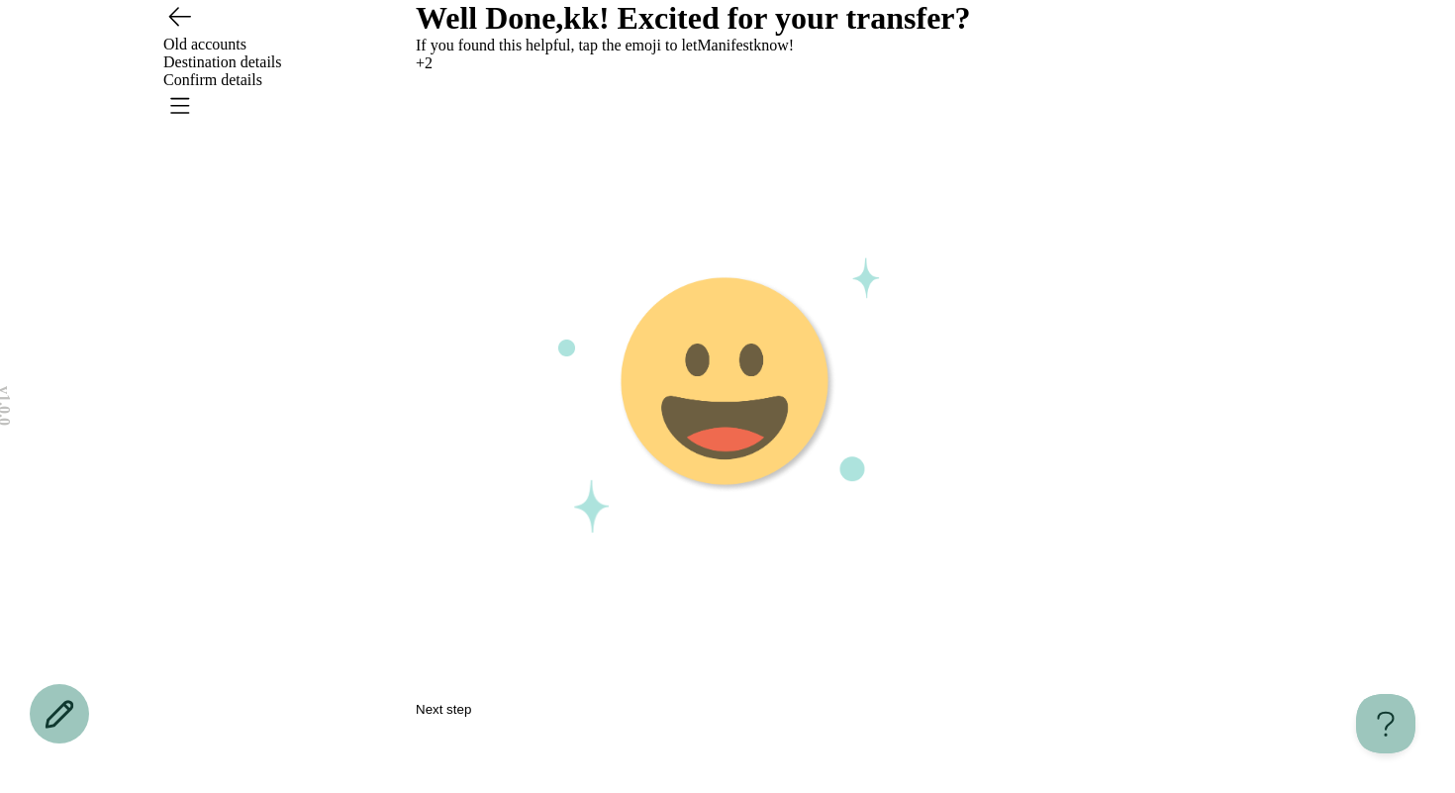
click at [754, 489] on image "Emoji 3 animation" at bounding box center [726, 383] width 219 height 219
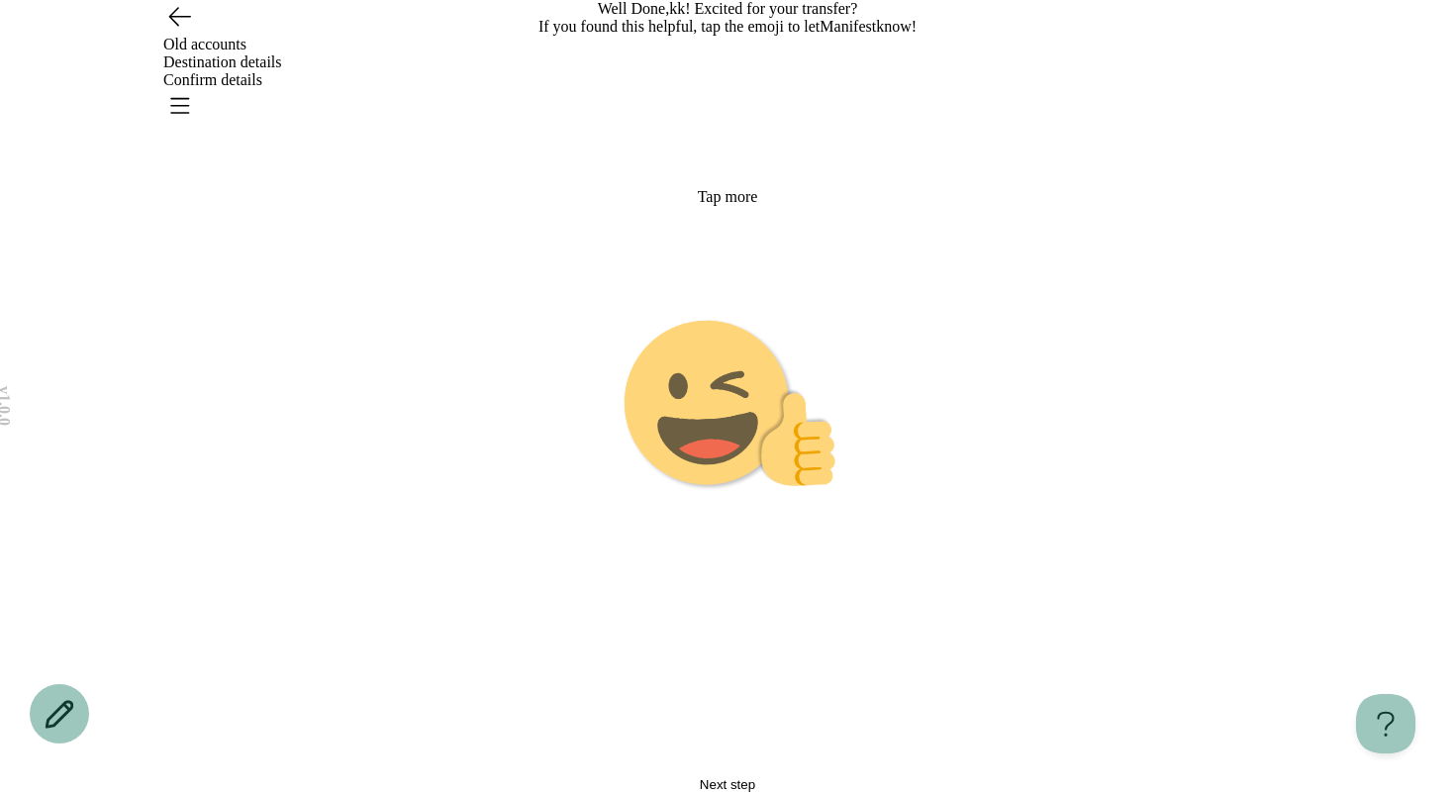
click at [671, 777] on button "Next step" at bounding box center [727, 784] width 623 height 15
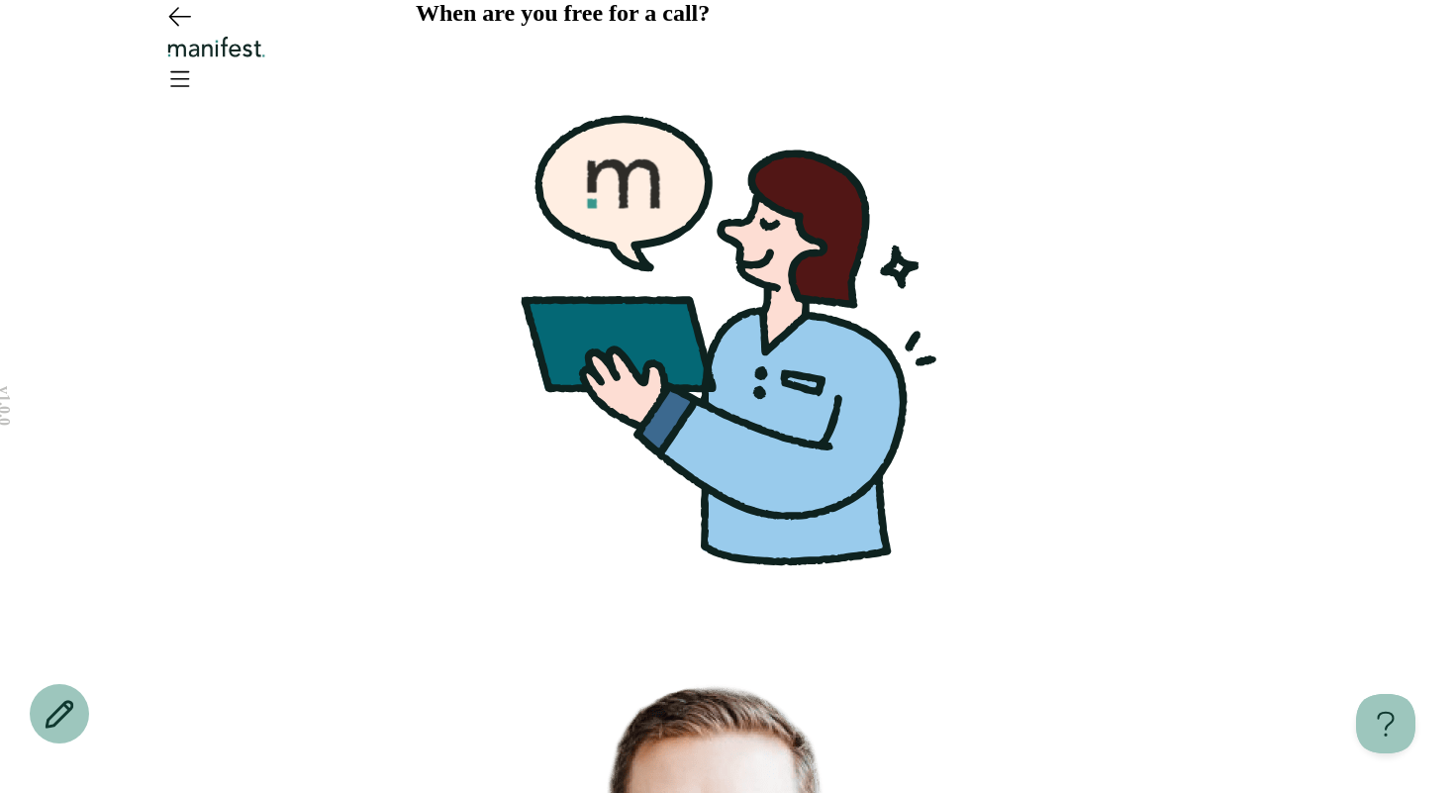
scroll to position [2, 0]
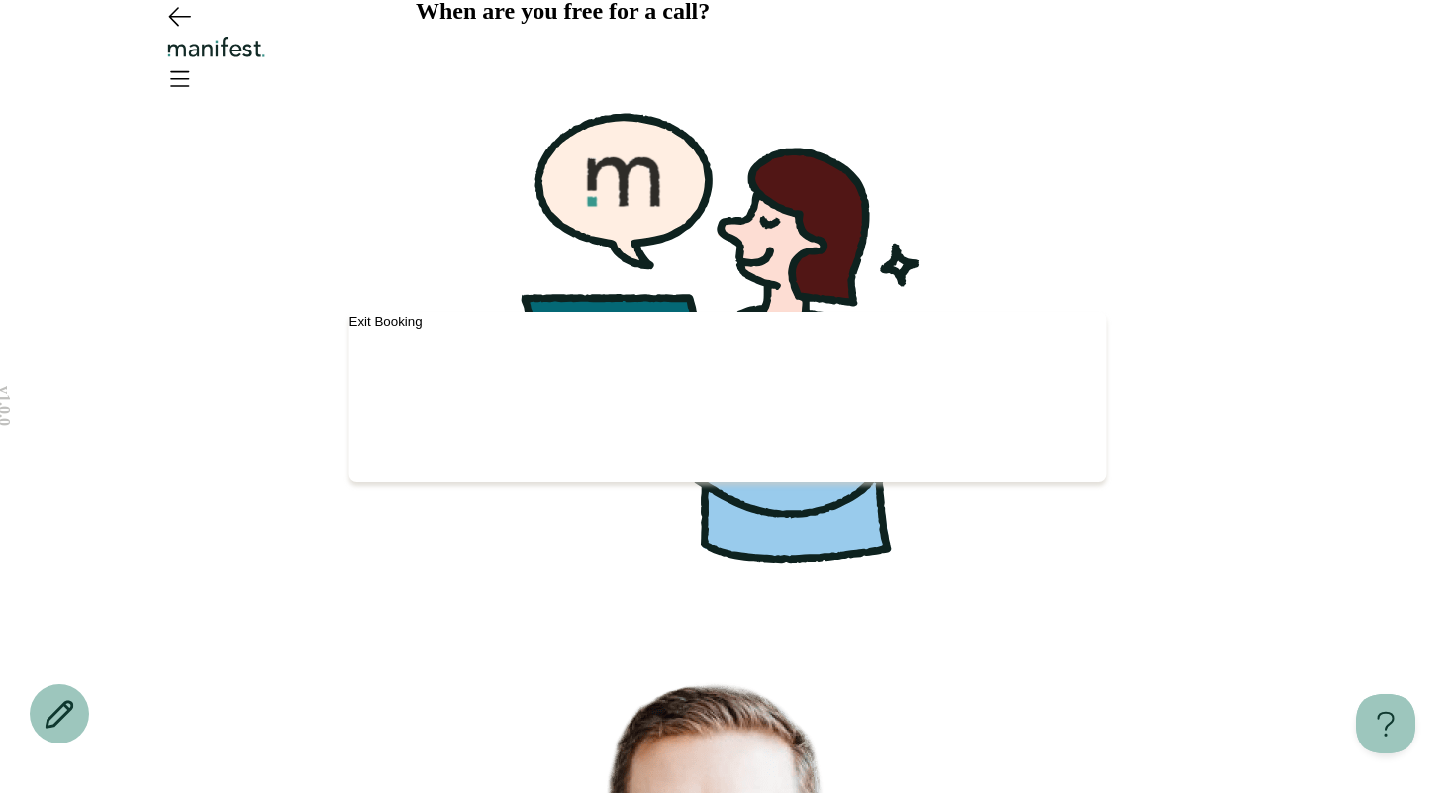
click at [423, 314] on button "Exit Booking" at bounding box center [385, 321] width 73 height 15
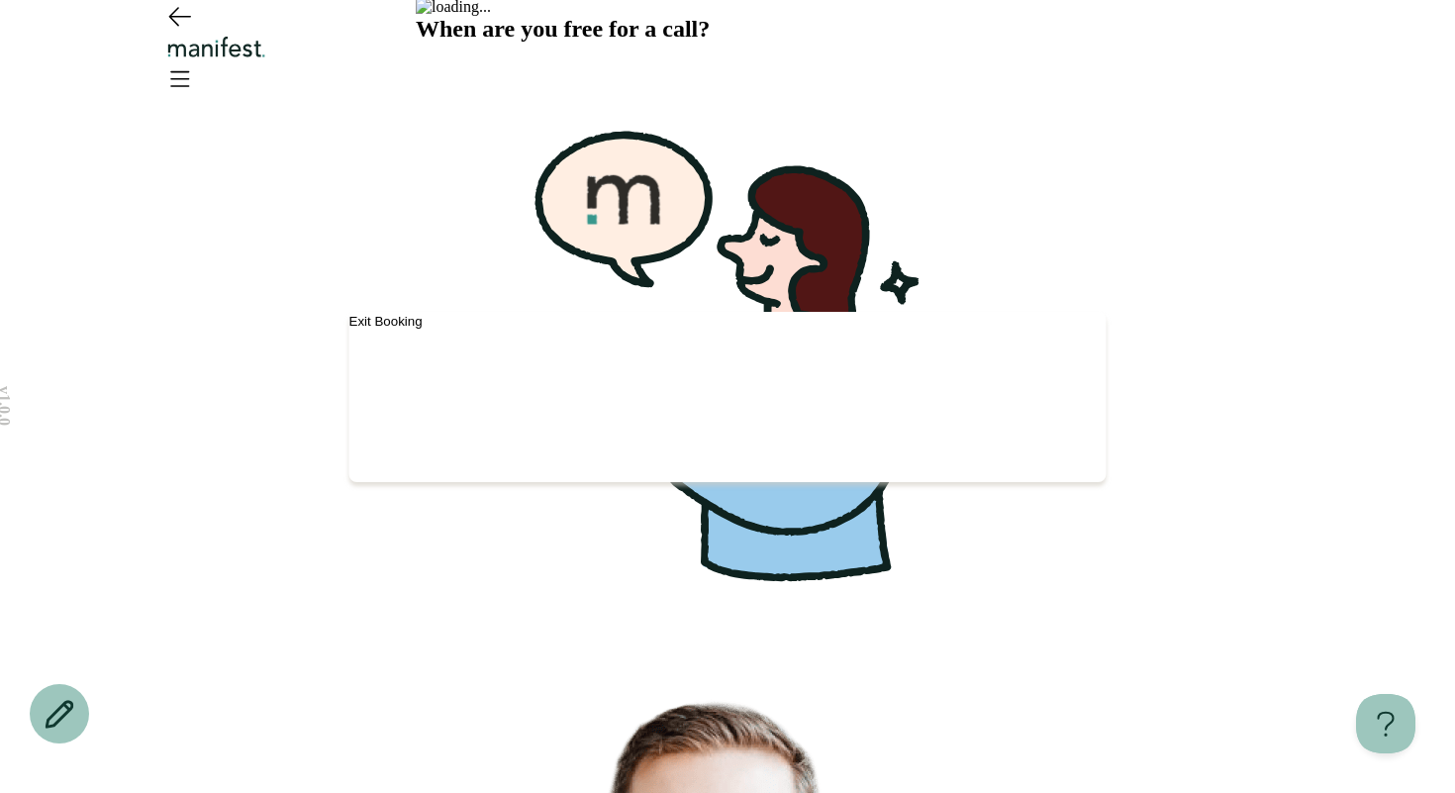
scroll to position [0, 0]
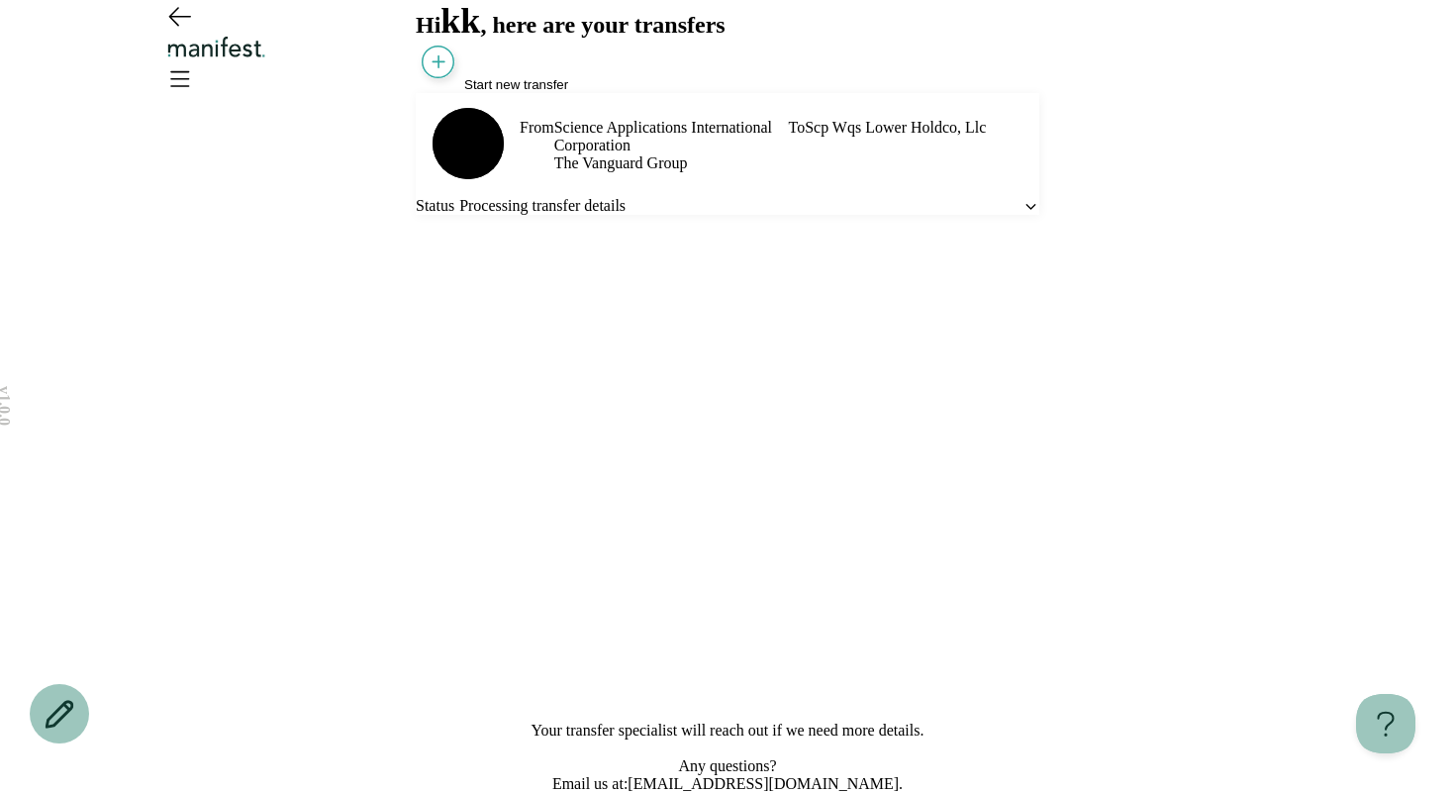
click at [702, 215] on div "Status Processing transfer details" at bounding box center [727, 206] width 623 height 18
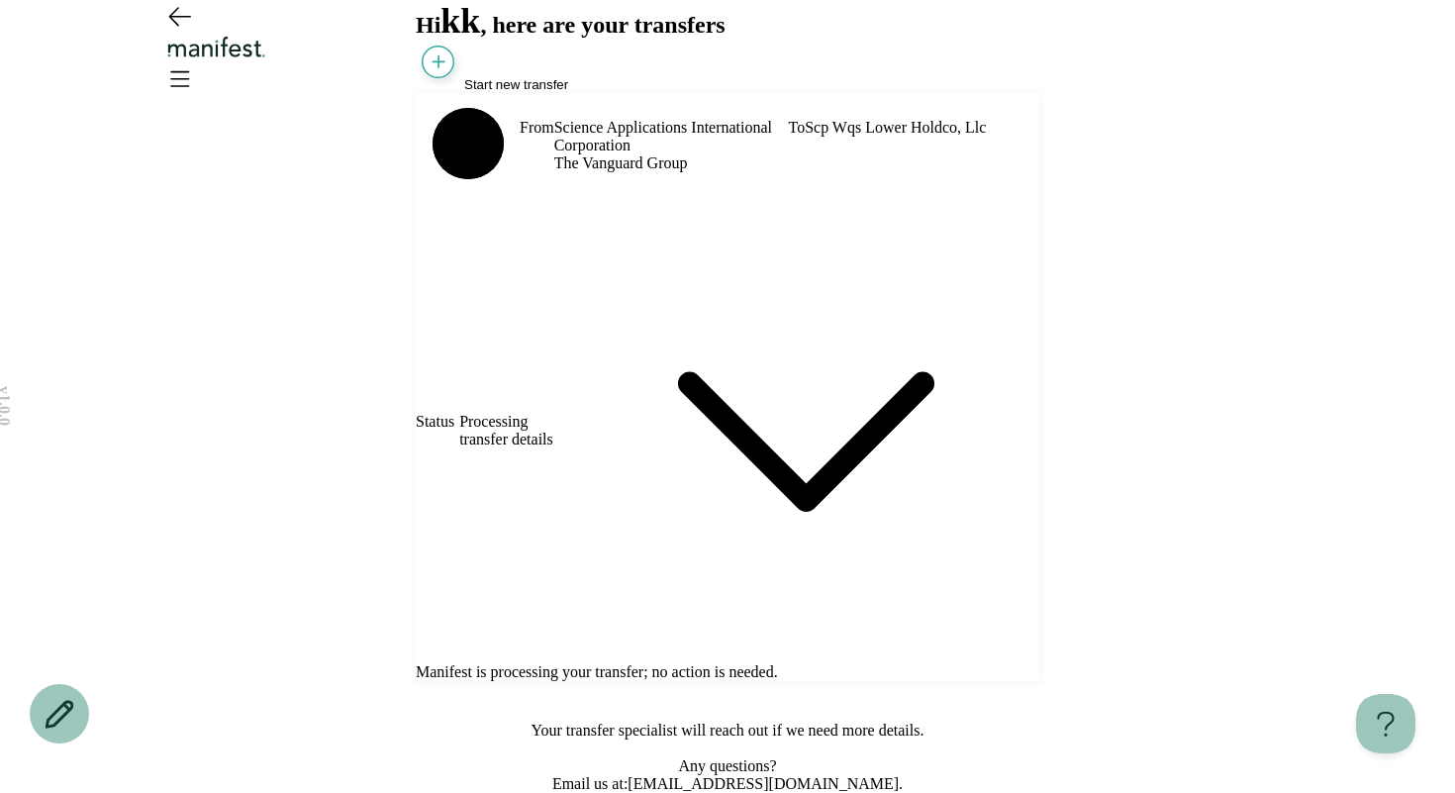
click at [573, 448] on span "Processing transfer details" at bounding box center [516, 431] width 114 height 36
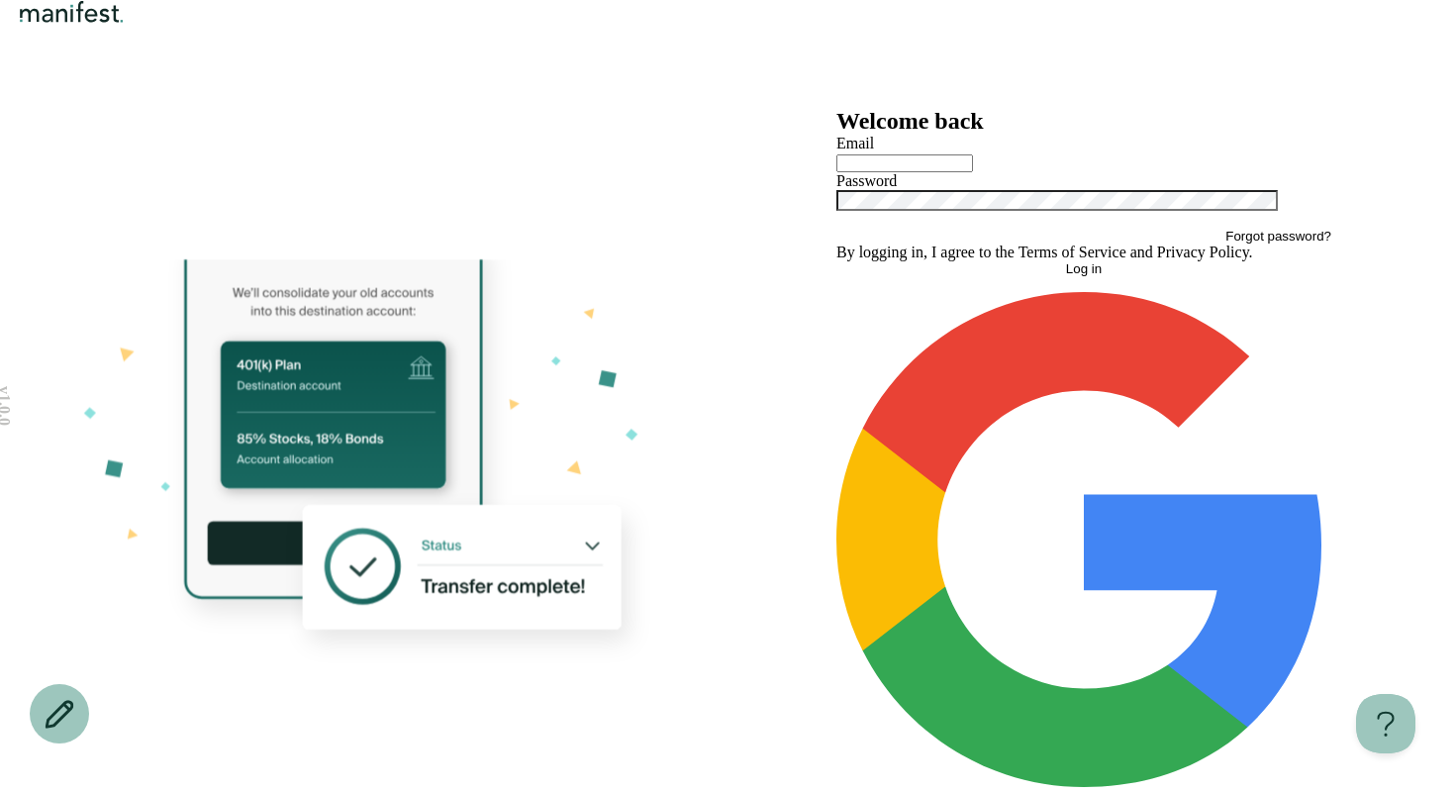
click at [938, 172] on input "text" at bounding box center [904, 163] width 137 height 18
type input "*"
type input "**********"
click at [946, 276] on button "Log in" at bounding box center [1083, 268] width 495 height 15
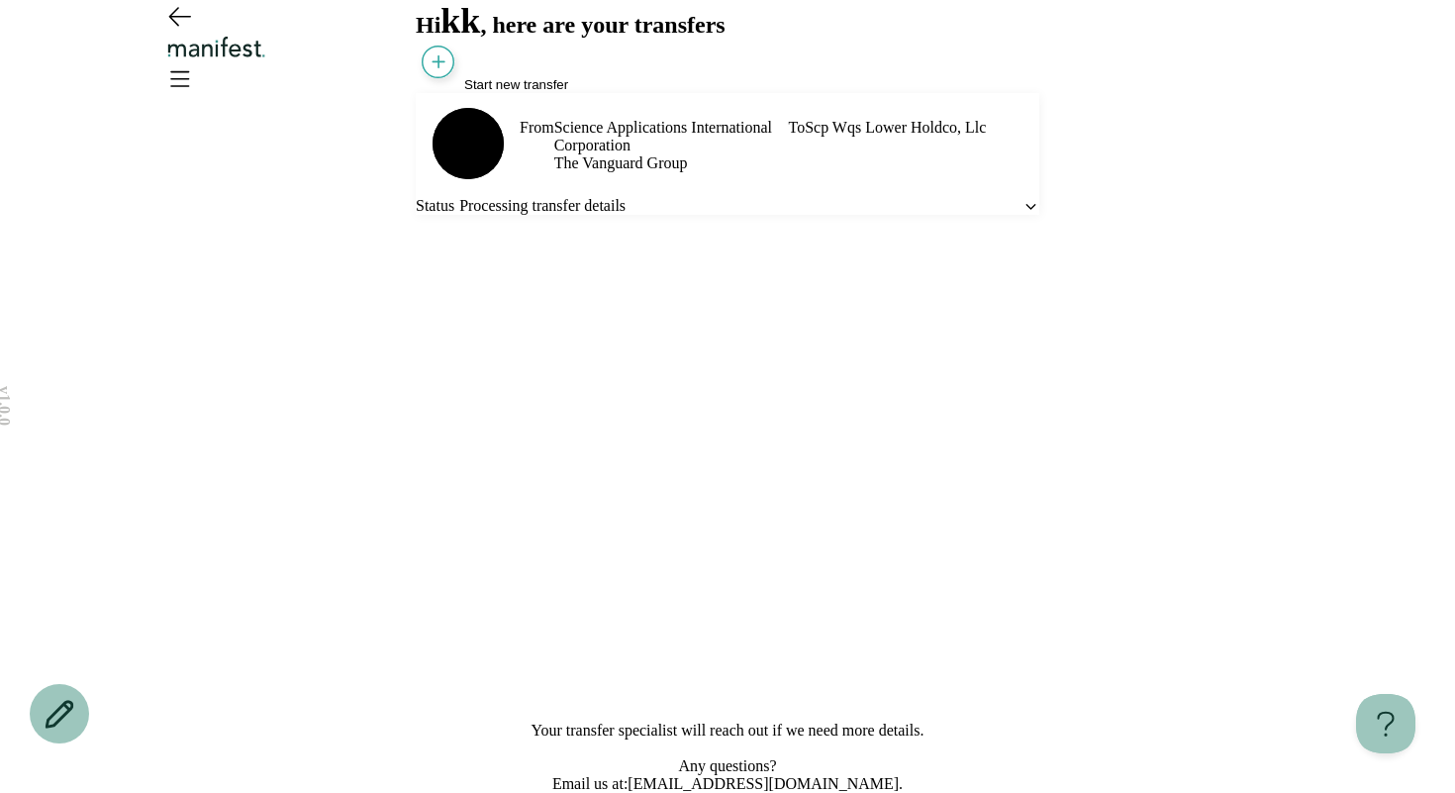
click at [496, 92] on span "Start new transfer" at bounding box center [516, 84] width 104 height 15
click at [478, 92] on span "Start new transfer" at bounding box center [516, 84] width 104 height 15
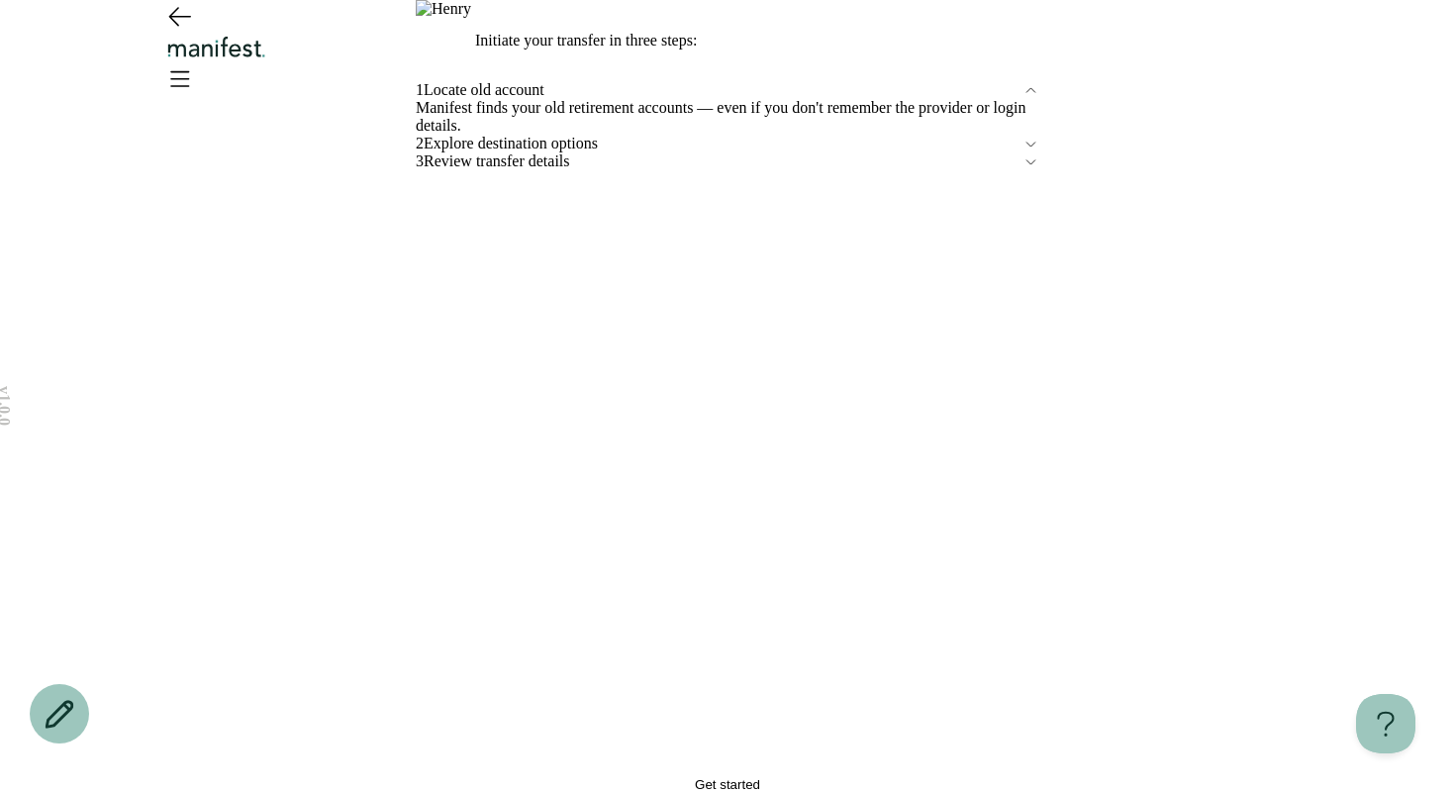
click at [669, 777] on button "Get started" at bounding box center [727, 784] width 623 height 15
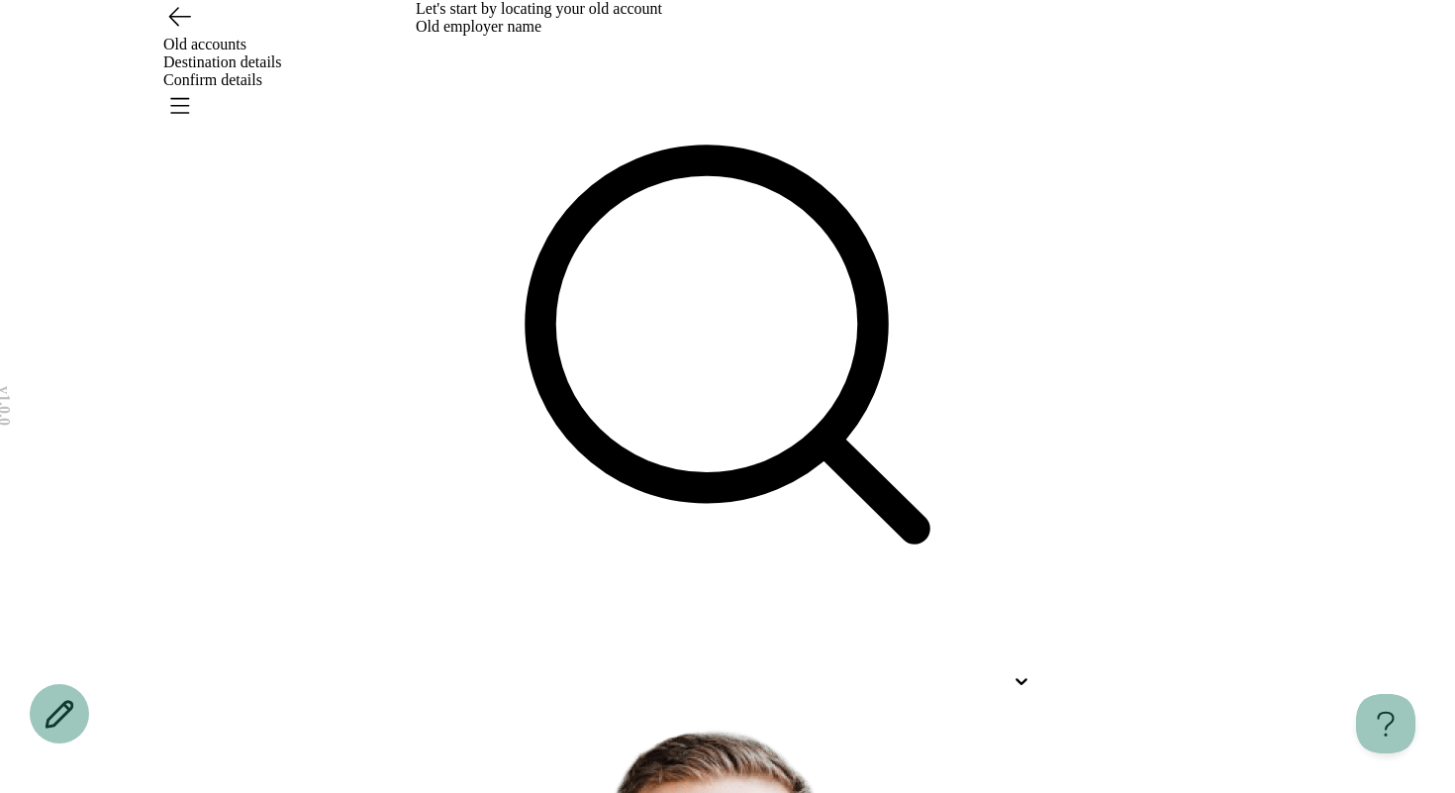
click at [558, 233] on div "Old employer name" at bounding box center [727, 358] width 623 height 681
click at [558, 672] on div at bounding box center [710, 681] width 588 height 18
type input "*"
click at [540, 728] on p "Qe" at bounding box center [688, 740] width 588 height 24
type input "**"
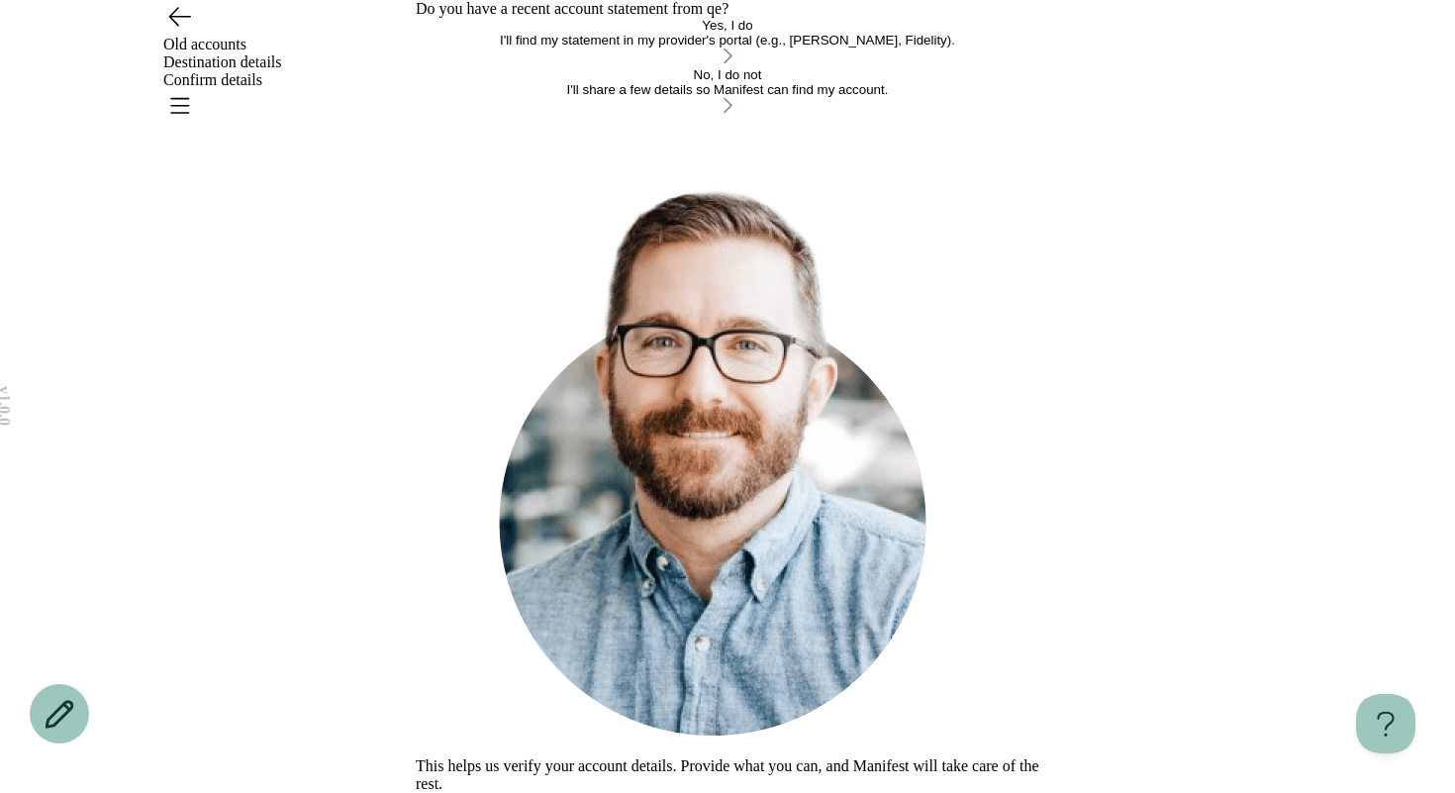
click at [579, 47] on div "I'll find my statement in my provider's portal (e.g., [PERSON_NAME], Fidelity)." at bounding box center [727, 40] width 623 height 15
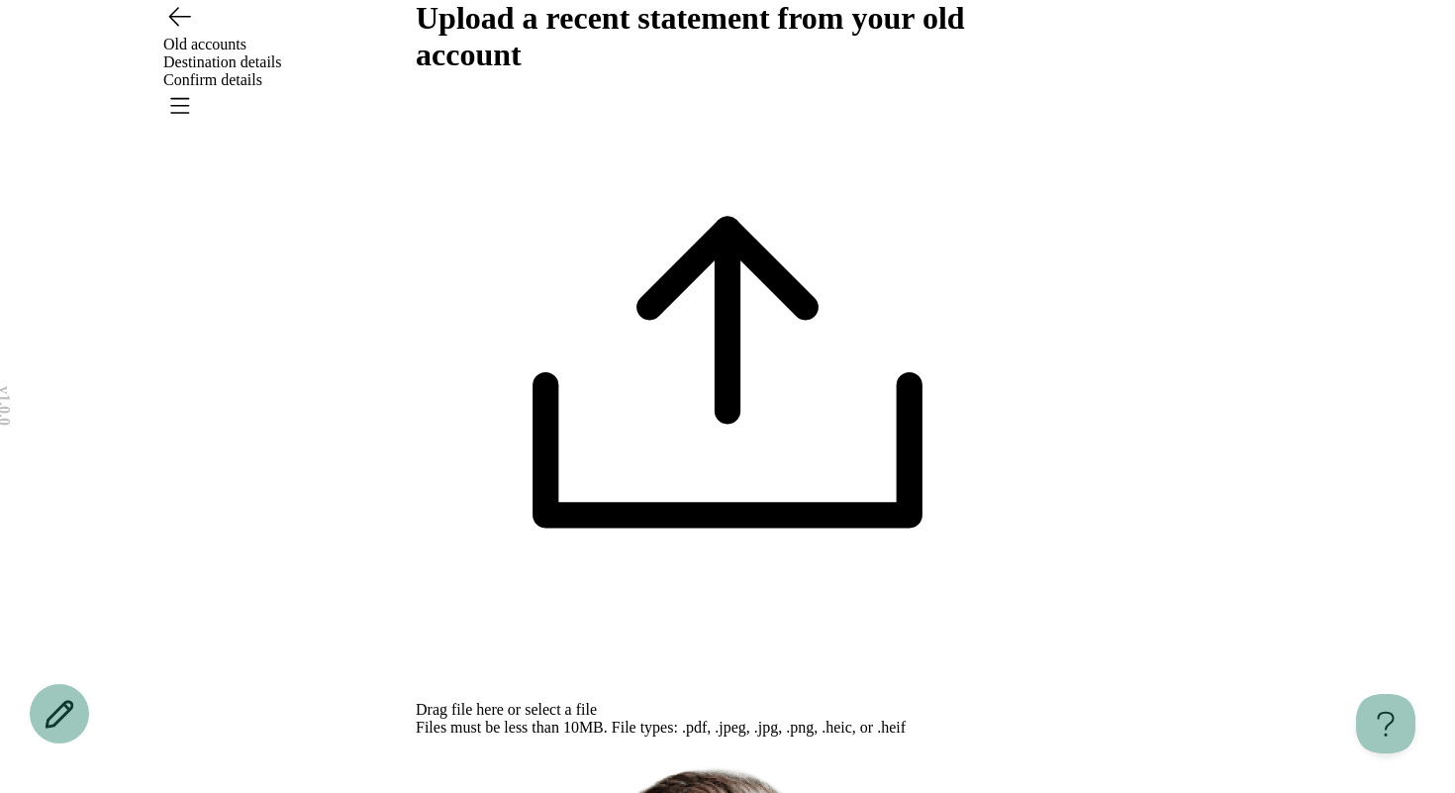
click at [764, 347] on div "Drag file here or select a file Files must be less than 10MB. File types: .pdf,…" at bounding box center [727, 404] width 623 height 663
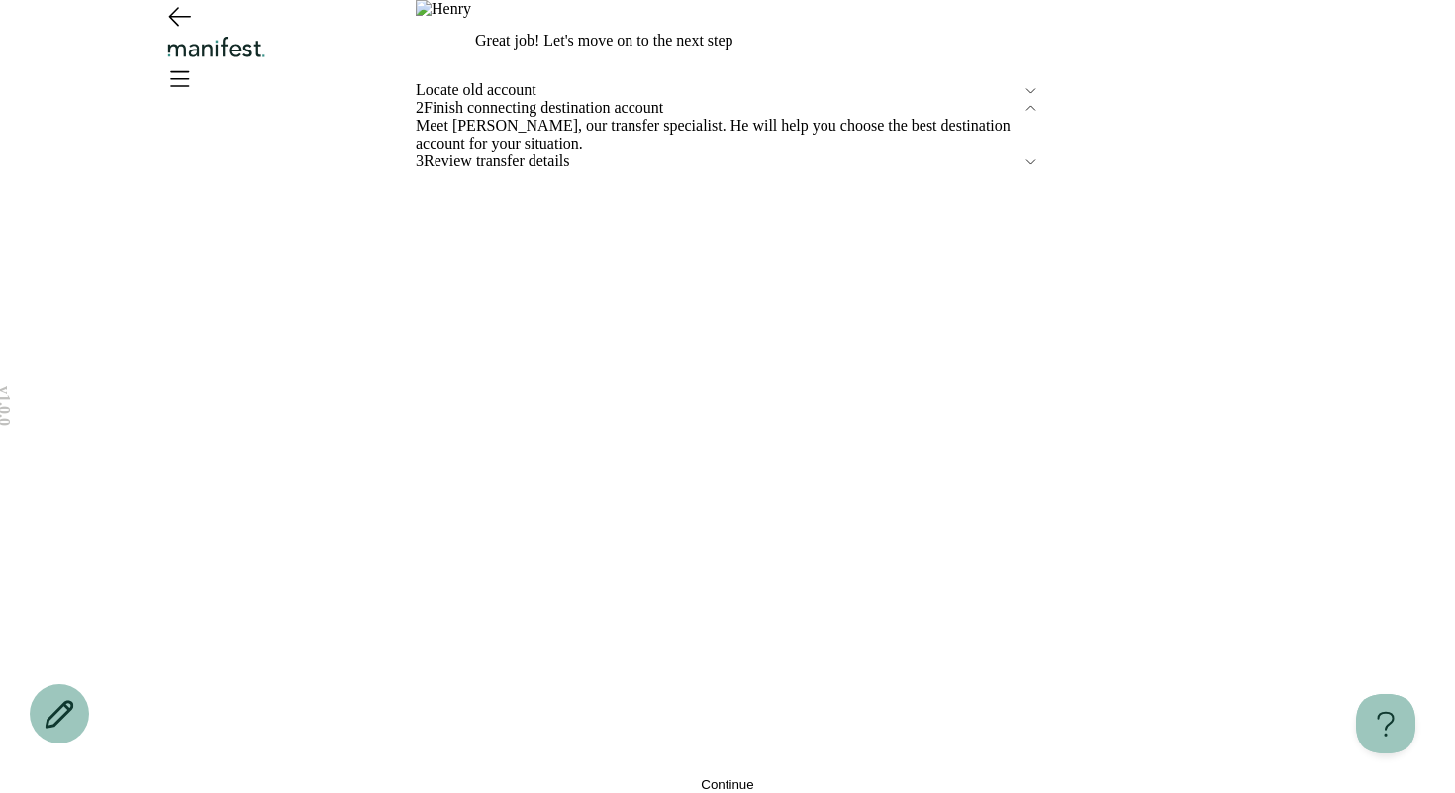
click at [562, 777] on button "Continue" at bounding box center [727, 784] width 623 height 15
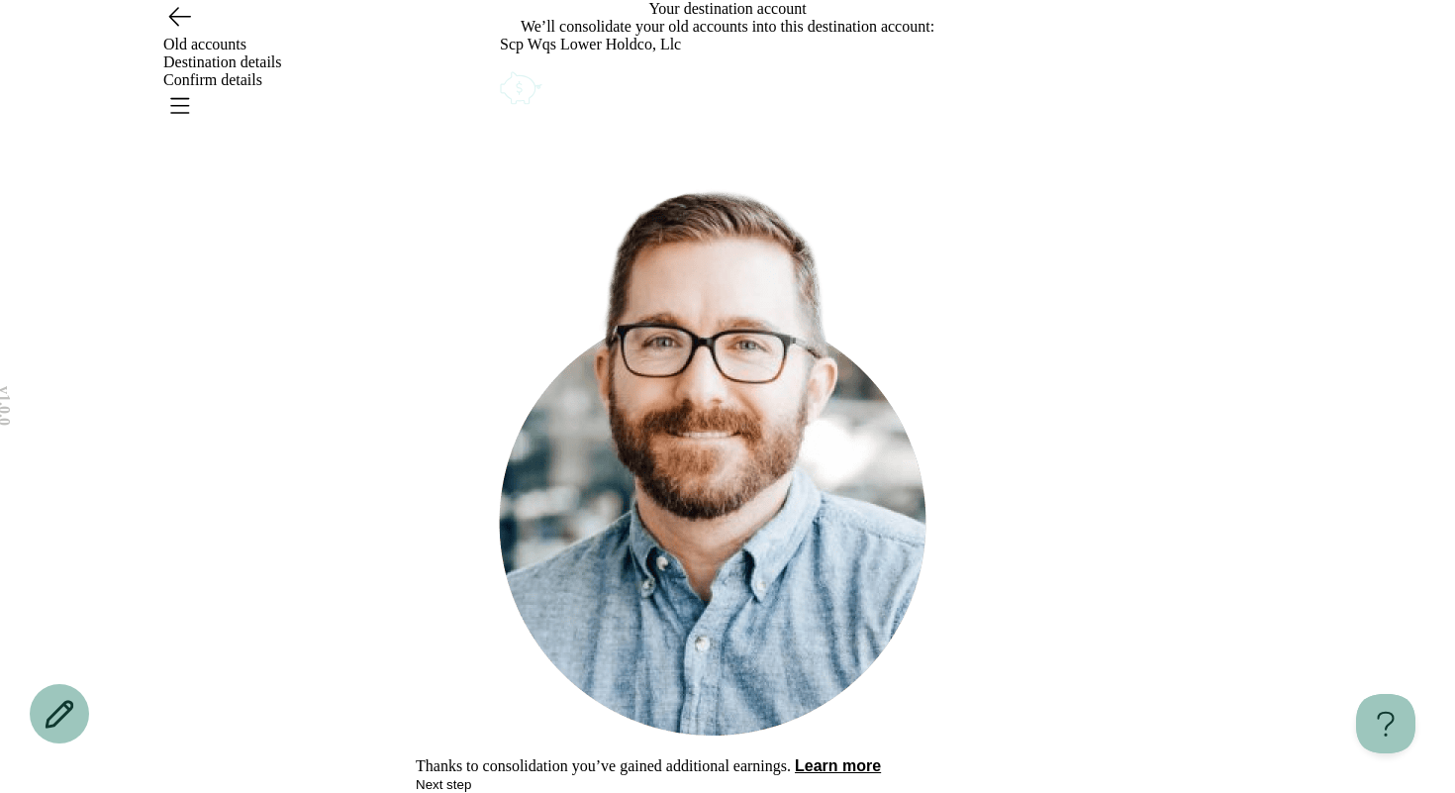
click at [500, 67] on icon "Account options" at bounding box center [500, 67] width 0 height 0
click at [572, 88] on button "Remove" at bounding box center [546, 80] width 49 height 15
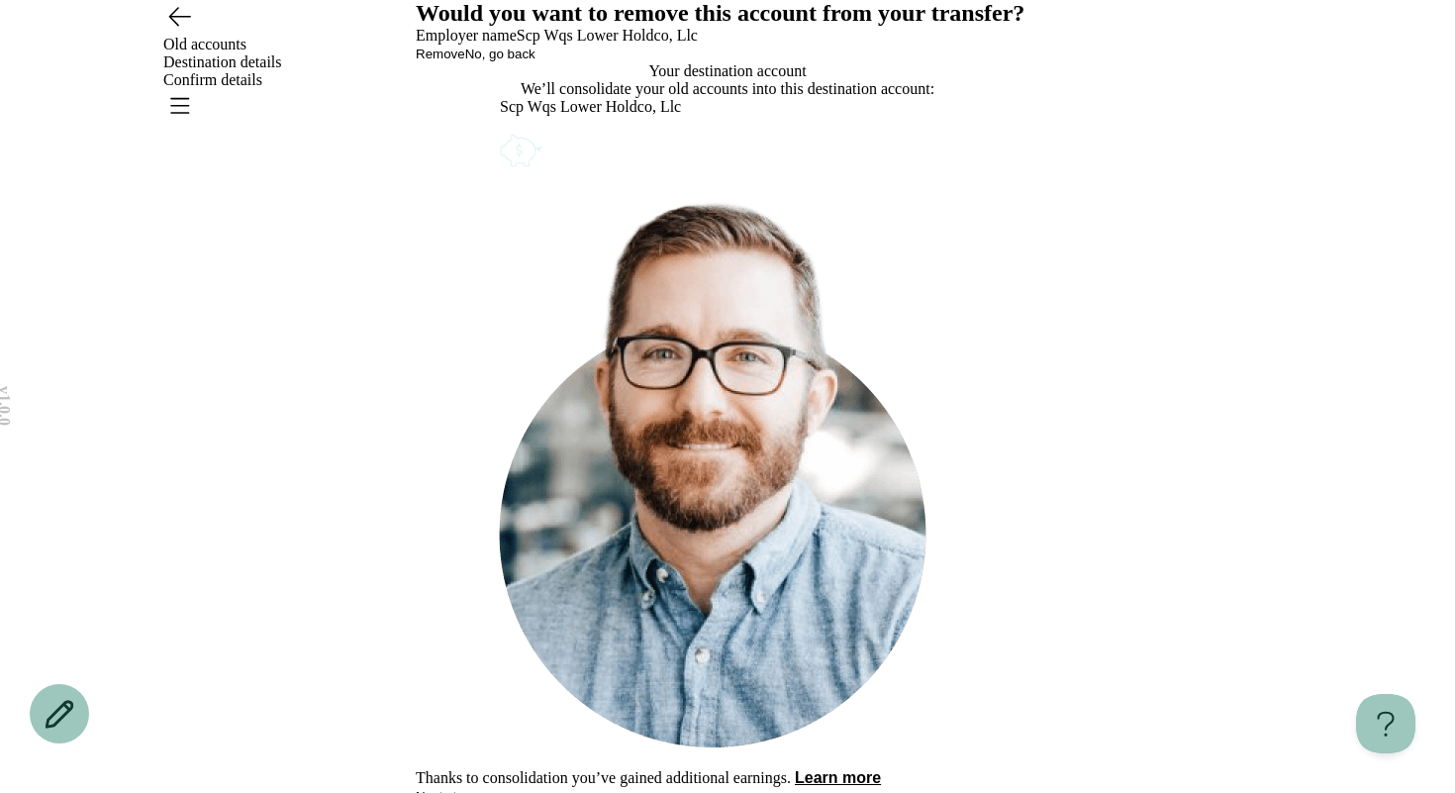
click at [465, 61] on span "Remove" at bounding box center [440, 54] width 49 height 15
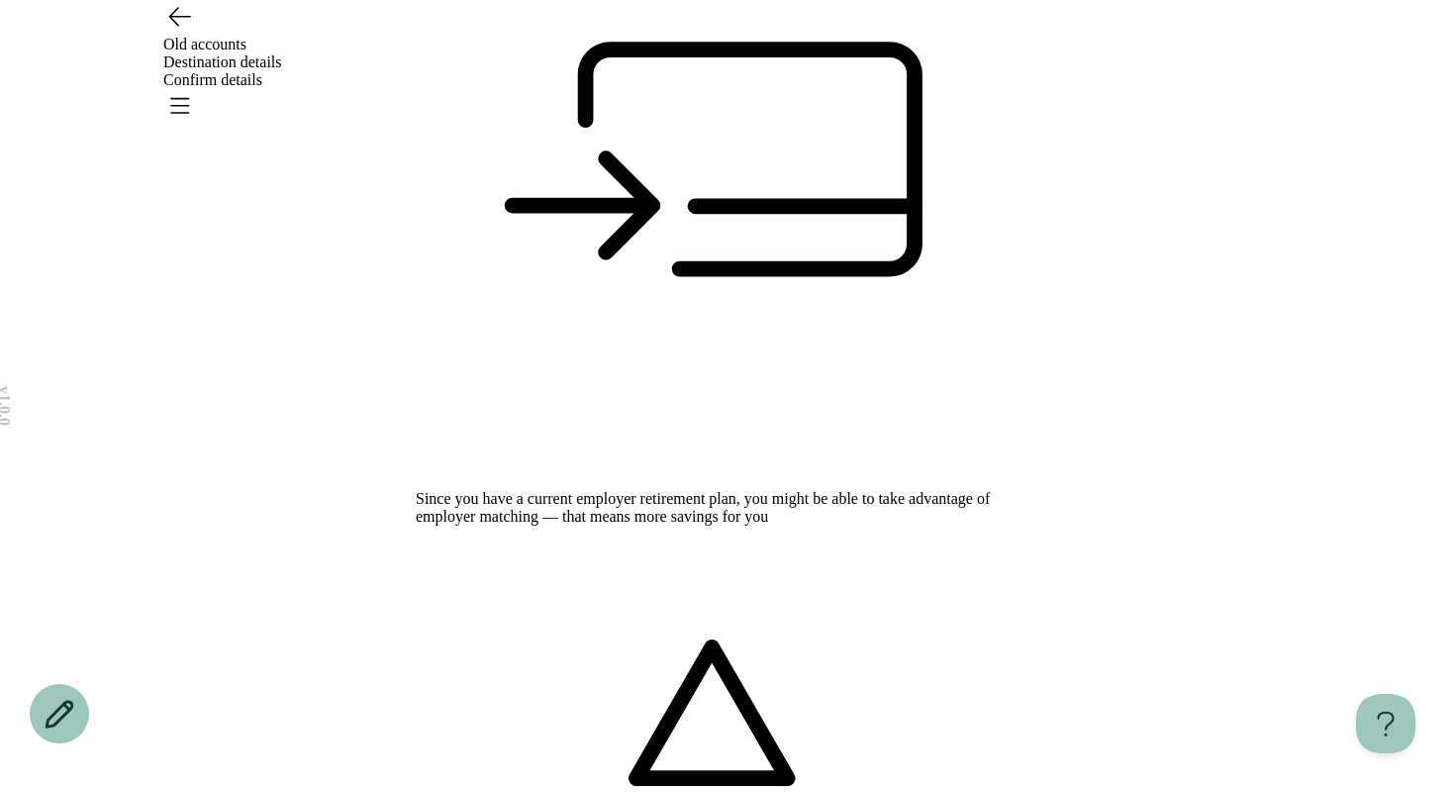
scroll to position [318, 0]
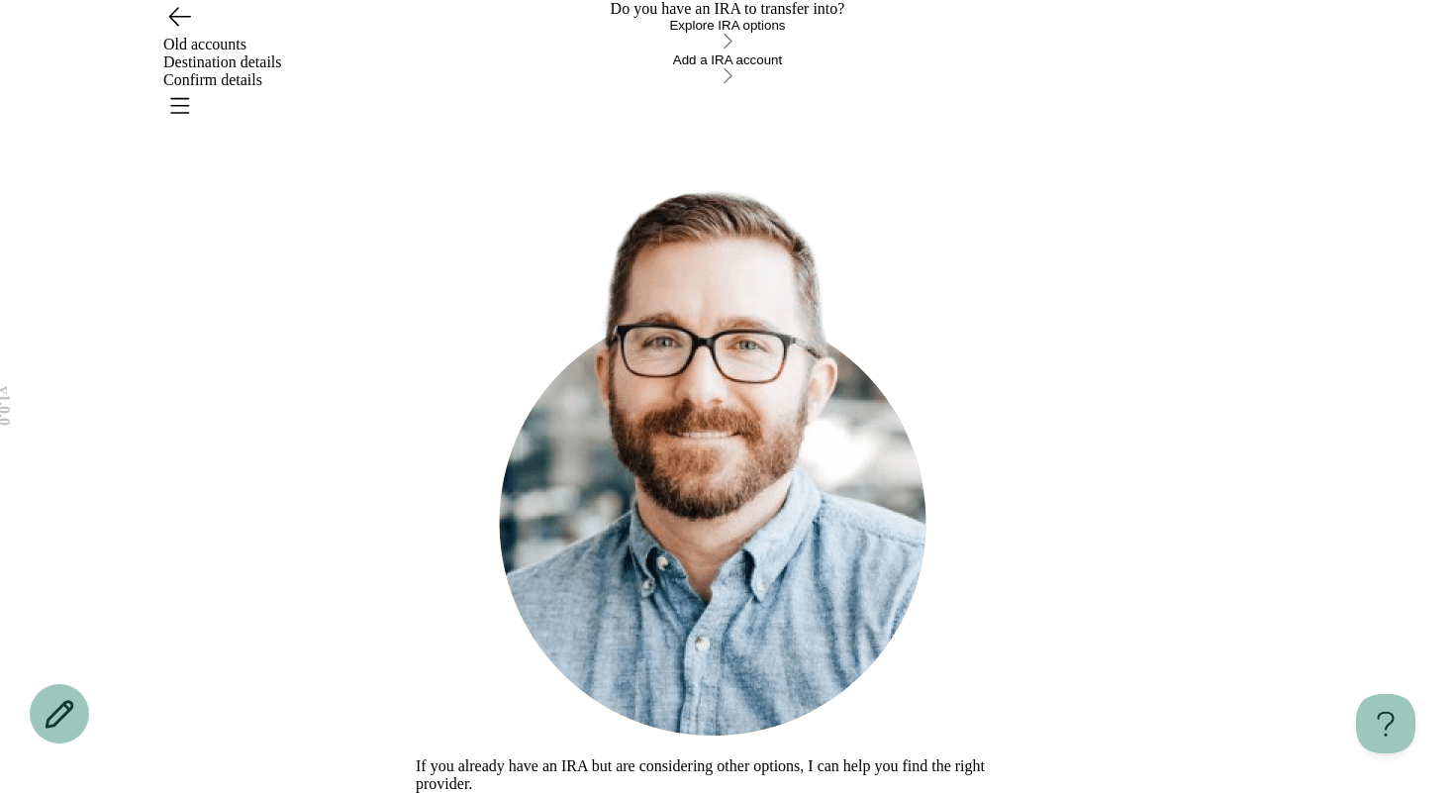
click at [693, 33] on div "Explore IRA options" at bounding box center [727, 25] width 623 height 15
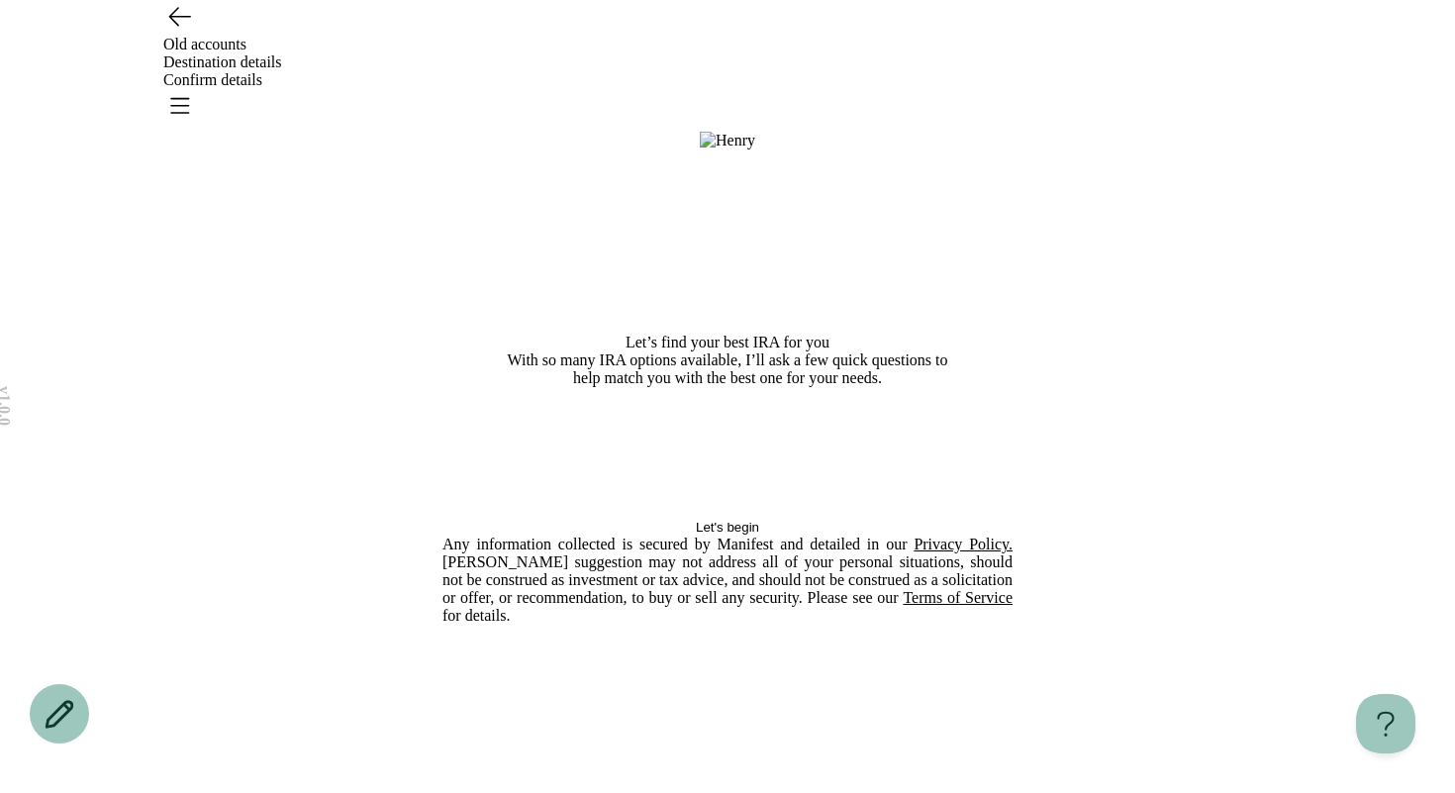
click at [883, 534] on button "Let's begin" at bounding box center [727, 526] width 570 height 15
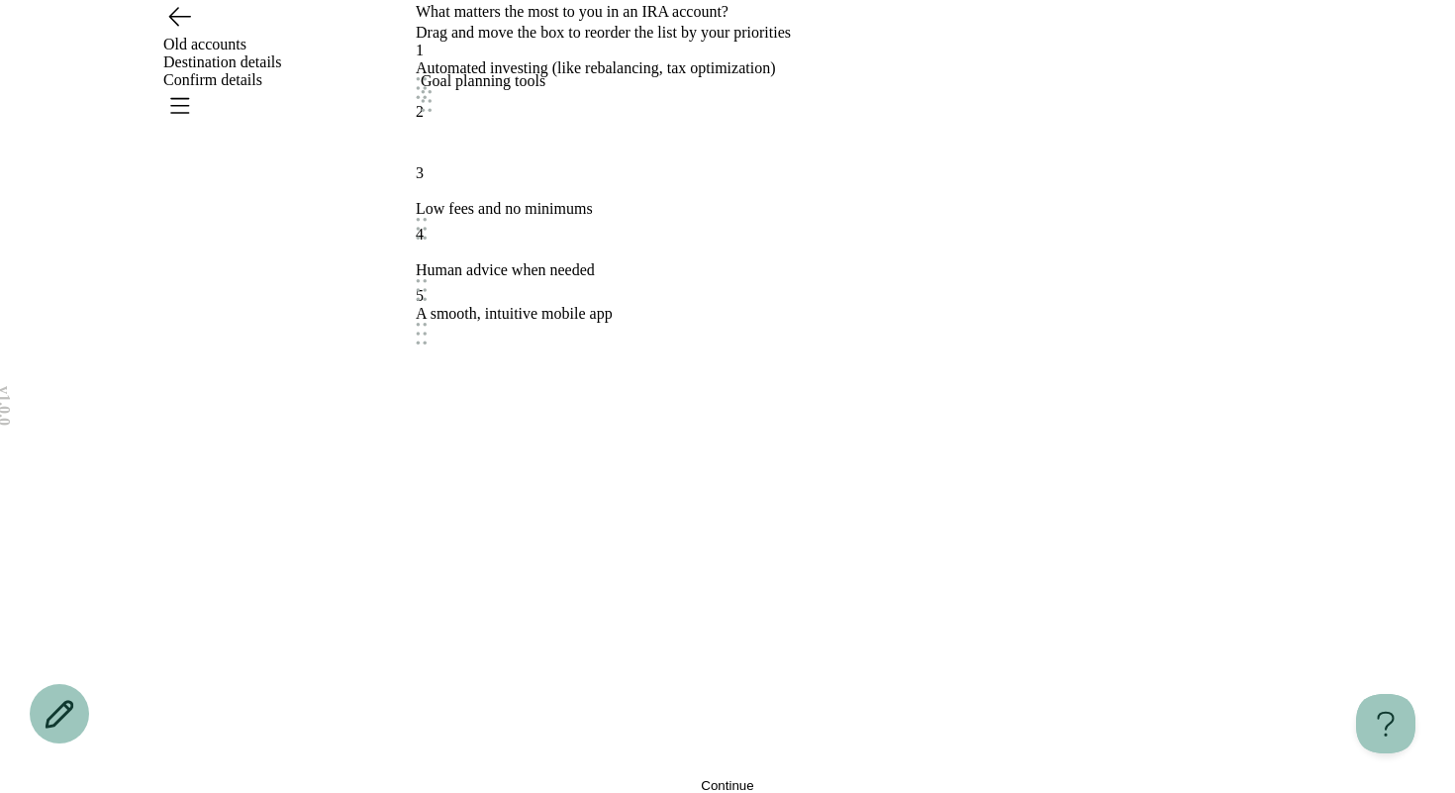
drag, startPoint x: 616, startPoint y: 511, endPoint x: 621, endPoint y: 339, distance: 171.2
click at [545, 90] on div "Goal planning tools" at bounding box center [483, 81] width 125 height 18
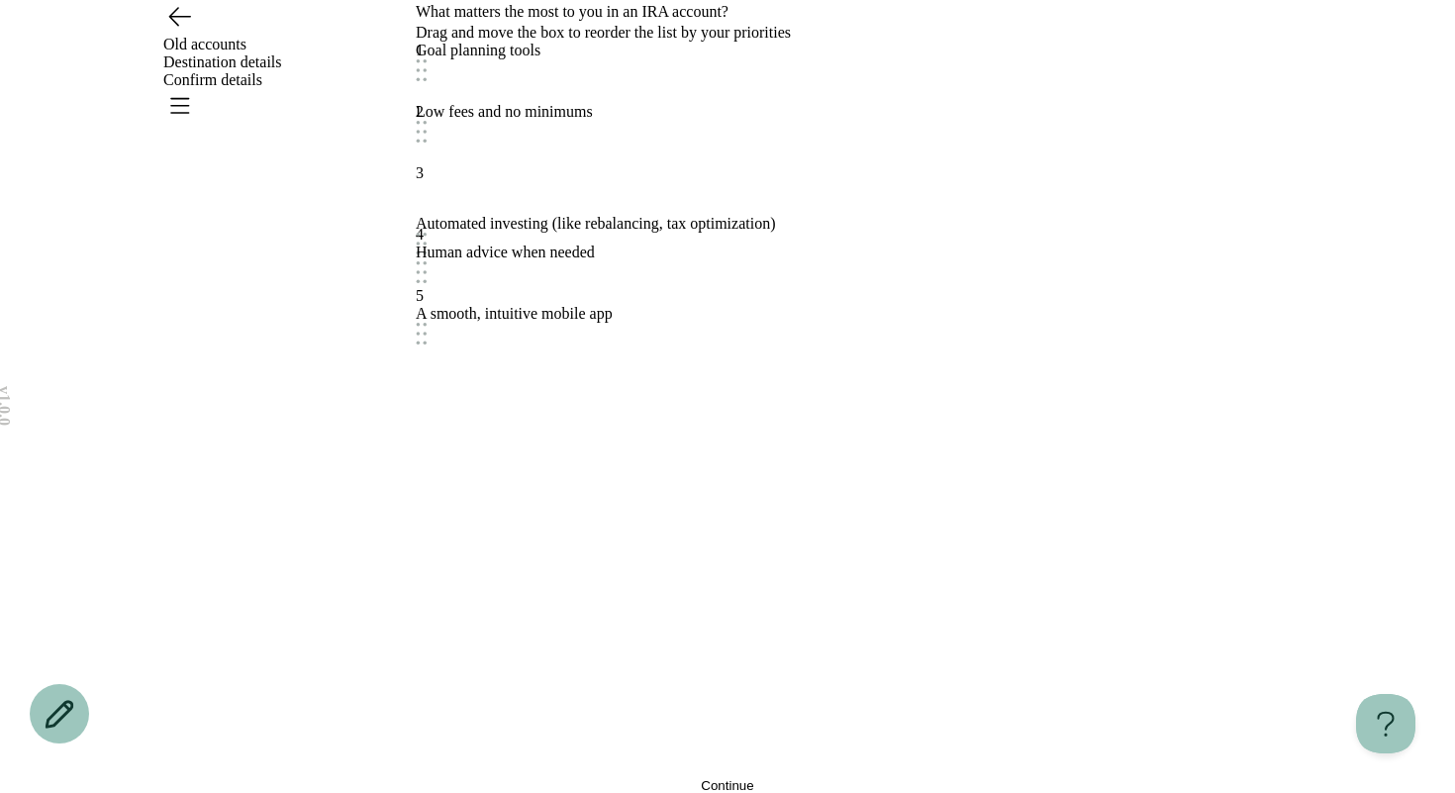
drag, startPoint x: 633, startPoint y: 283, endPoint x: 633, endPoint y: 437, distance: 154.4
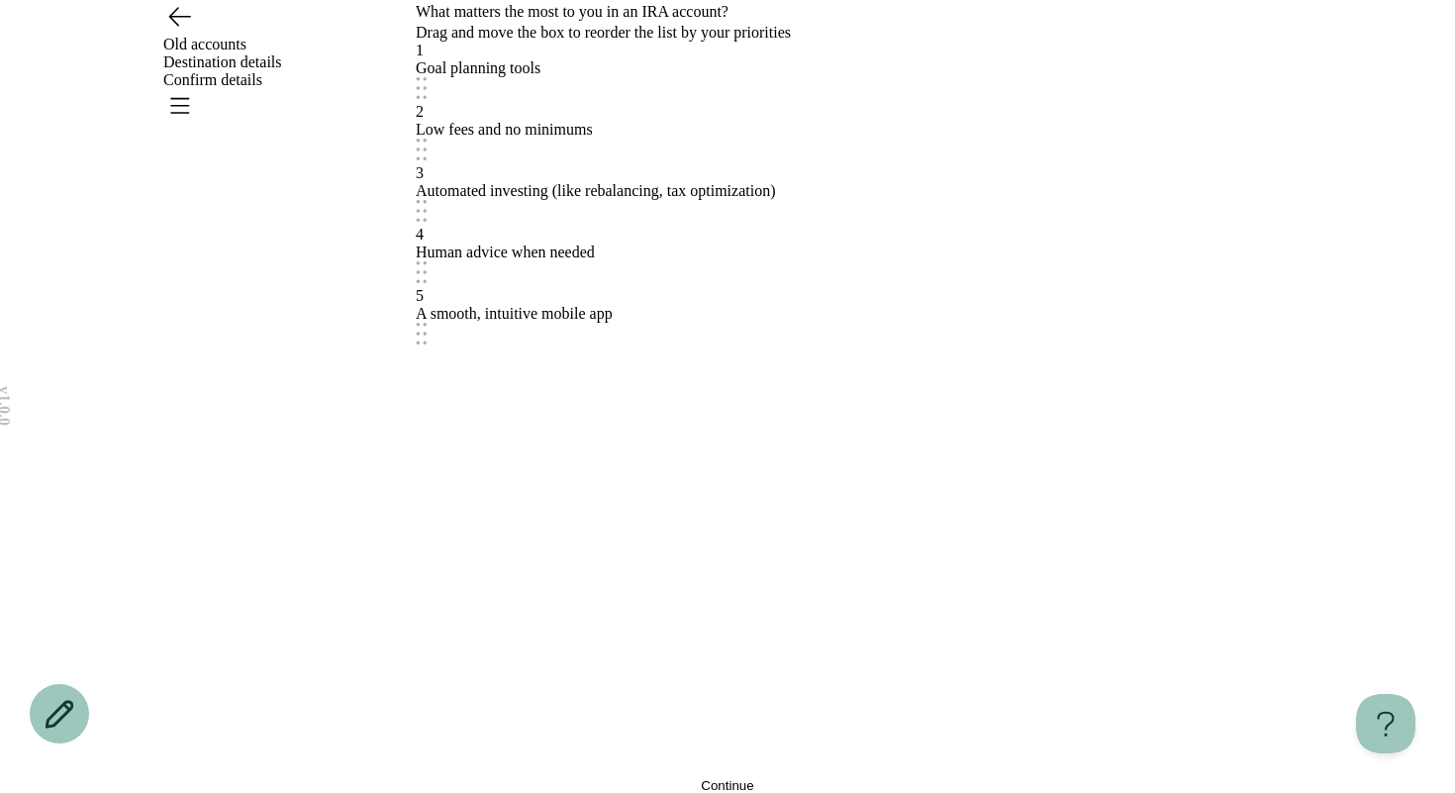
drag, startPoint x: 643, startPoint y: 537, endPoint x: 643, endPoint y: 355, distance: 182.1
click at [595, 287] on div "Human advice when needed" at bounding box center [505, 265] width 179 height 44
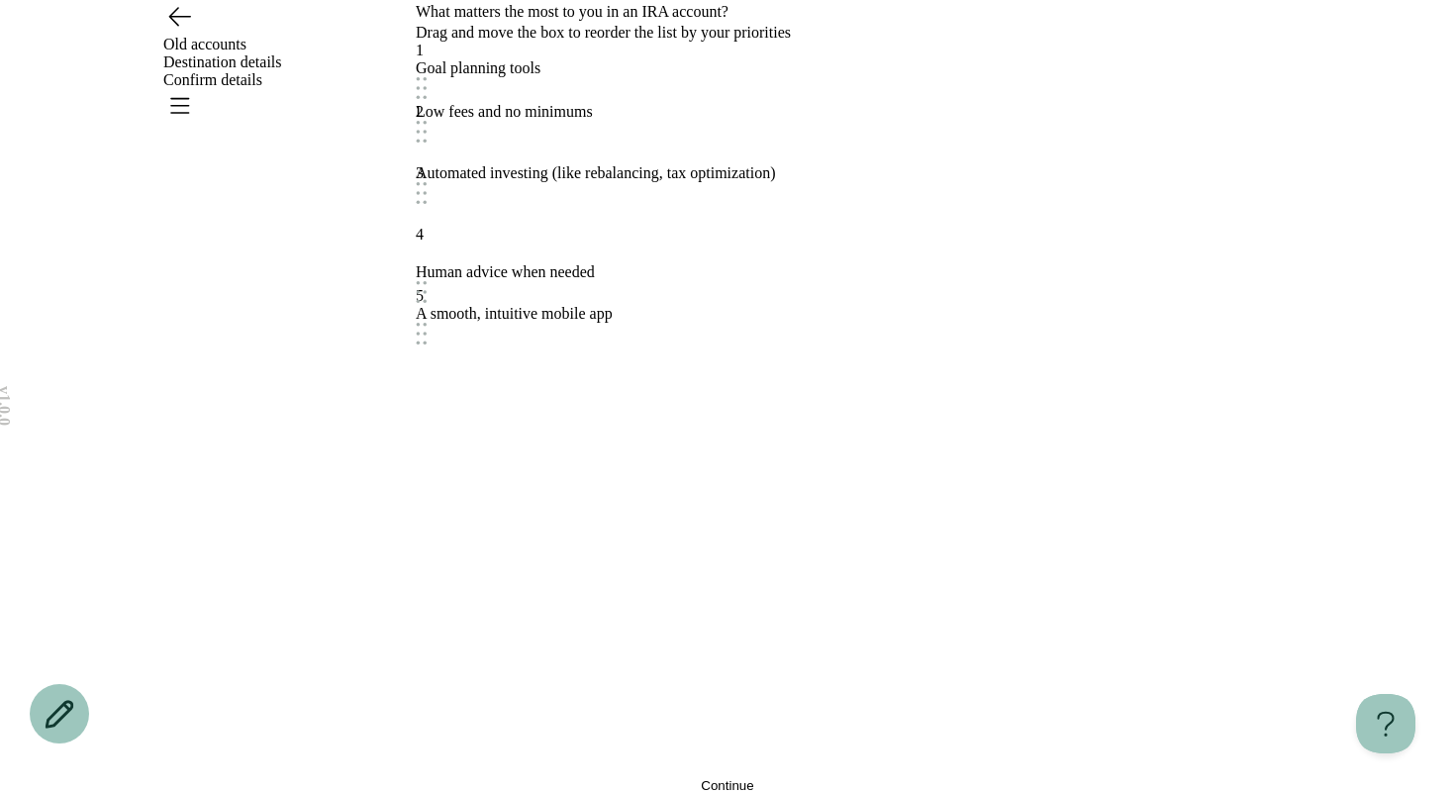
drag, startPoint x: 643, startPoint y: 355, endPoint x: 634, endPoint y: 541, distance: 186.2
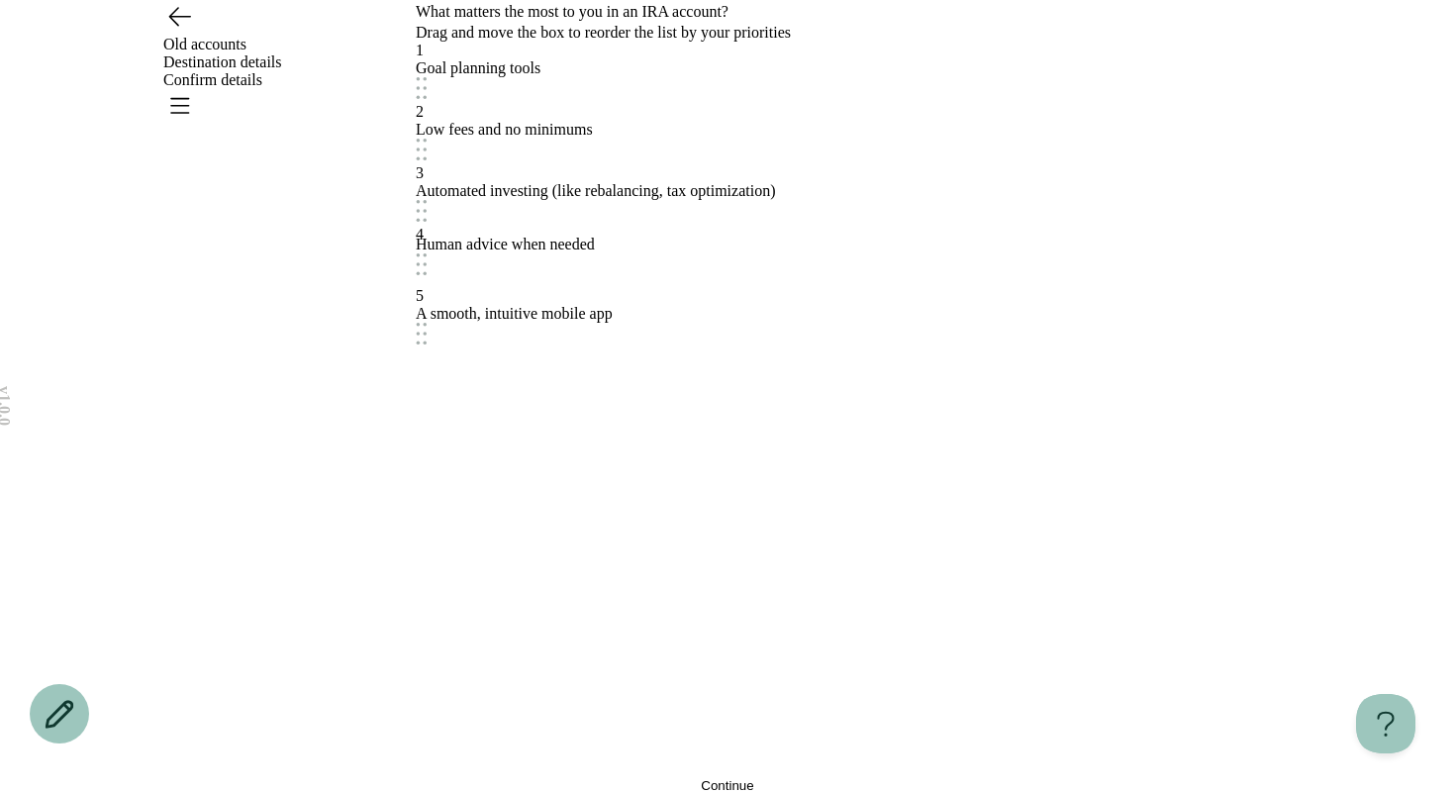
drag, startPoint x: 631, startPoint y: 542, endPoint x: 631, endPoint y: 421, distance: 121.7
click at [595, 279] on div "Human advice when needed" at bounding box center [505, 257] width 179 height 44
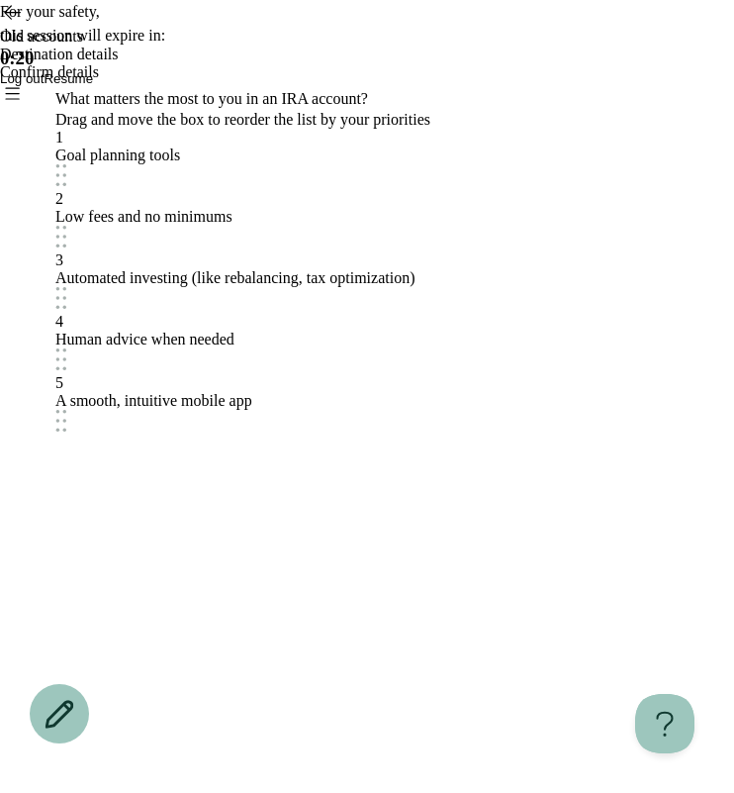
click at [93, 86] on span "Resume" at bounding box center [68, 78] width 49 height 15
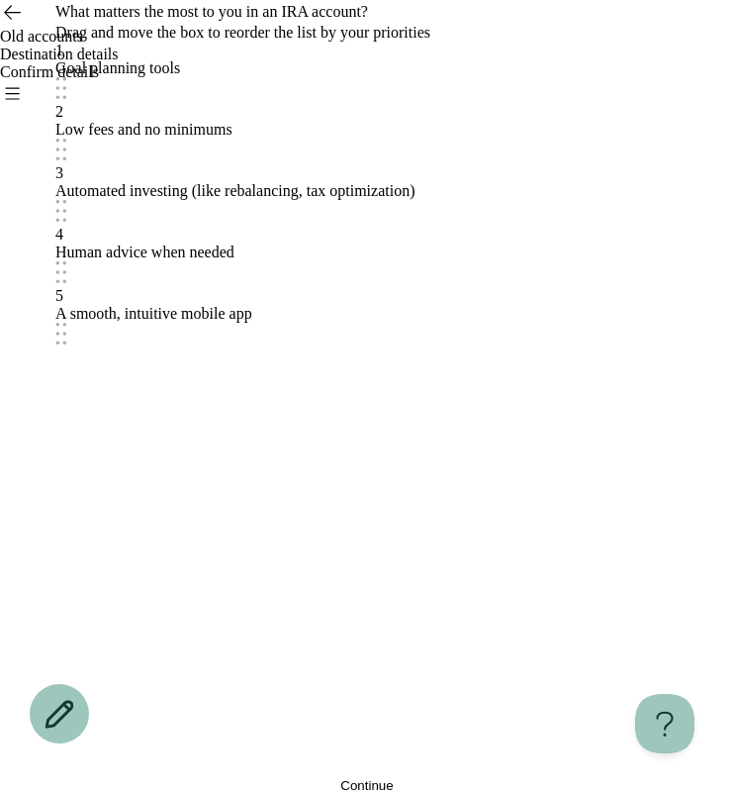
click at [421, 778] on button "Continue" at bounding box center [366, 785] width 623 height 15
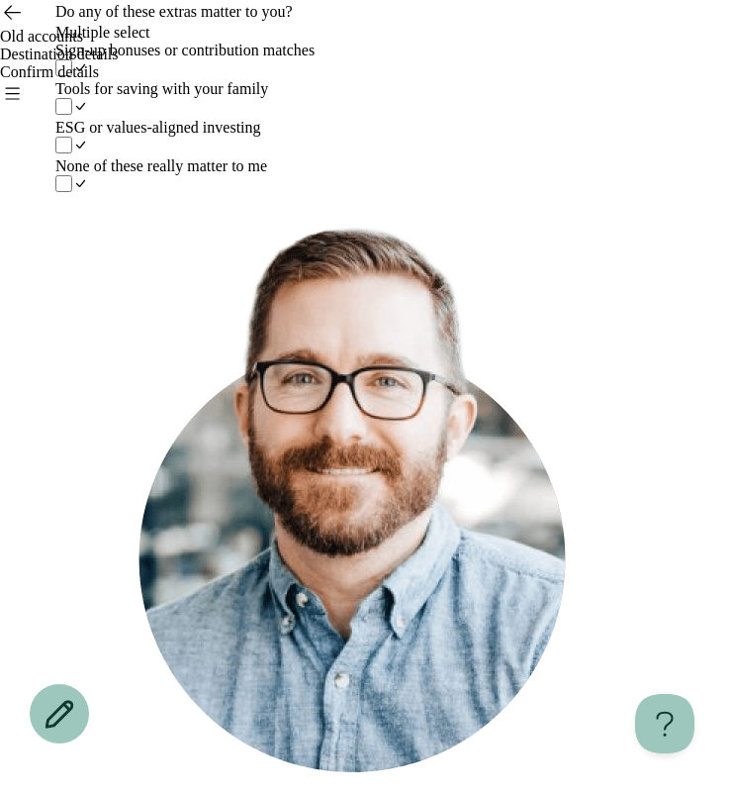
click at [526, 119] on label "Tools for saving with your family" at bounding box center [366, 99] width 623 height 39
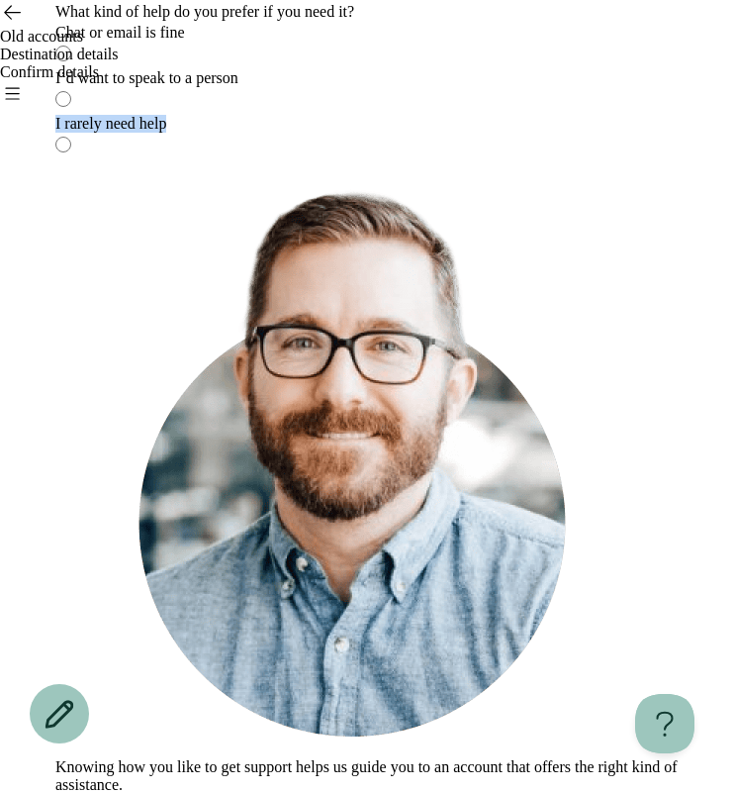
click at [387, 133] on div "I rarely need help" at bounding box center [366, 124] width 623 height 18
click at [366, 695] on div "Knowing how you like to get support helps us guide you to an account that offer…" at bounding box center [366, 485] width 623 height 651
click at [344, 361] on div "What kind of help do you prefer if you need it? Chat or email is fine I’d want …" at bounding box center [366, 405] width 623 height 811
click at [345, 133] on div "I rarely need help" at bounding box center [366, 124] width 623 height 18
click at [108, 792] on span "Continue" at bounding box center [81, 803] width 52 height 15
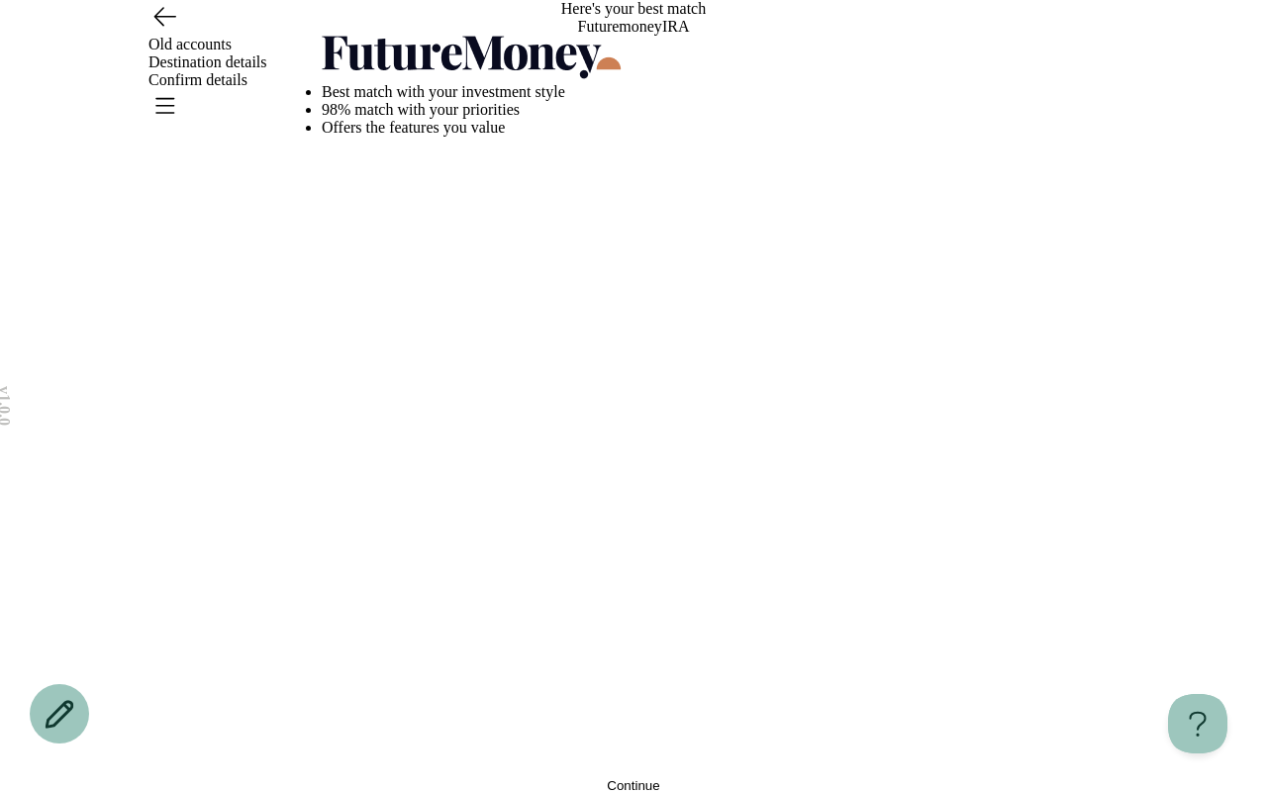
click at [693, 778] on button "Continue" at bounding box center [633, 785] width 623 height 15
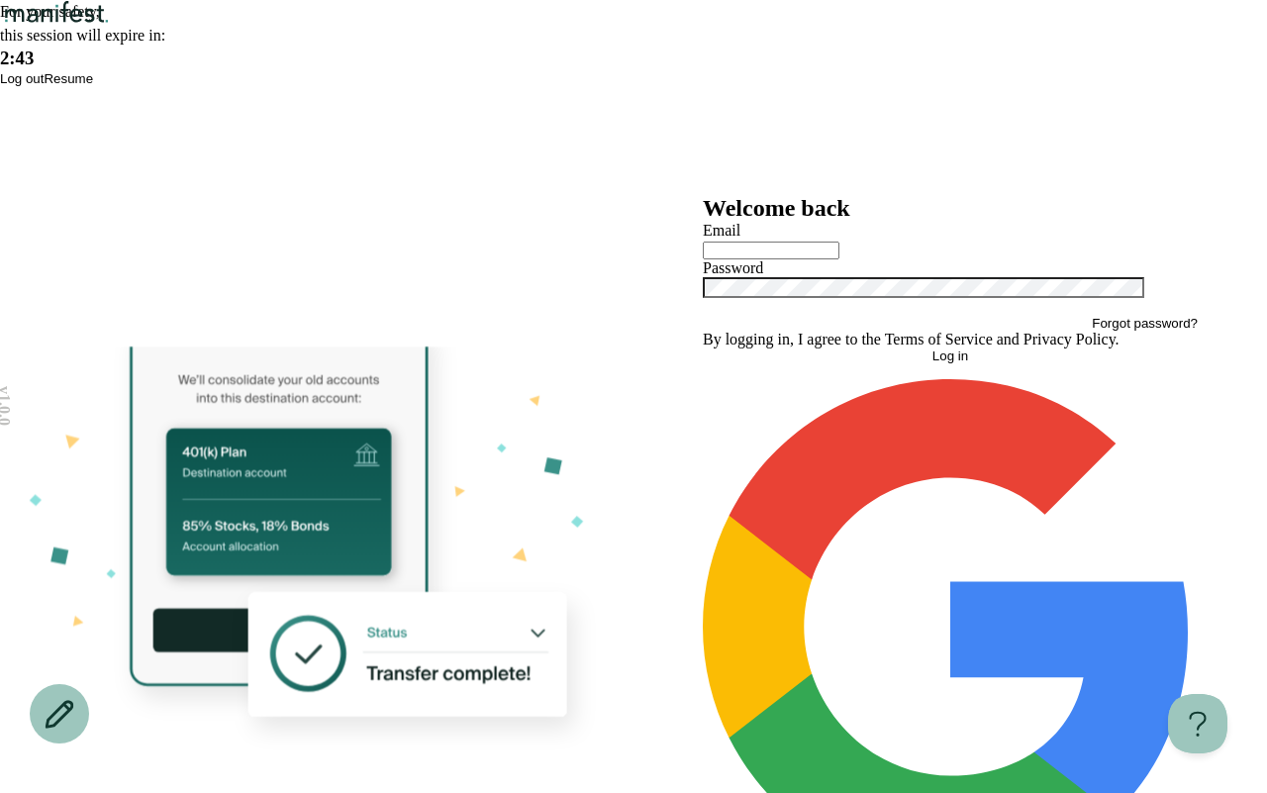
click at [93, 86] on span "Resume" at bounding box center [68, 78] width 49 height 15
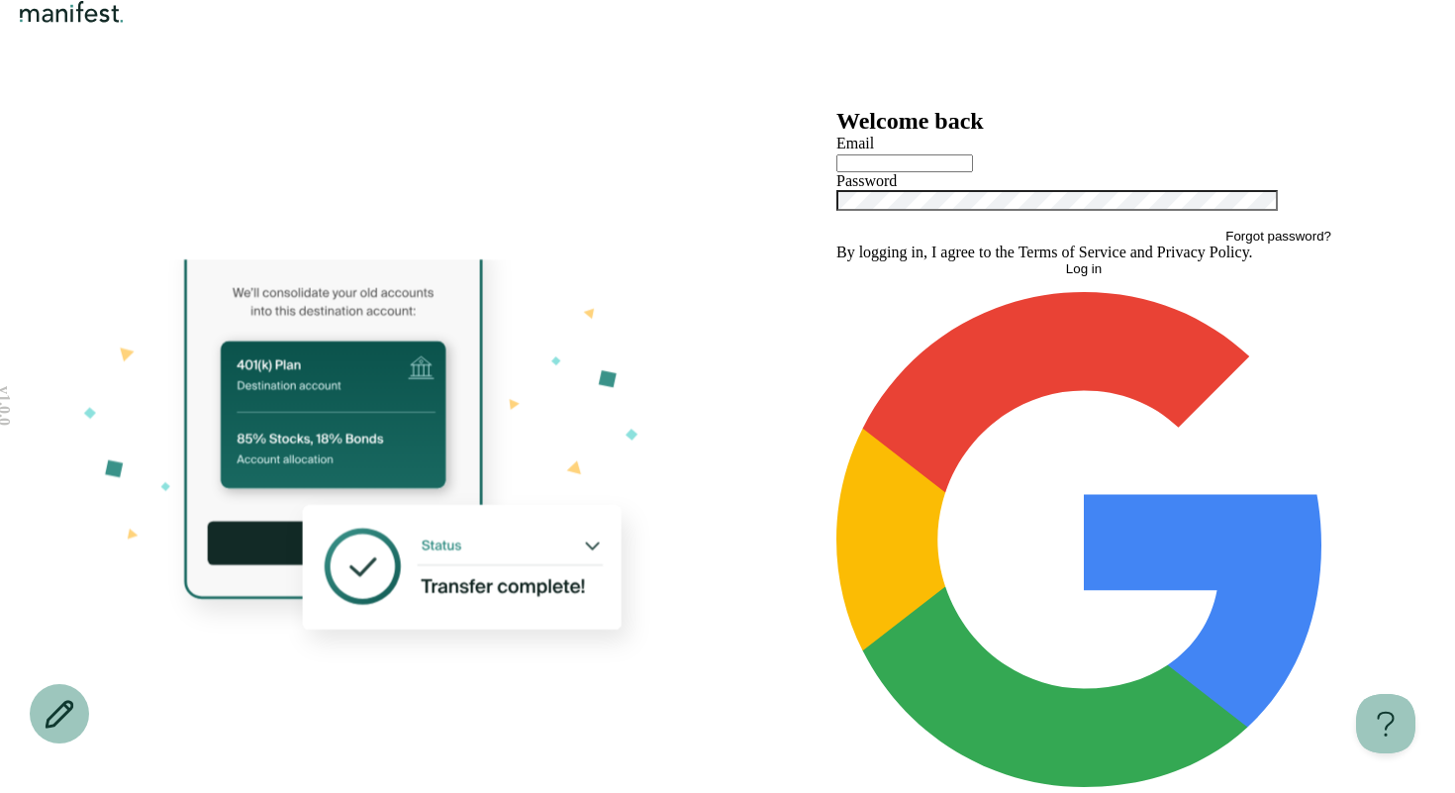
click at [890, 172] on input "text" at bounding box center [904, 163] width 137 height 18
type input "**********"
click at [836, 261] on button "Log in" at bounding box center [1083, 268] width 495 height 15
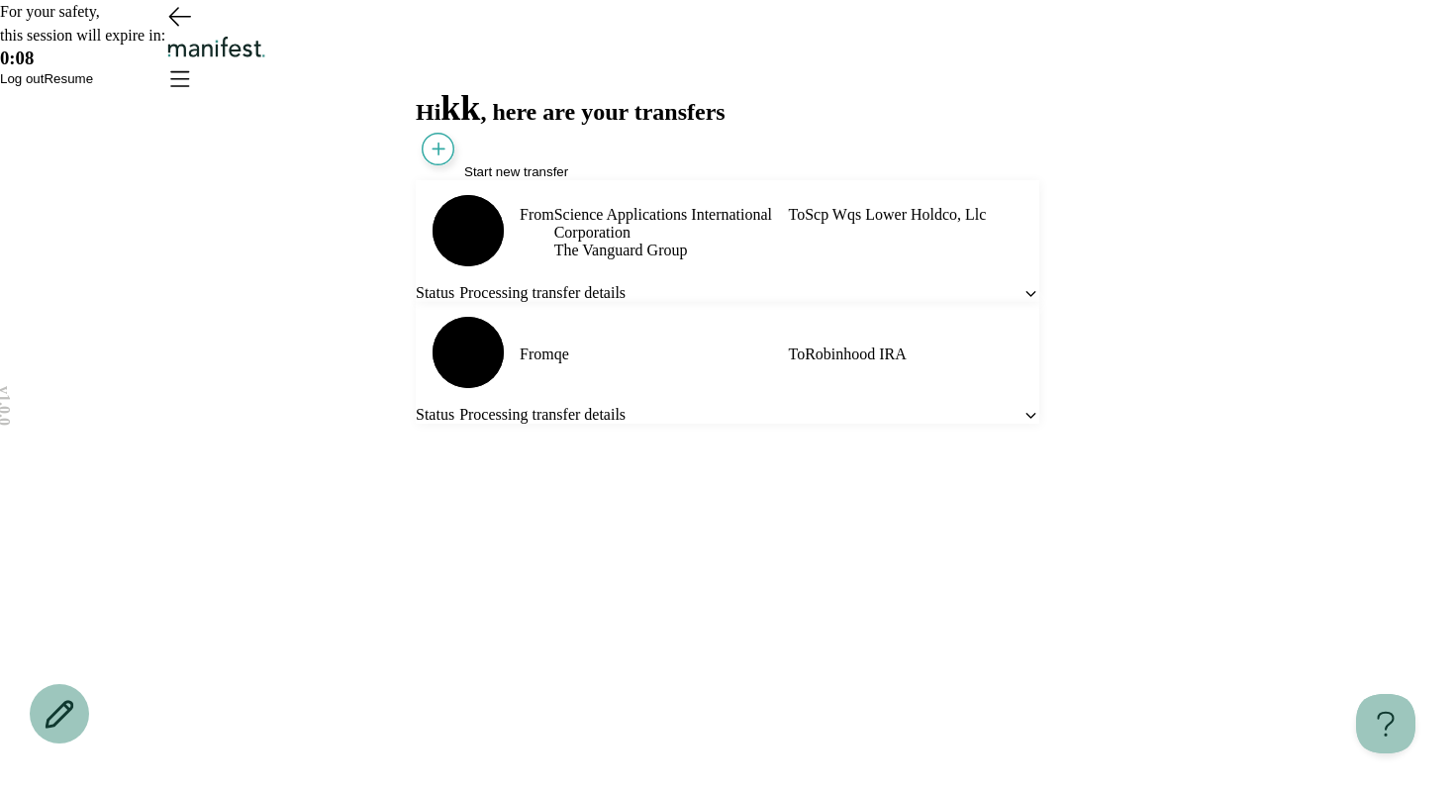
click at [93, 86] on span "Resume" at bounding box center [68, 78] width 49 height 15
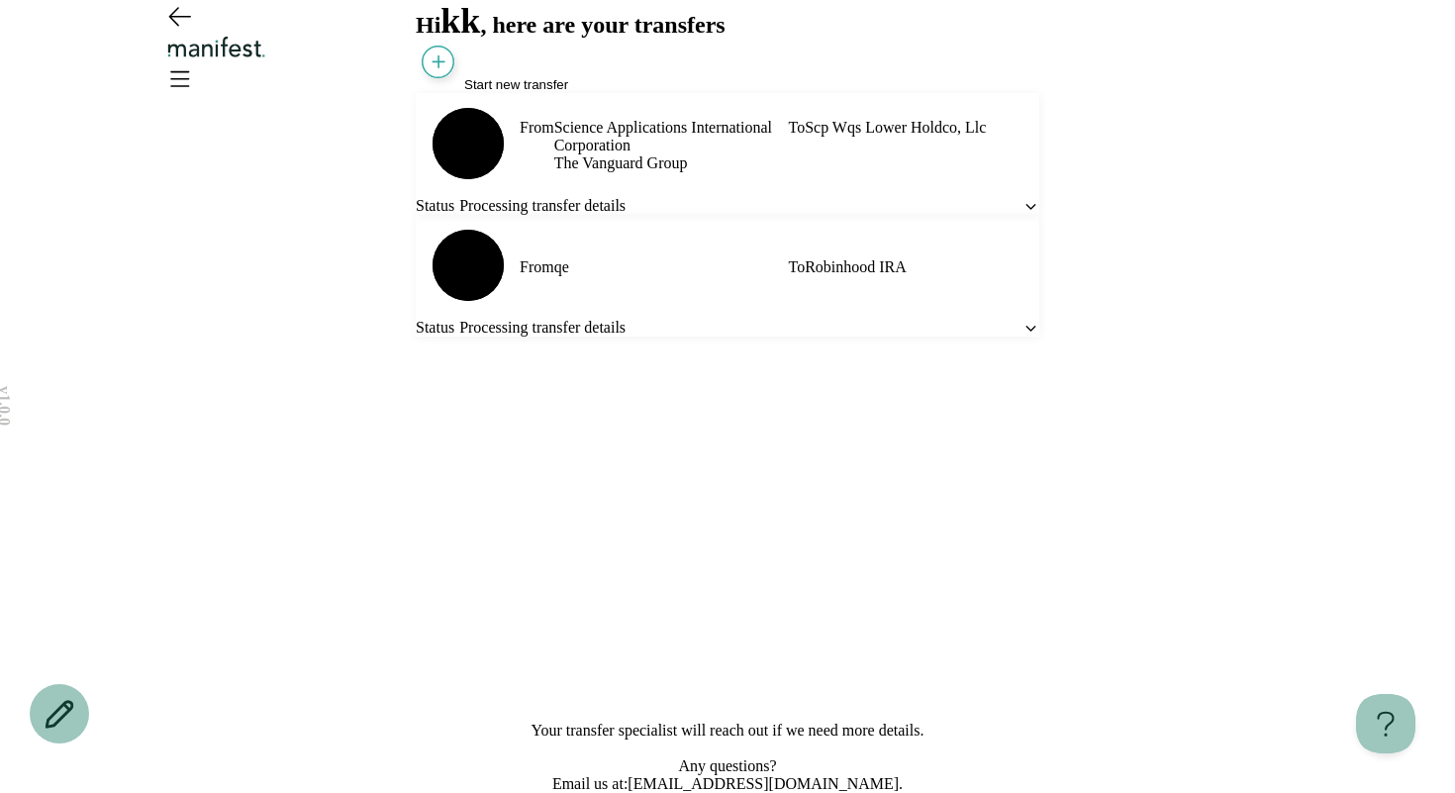
click at [537, 92] on span "Start new transfer" at bounding box center [516, 84] width 104 height 15
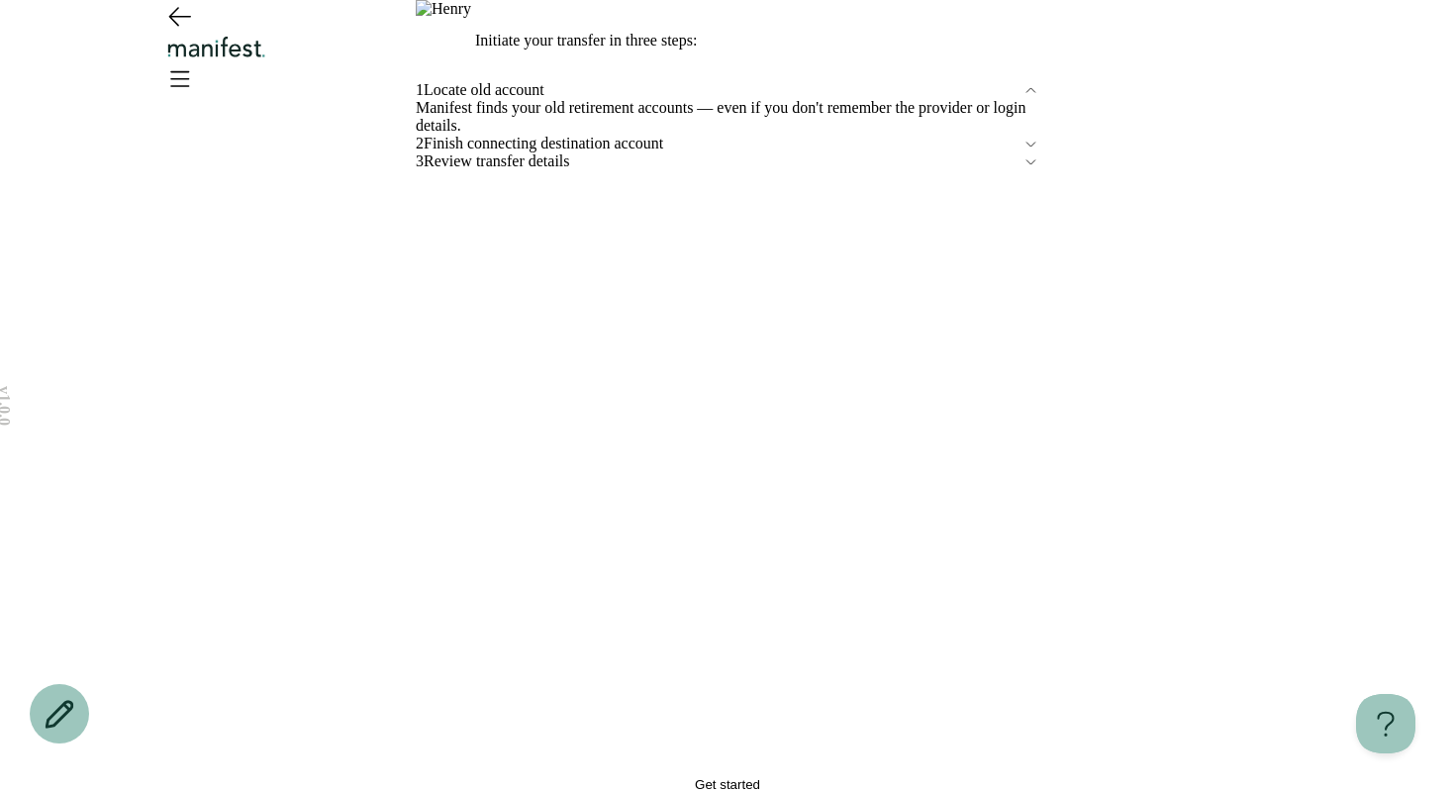
click at [812, 777] on button "Get started" at bounding box center [727, 784] width 623 height 15
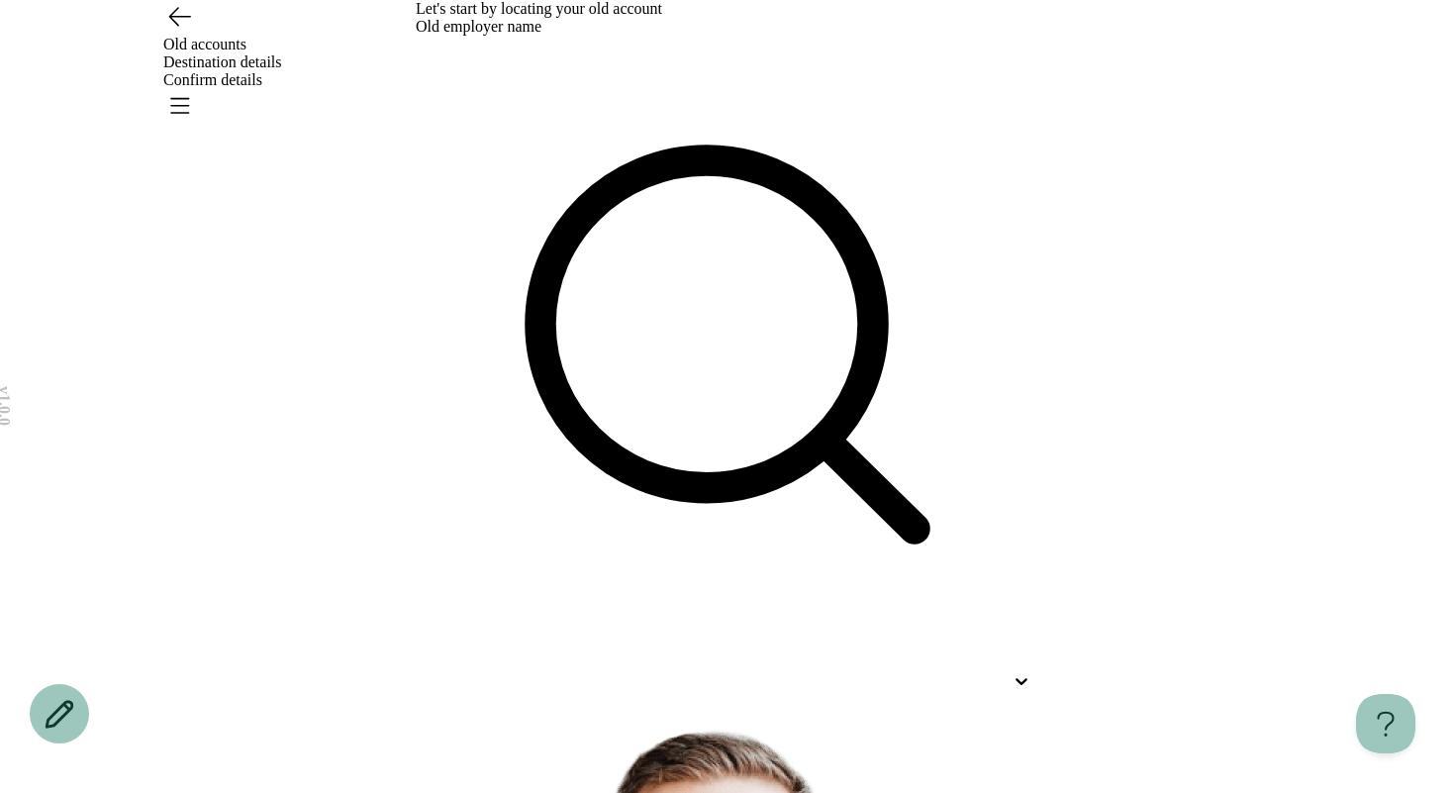
click at [481, 672] on div at bounding box center [710, 681] width 588 height 18
click at [519, 728] on p "Hi" at bounding box center [688, 740] width 588 height 24
type input "**"
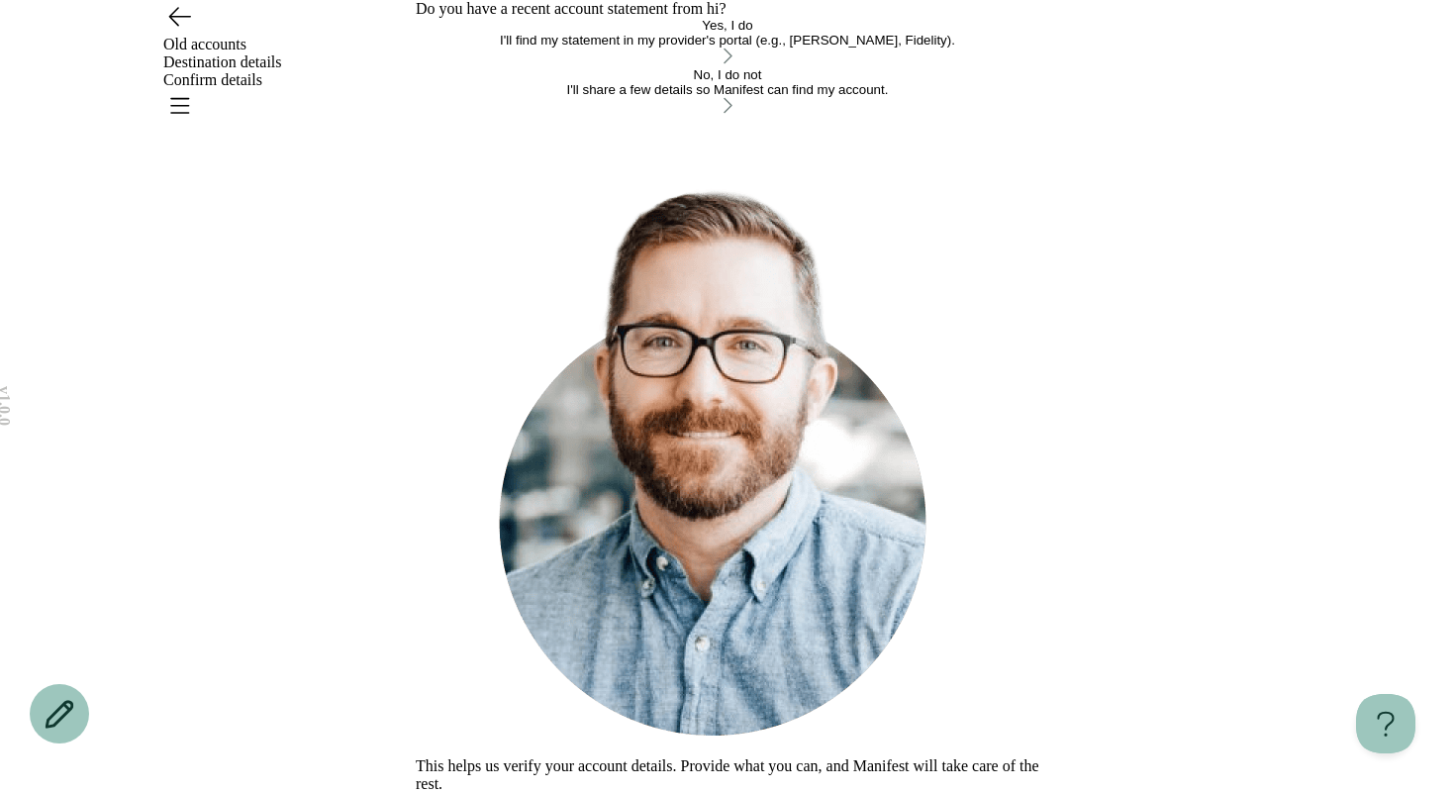
click at [692, 97] on div "No, I do not I'll share a few details so Manifest can find my account." at bounding box center [727, 82] width 623 height 30
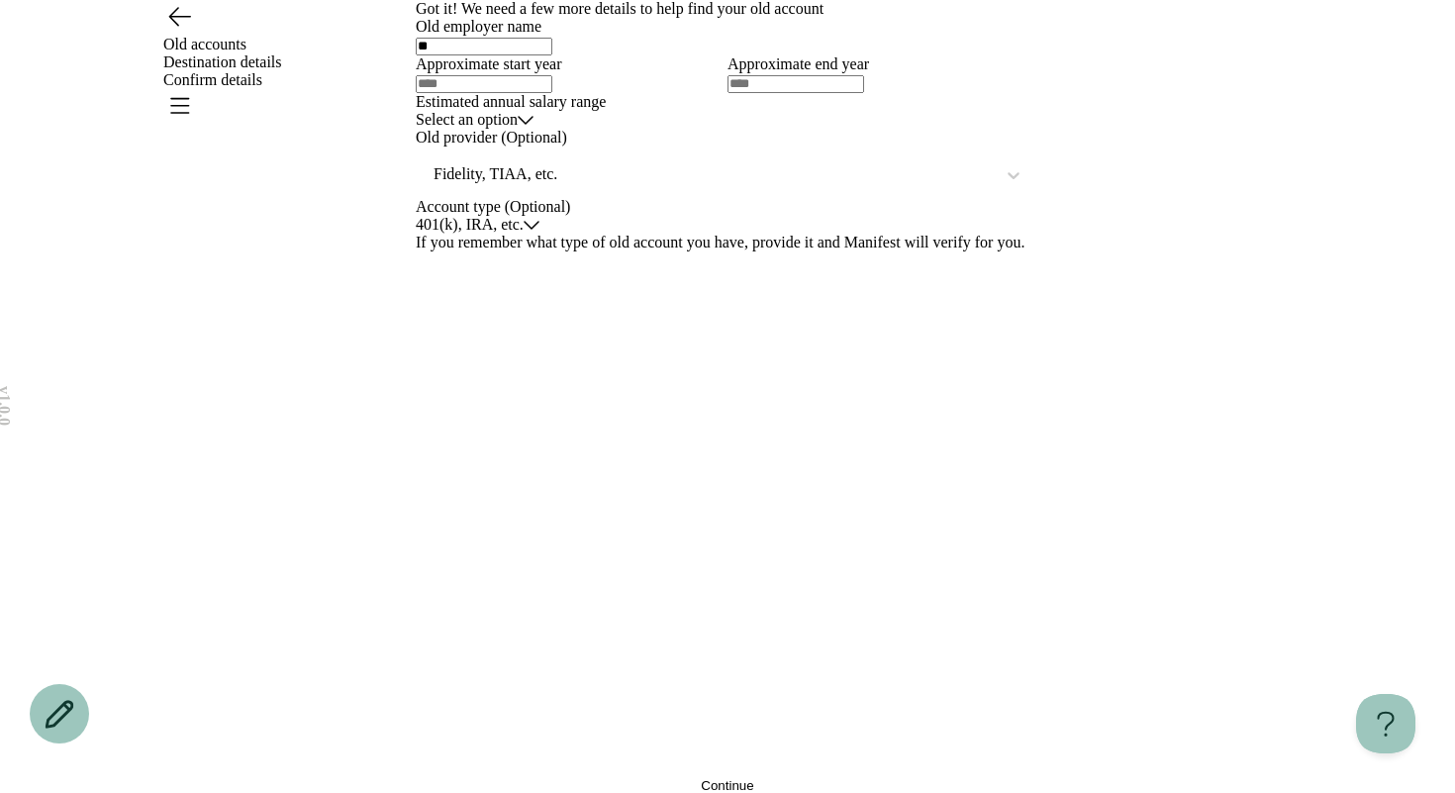
drag, startPoint x: 177, startPoint y: 63, endPoint x: 191, endPoint y: 64, distance: 13.9
click at [177, 26] on icon "Go back" at bounding box center [179, 17] width 21 height 18
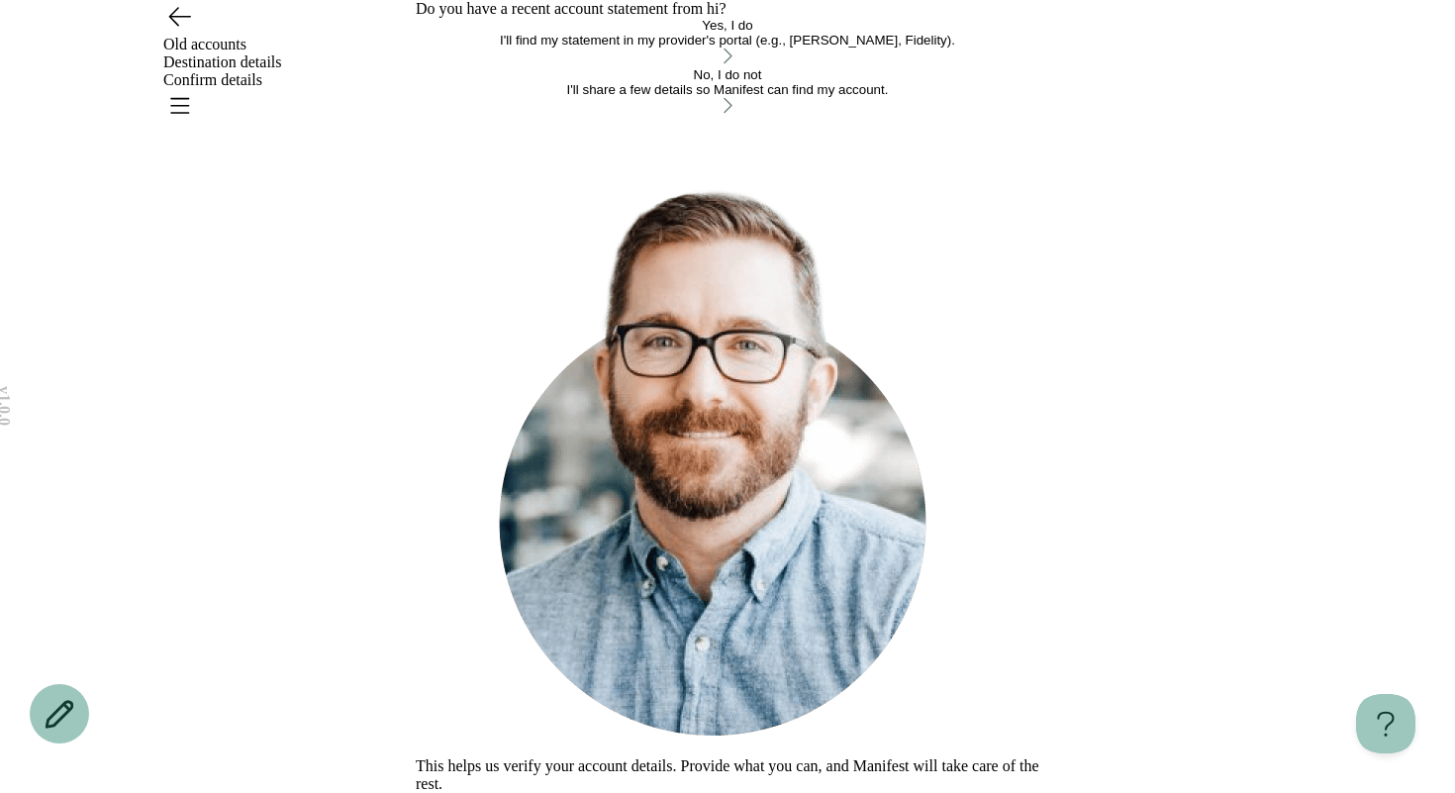
click at [665, 47] on div "I'll find my statement in my provider's portal (e.g., [PERSON_NAME], Fidelity)." at bounding box center [727, 40] width 623 height 15
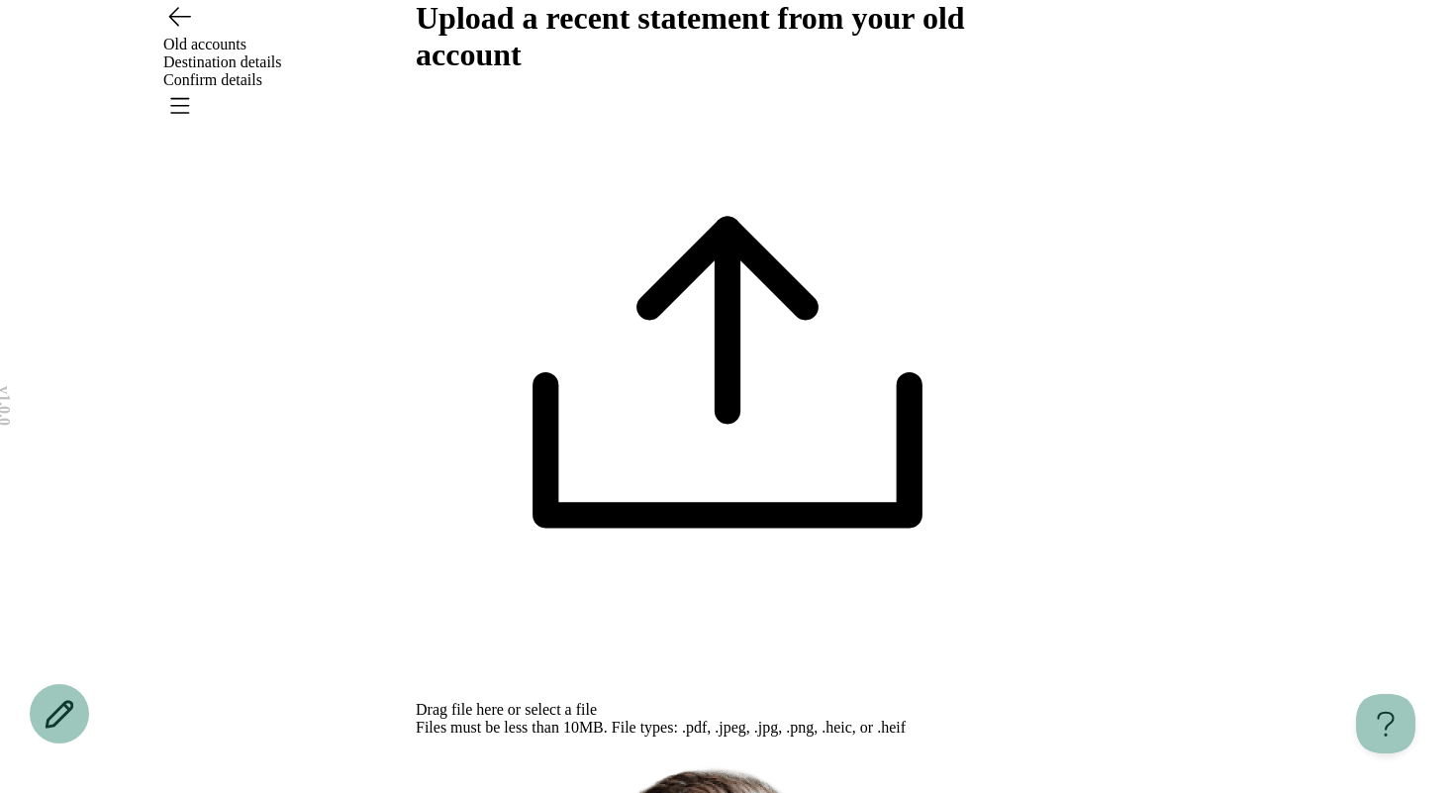
click at [735, 320] on div "Drag file here or select a file Files must be less than 10MB. File types: .pdf,…" at bounding box center [727, 404] width 623 height 663
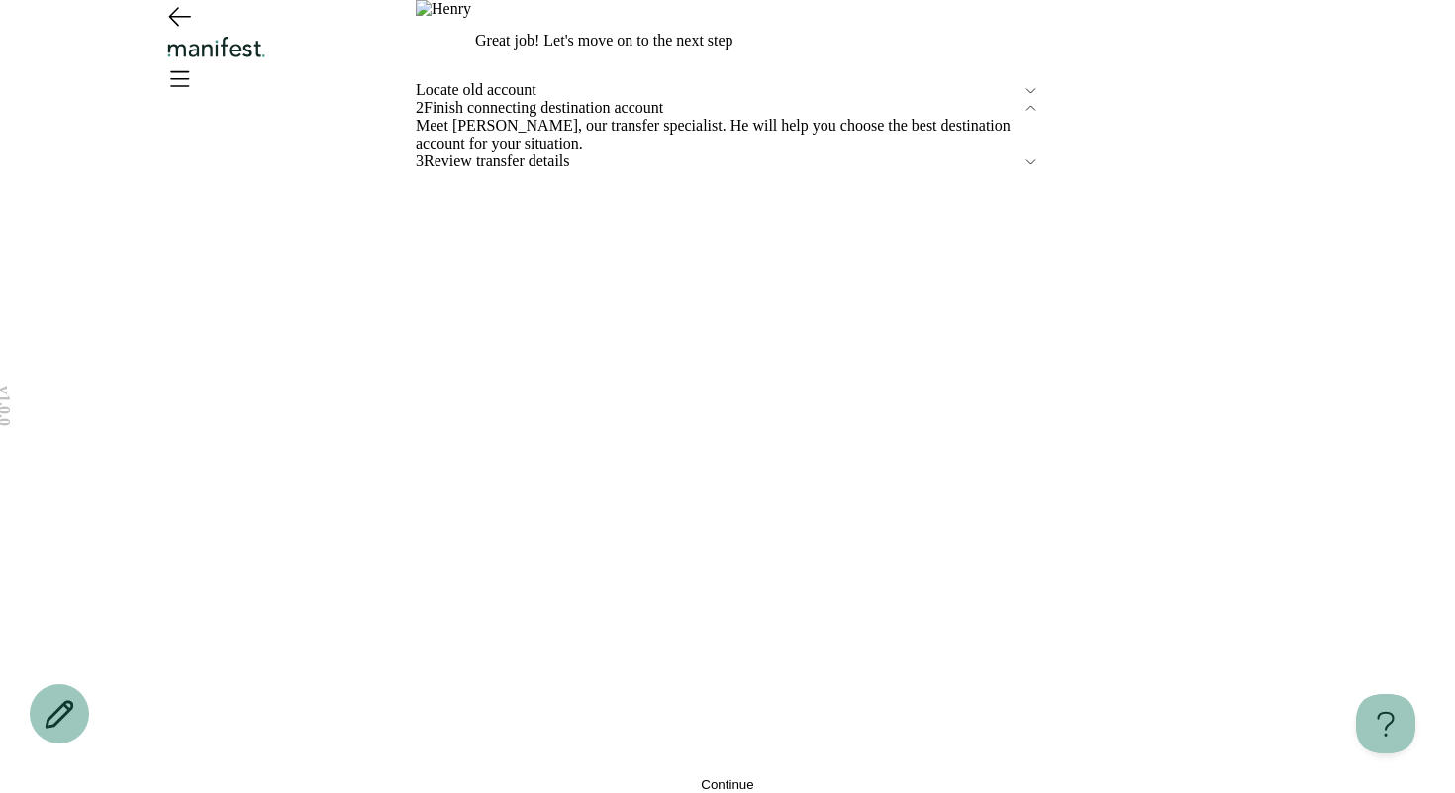
click at [741, 777] on span "Continue" at bounding box center [727, 784] width 52 height 15
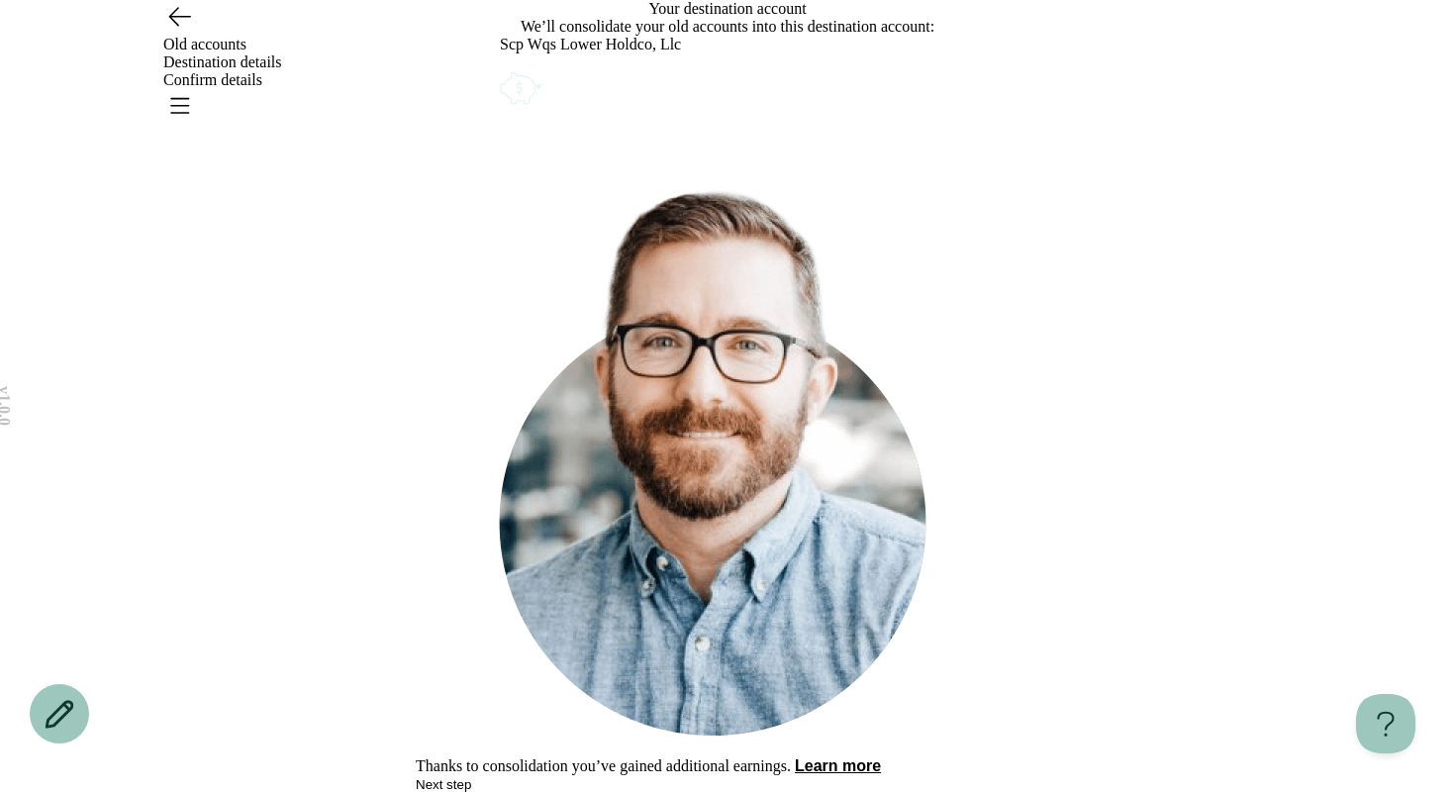
click at [500, 67] on icon "Account options" at bounding box center [500, 67] width 0 height 0
click at [572, 88] on button "Remove" at bounding box center [546, 80] width 49 height 15
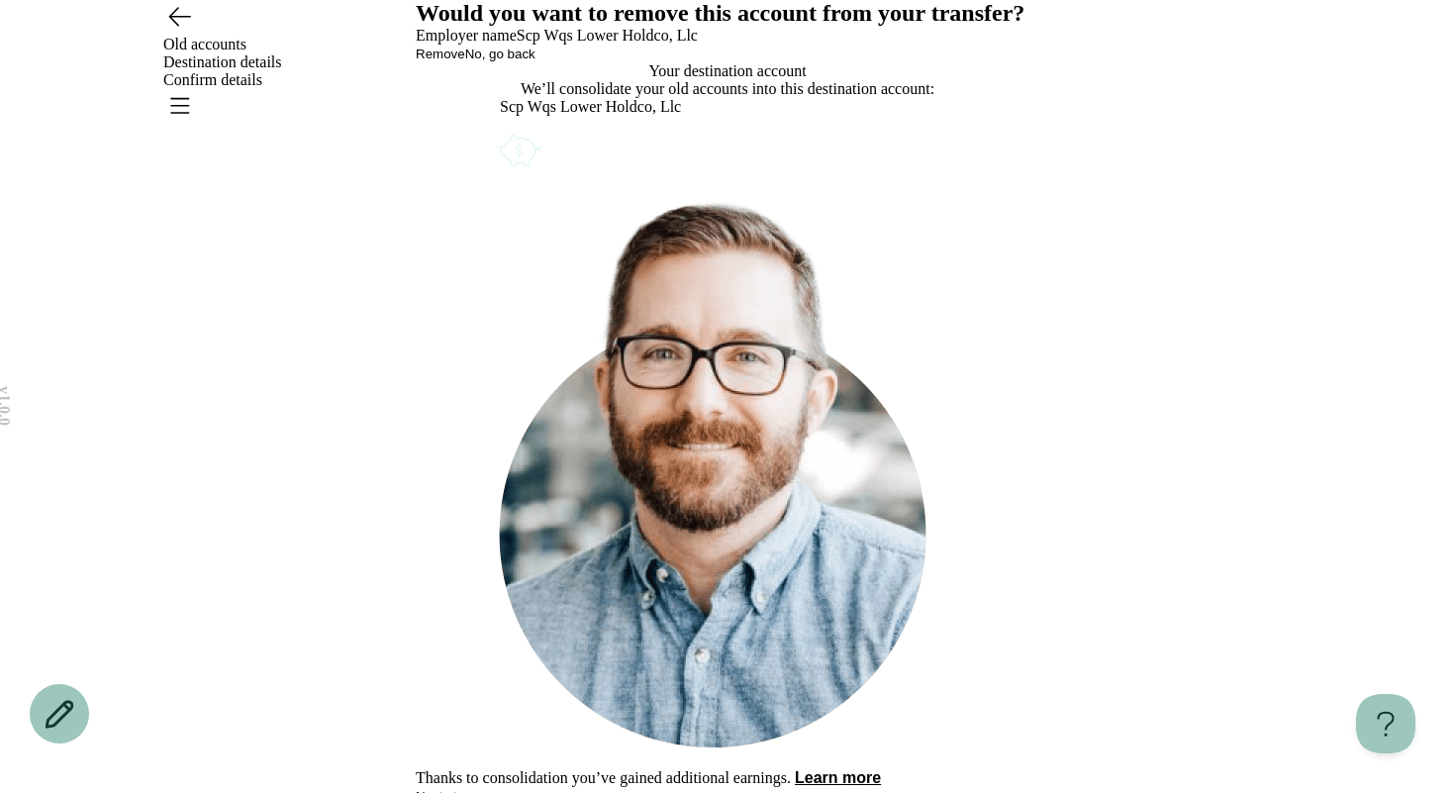
click at [465, 61] on button "Remove" at bounding box center [440, 54] width 49 height 15
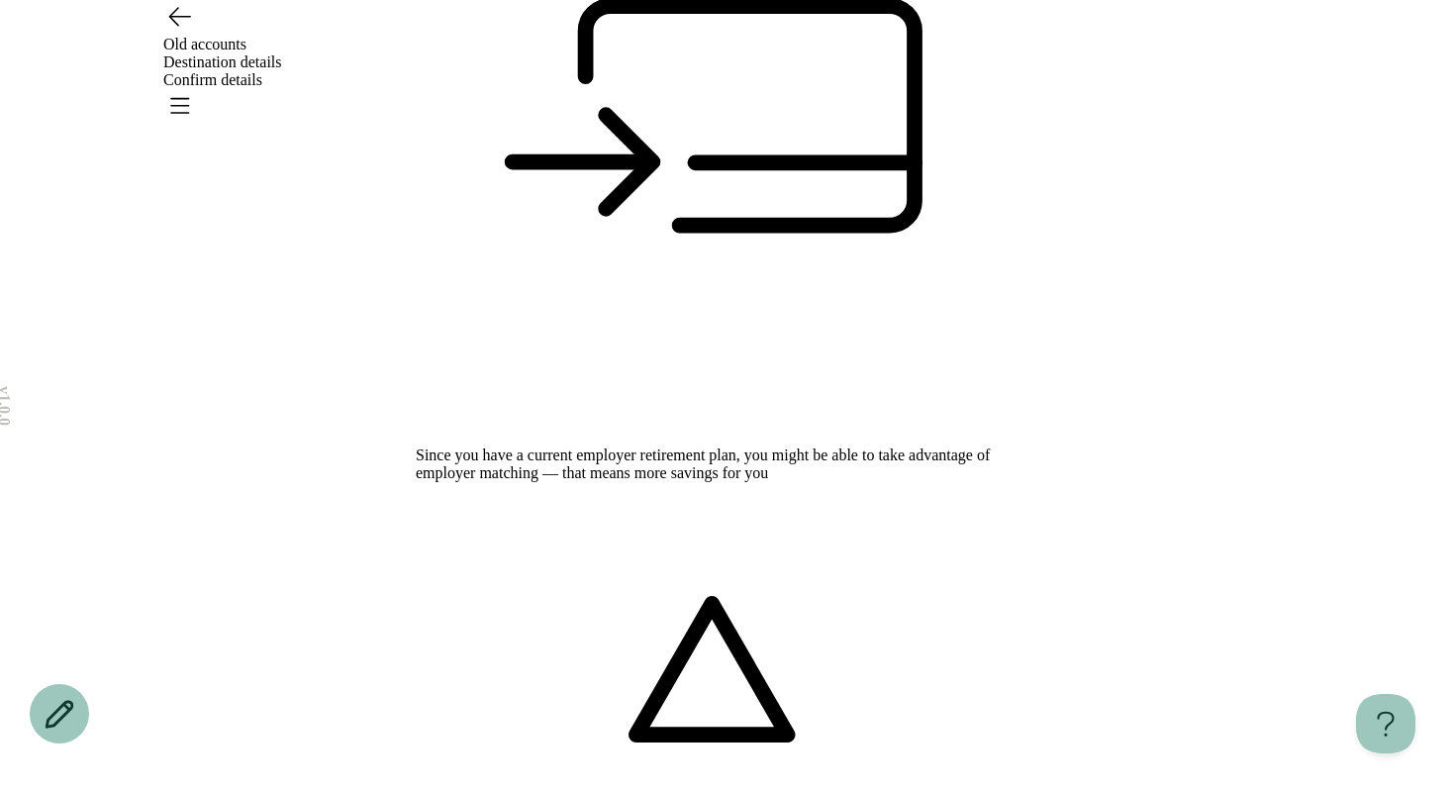
scroll to position [359, 0]
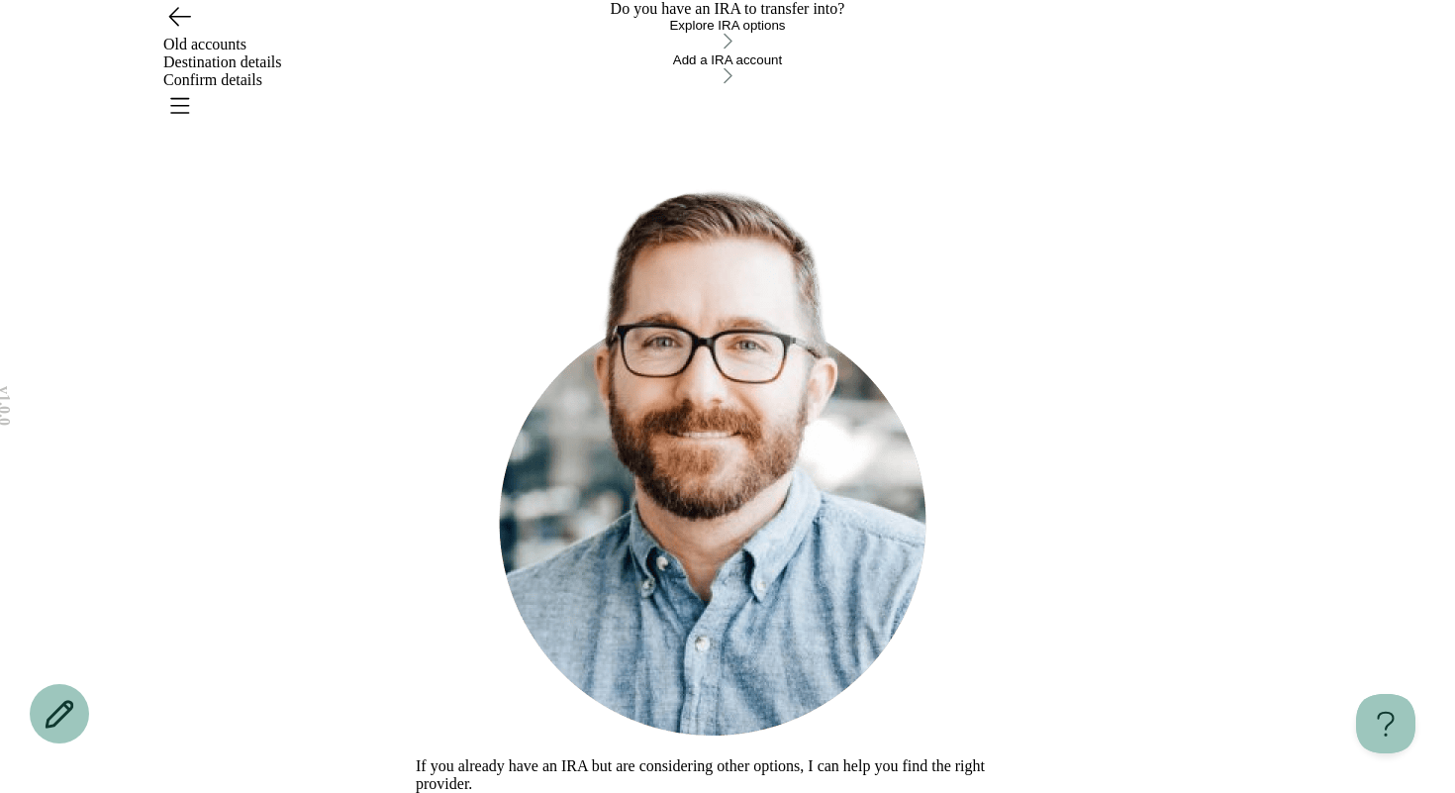
click at [655, 33] on div "Explore IRA options" at bounding box center [727, 25] width 623 height 15
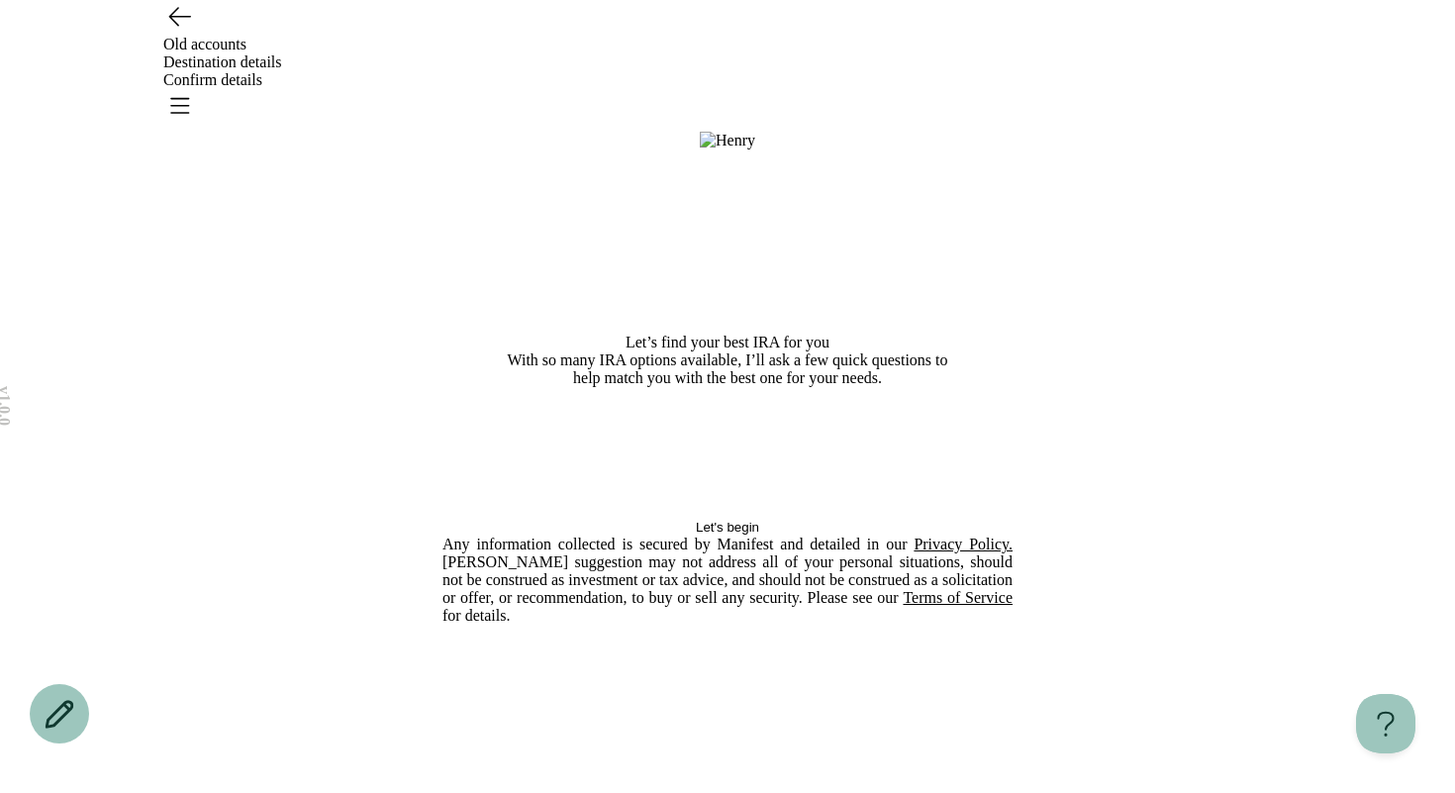
click at [680, 534] on button "Let's begin" at bounding box center [727, 526] width 570 height 15
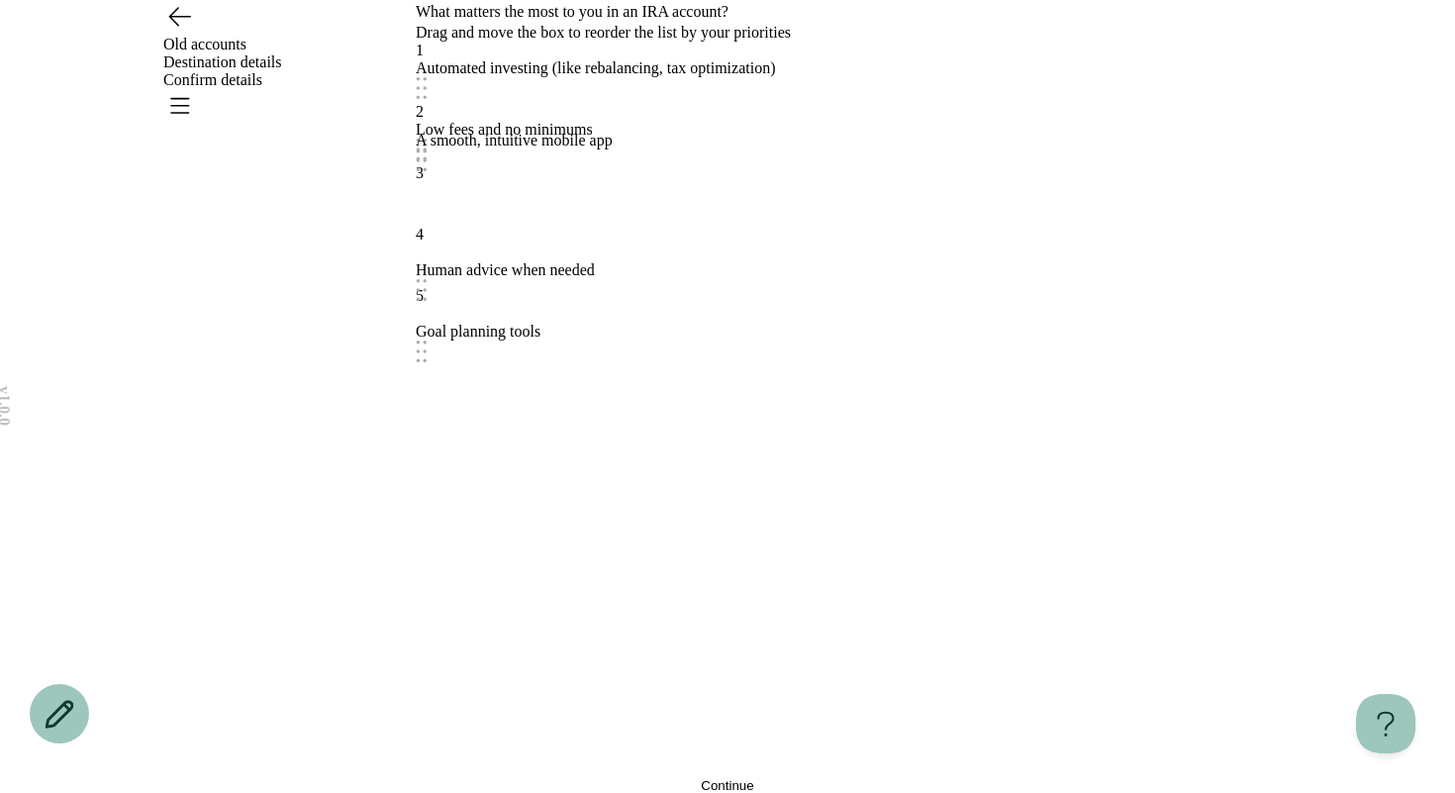
drag, startPoint x: 662, startPoint y: 582, endPoint x: 662, endPoint y: 400, distance: 182.1
click at [612, 149] on div "A smooth, intuitive mobile app" at bounding box center [514, 141] width 197 height 18
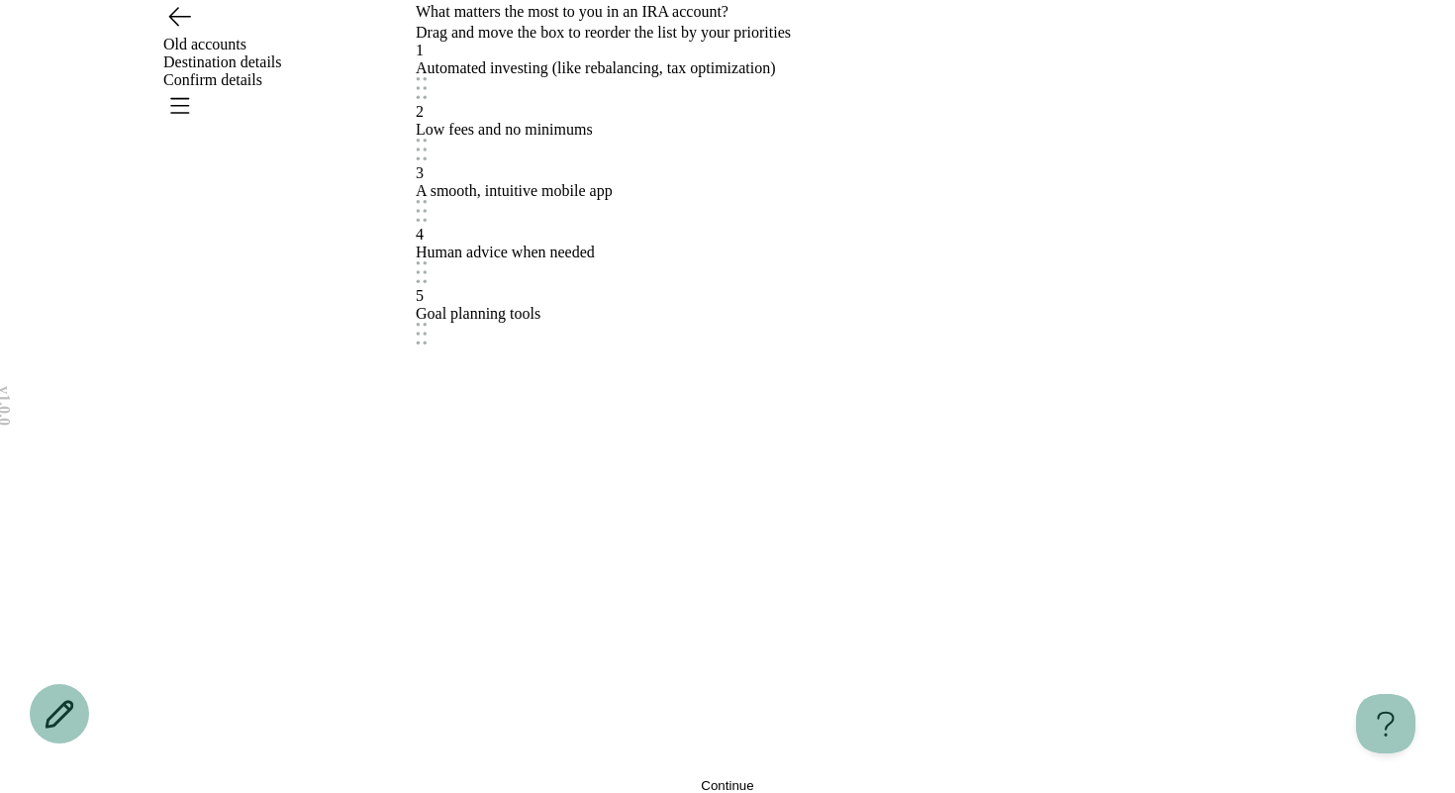
click at [747, 778] on span "Continue" at bounding box center [727, 785] width 52 height 15
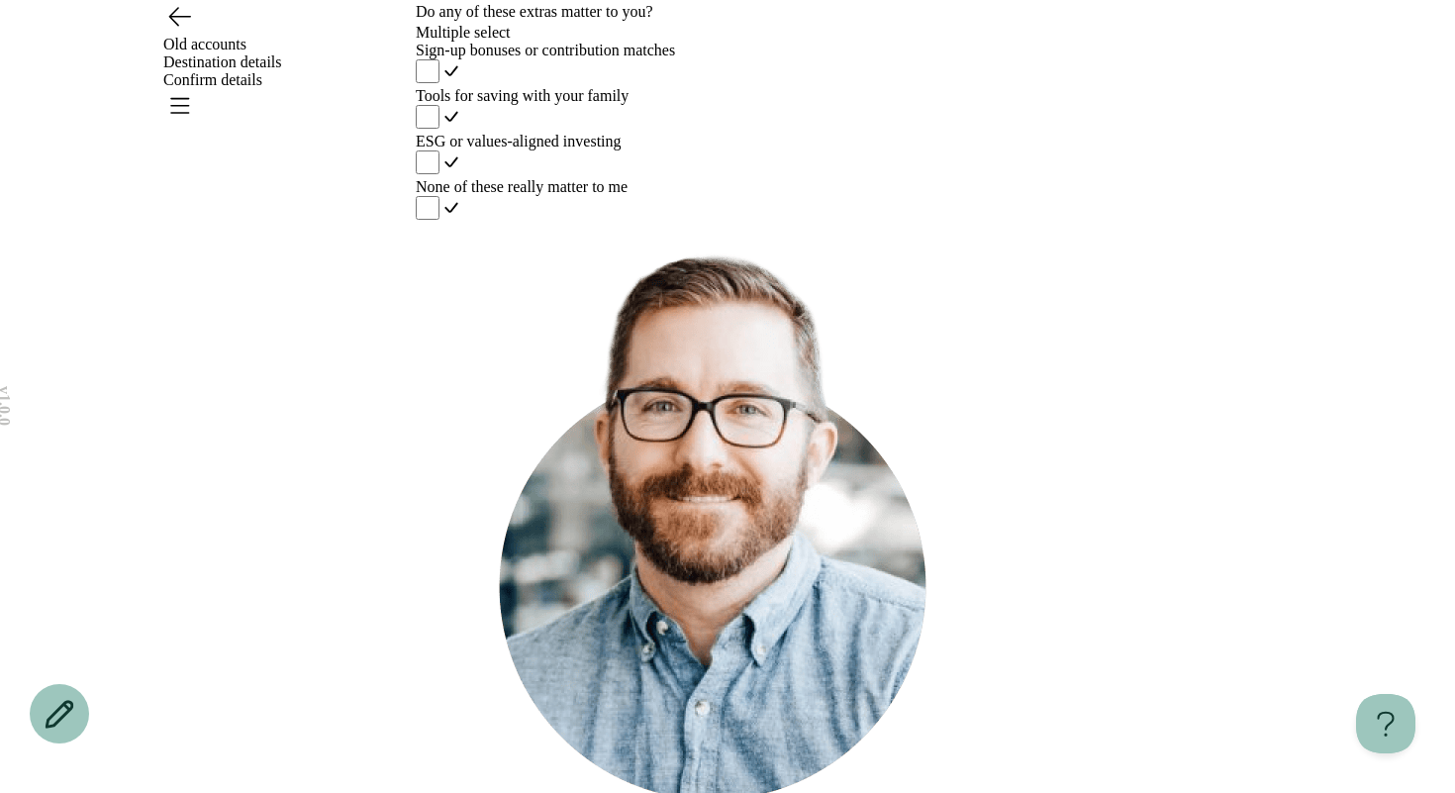
click at [725, 133] on label "Tools for saving with your family" at bounding box center [727, 110] width 623 height 46
click at [709, 731] on div "This helps us prioritize additional features that are important to you." at bounding box center [727, 531] width 623 height 615
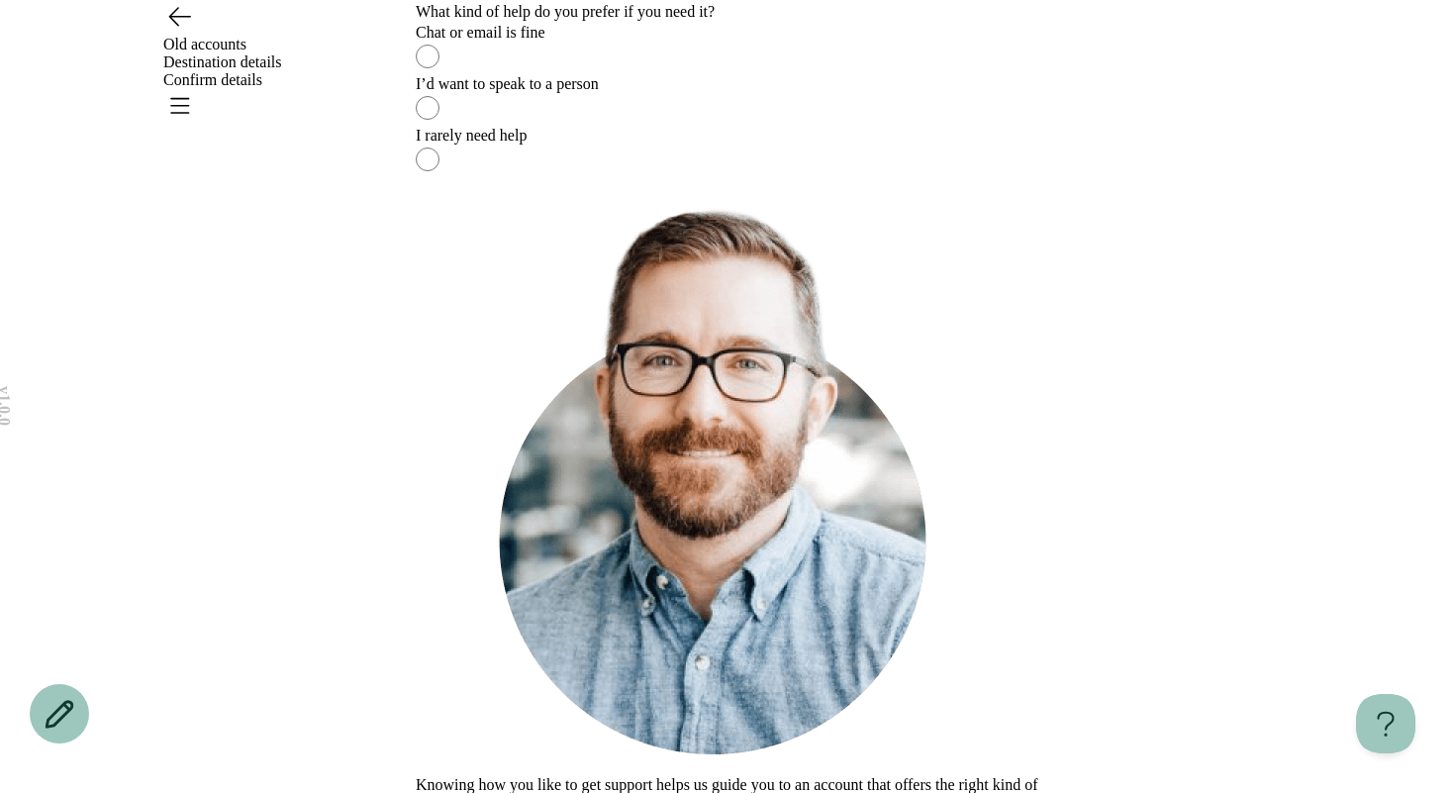
click at [678, 178] on label "I rarely need help" at bounding box center [727, 152] width 623 height 51
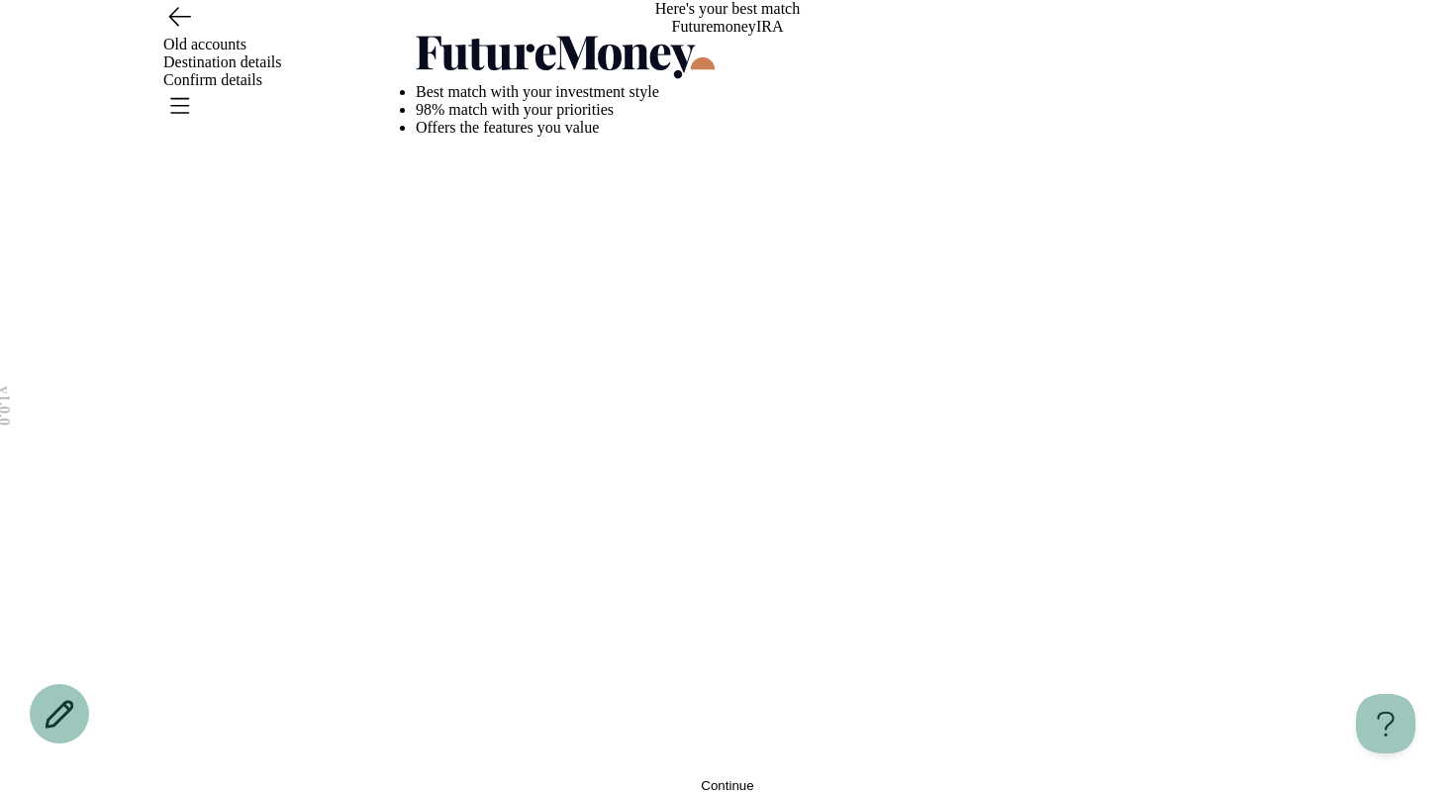
click at [698, 778] on button "Continue" at bounding box center [727, 785] width 623 height 15
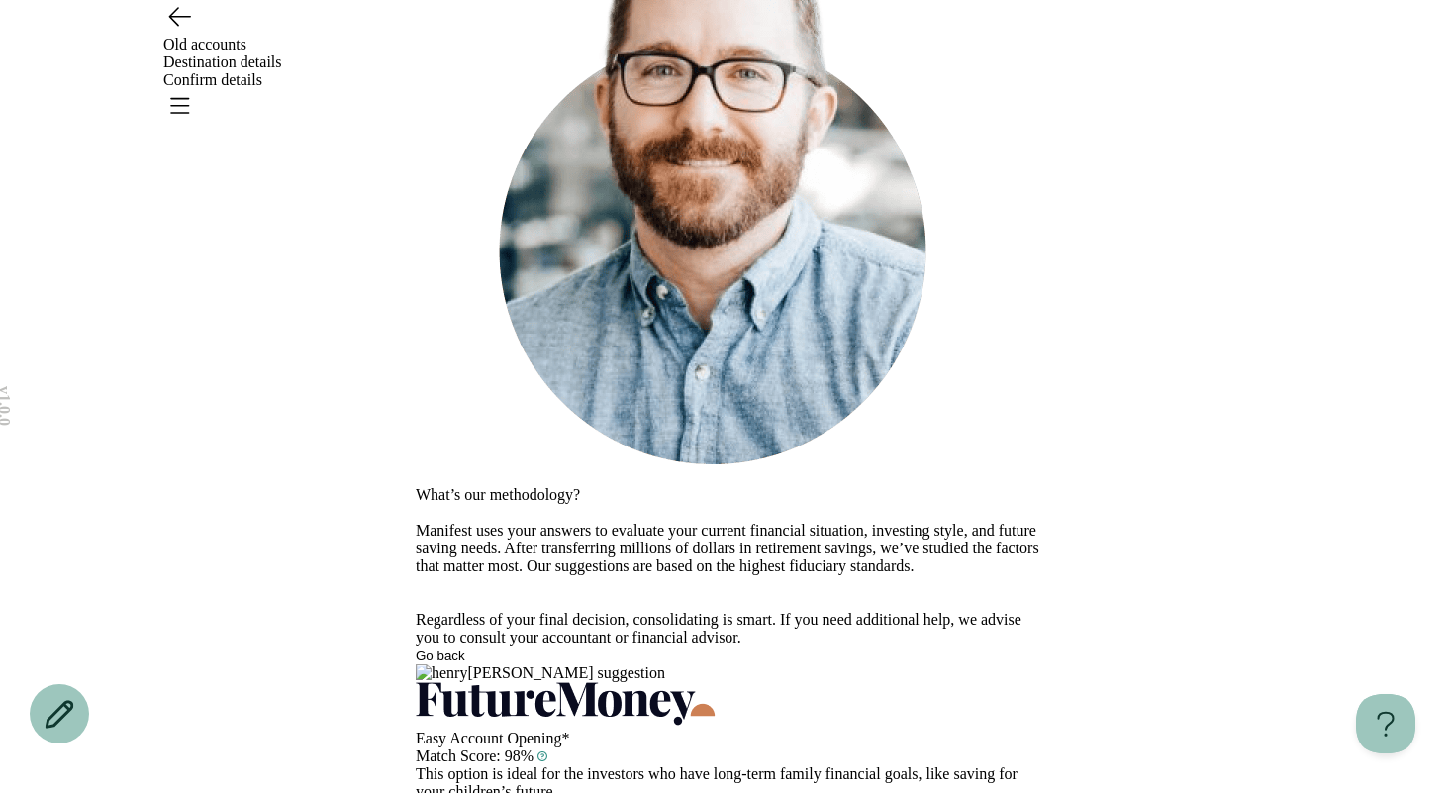
scroll to position [67, 0]
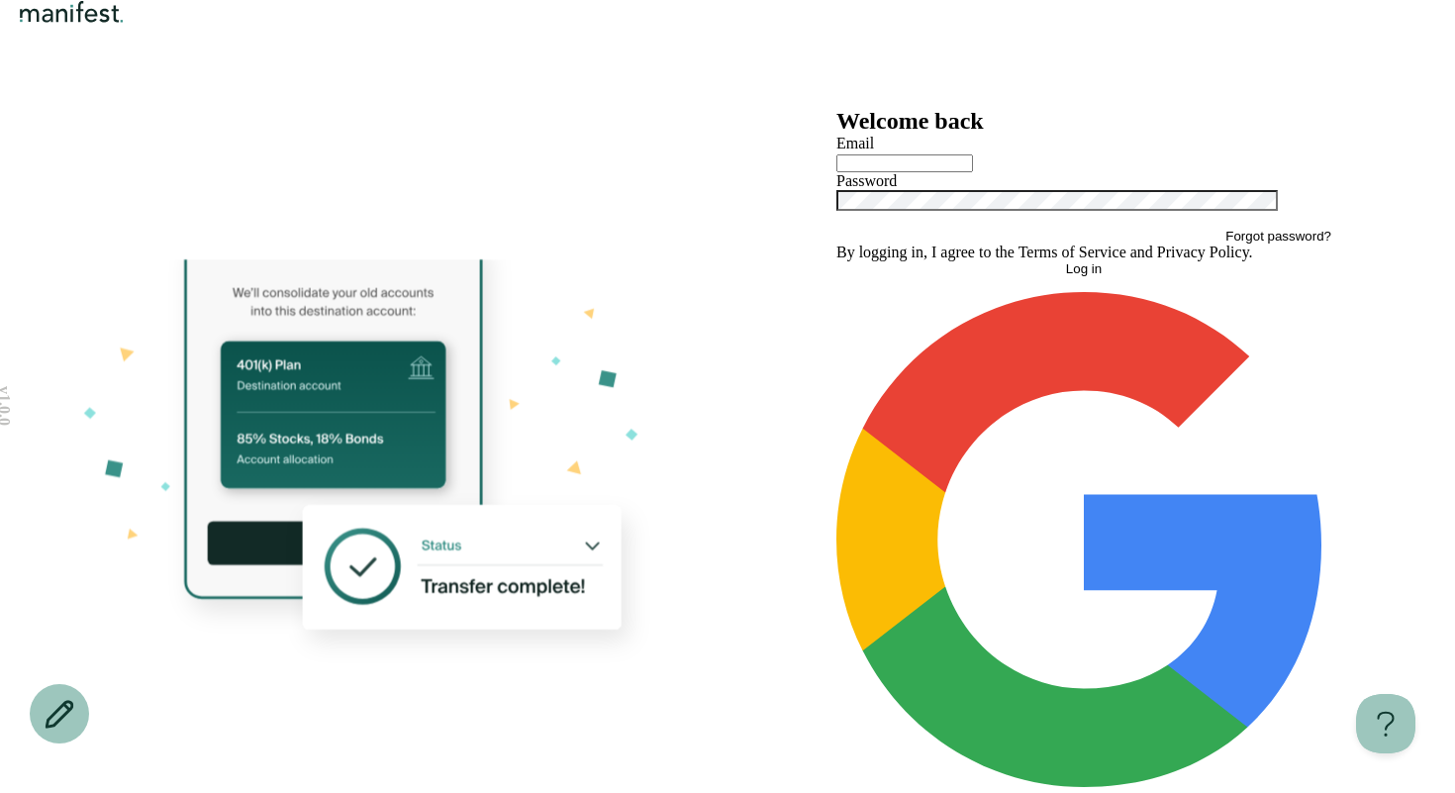
click at [973, 172] on input "text" at bounding box center [904, 163] width 137 height 18
type input "**********"
click at [836, 261] on button "Log in" at bounding box center [1083, 268] width 495 height 15
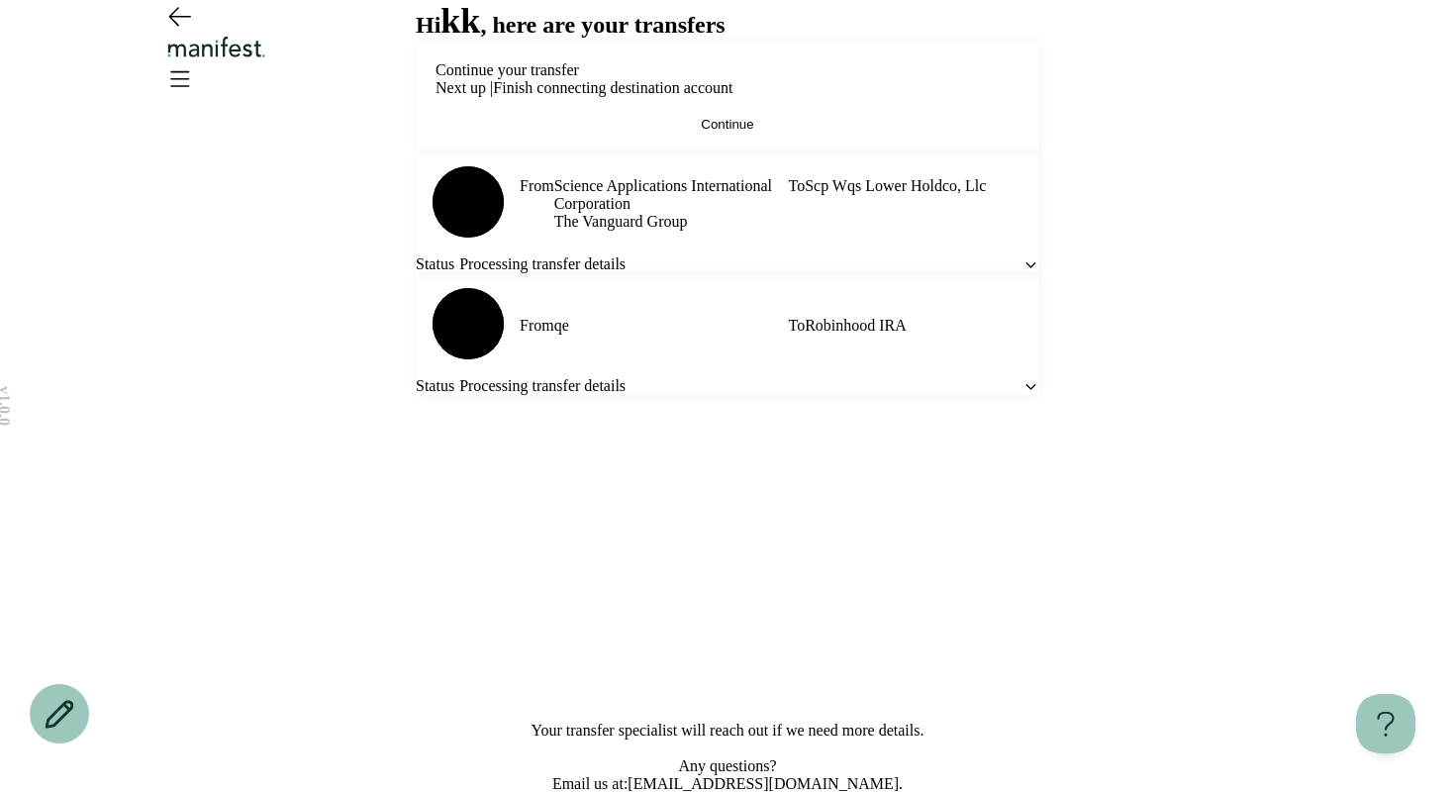
click at [900, 132] on button "Continue" at bounding box center [727, 124] width 584 height 15
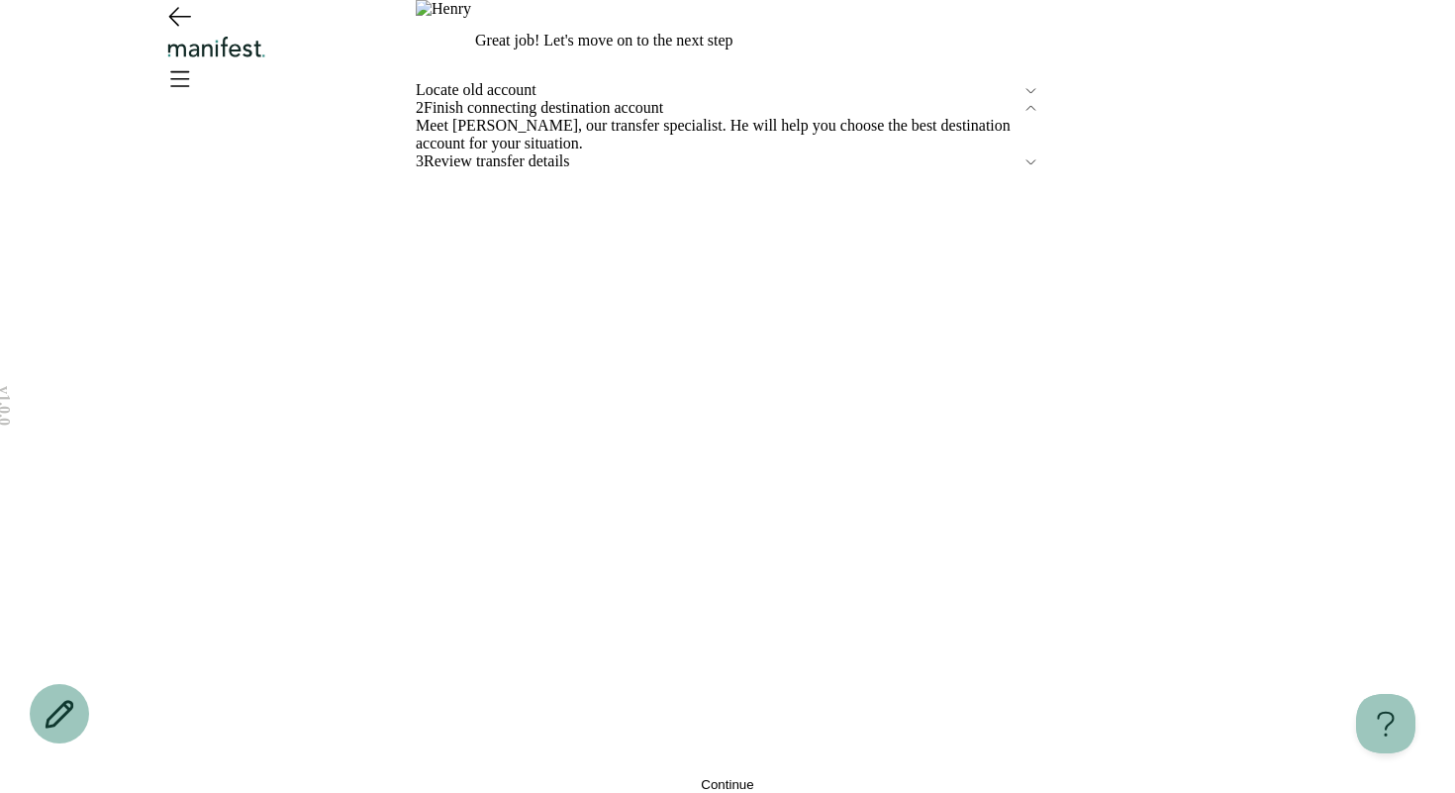
click at [641, 777] on button "Continue" at bounding box center [727, 784] width 623 height 15
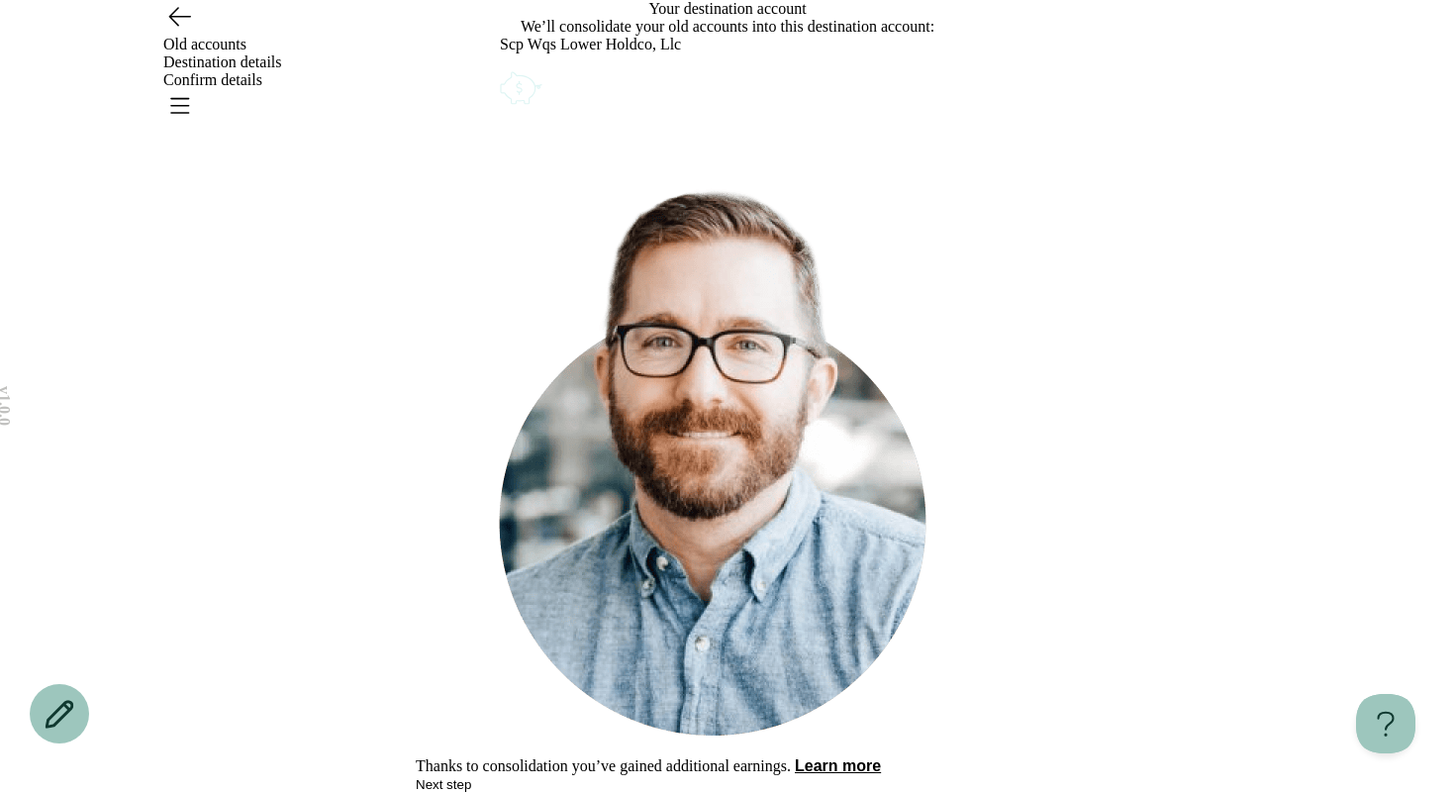
click at [500, 67] on icon "Account options" at bounding box center [500, 67] width 0 height 0
click at [888, 469] on div "What would you like to do? Remove Edit Go back Consolidate [DATE], retire happy…" at bounding box center [727, 396] width 623 height 793
click at [471, 777] on span "Next step" at bounding box center [443, 784] width 55 height 15
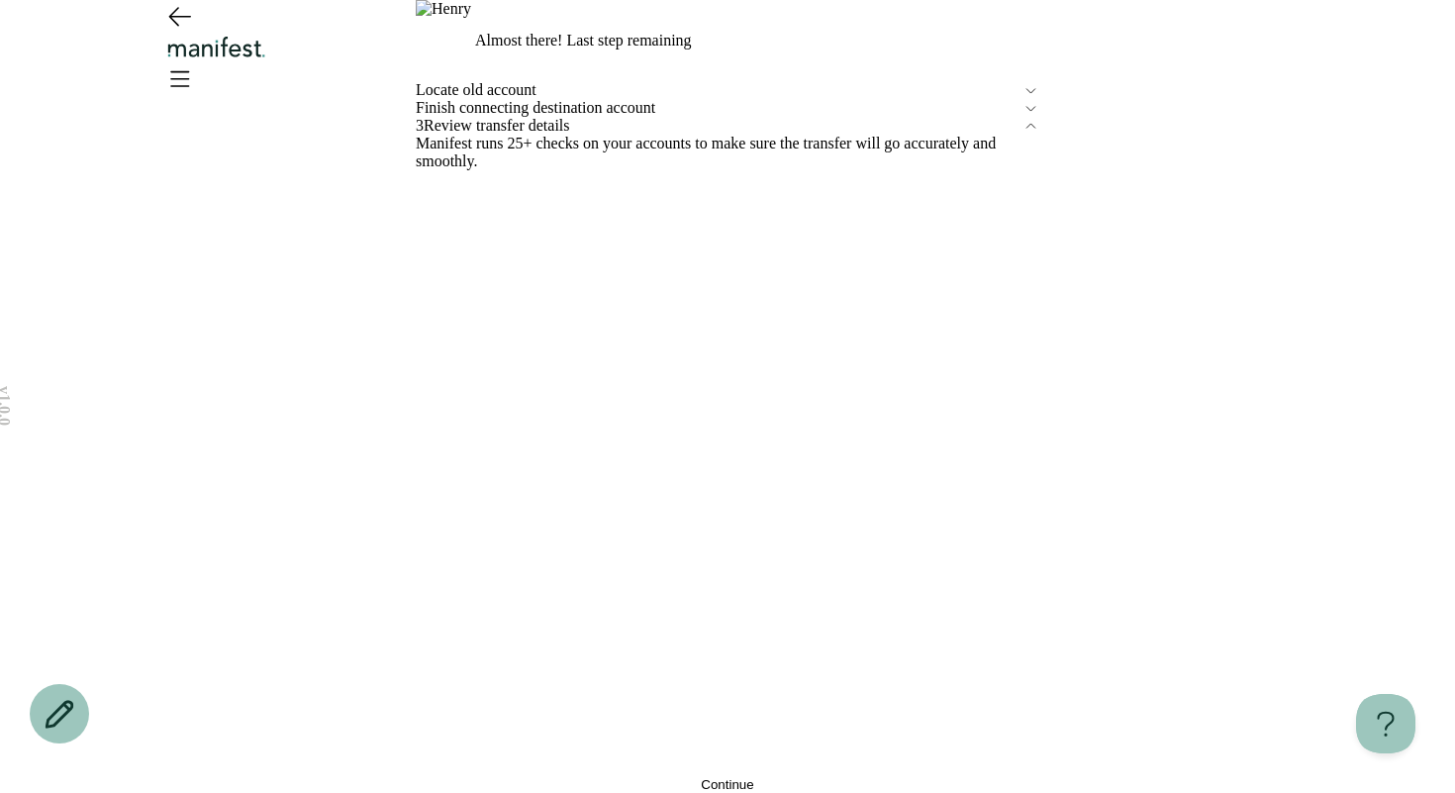
click at [636, 777] on button "Continue" at bounding box center [727, 784] width 623 height 15
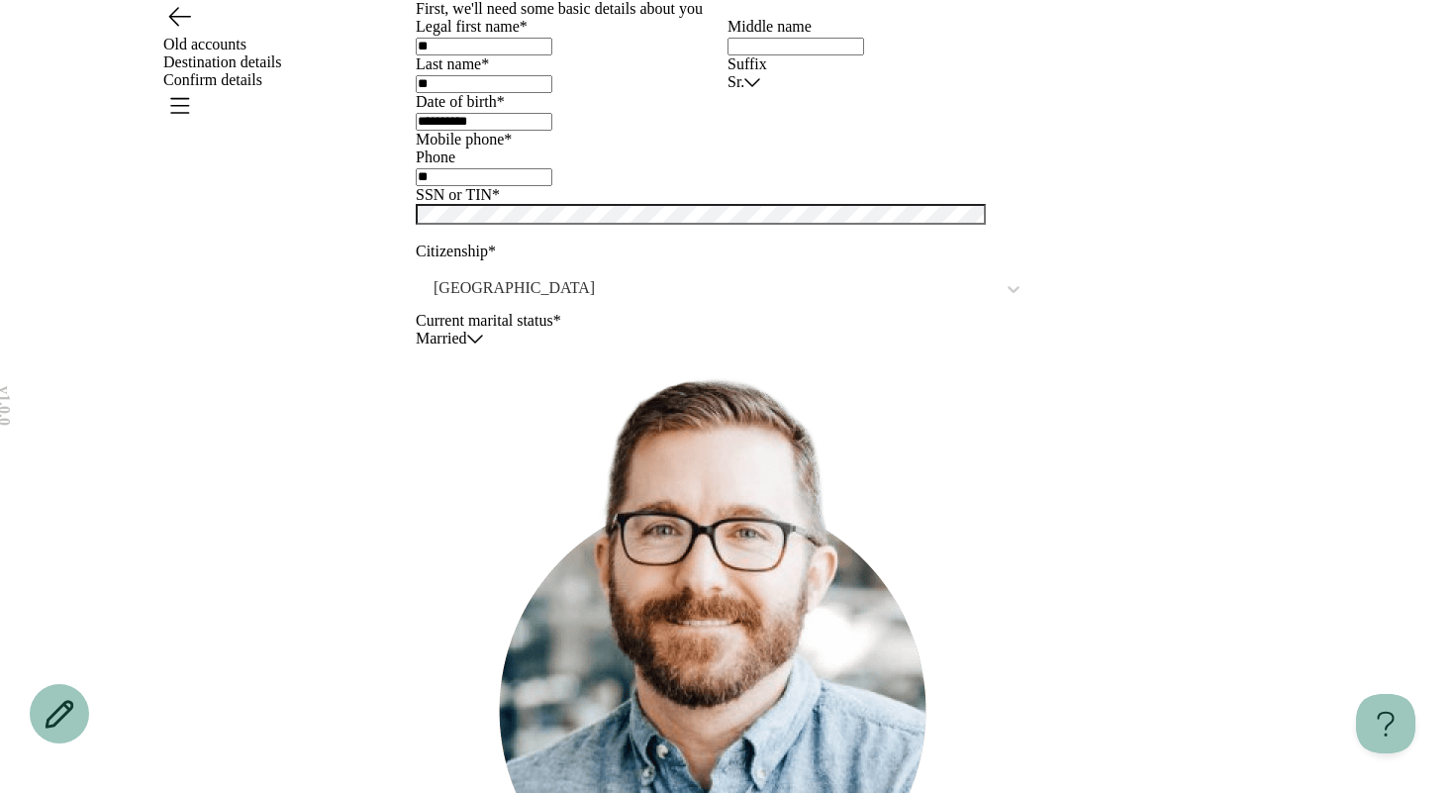
type input "**********"
